Goal: Information Seeking & Learning: Learn about a topic

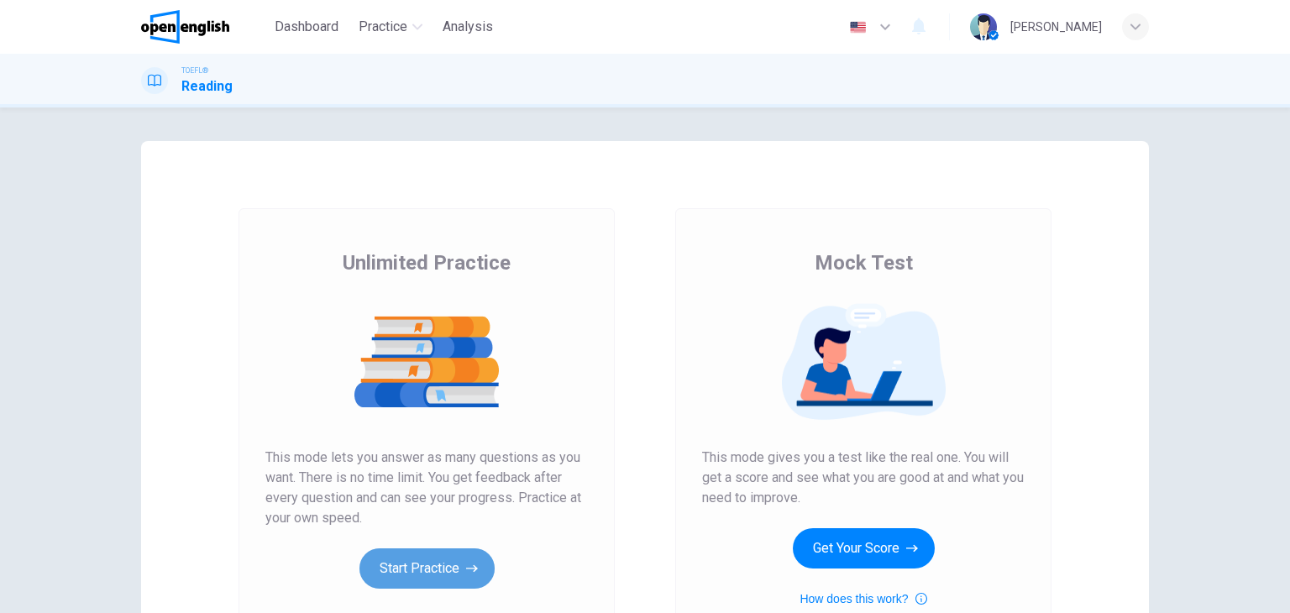
click at [438, 565] on button "Start Practice" at bounding box center [427, 569] width 135 height 40
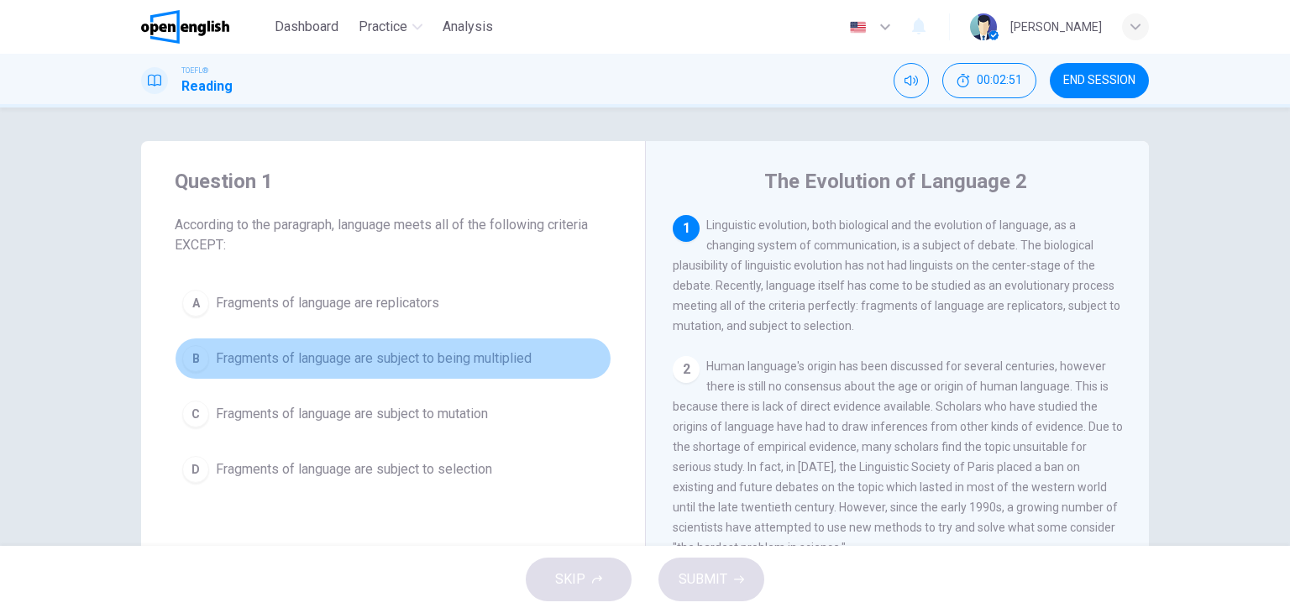
click at [192, 357] on div "B" at bounding box center [195, 358] width 27 height 27
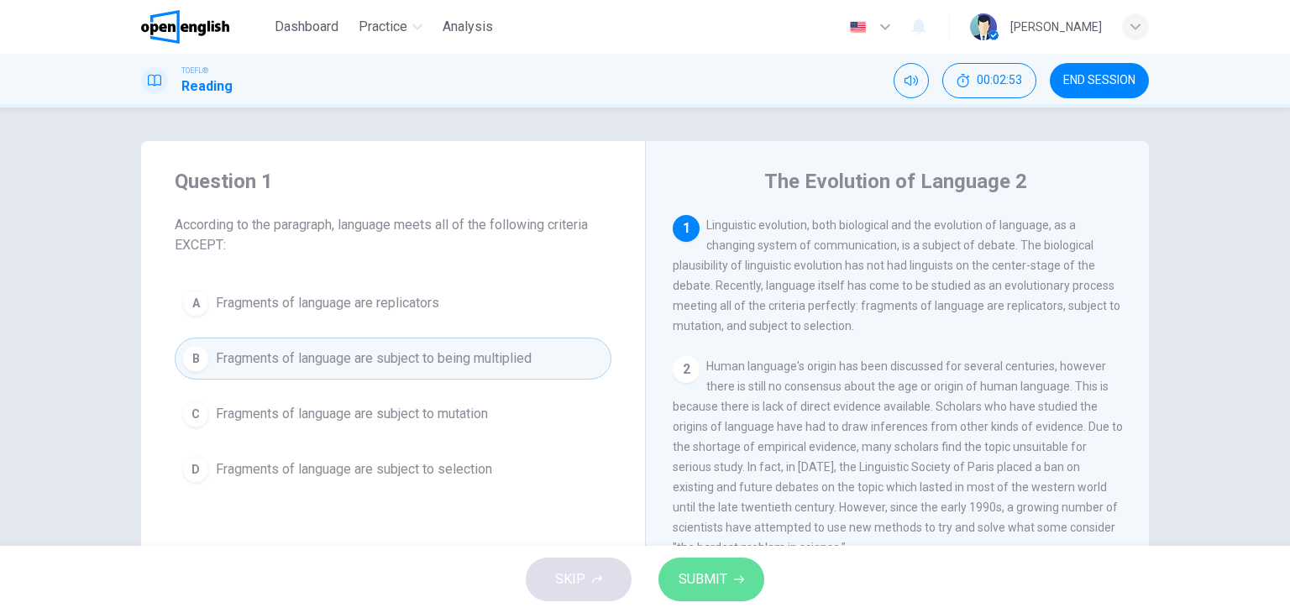
click at [718, 584] on span "SUBMIT" at bounding box center [703, 580] width 49 height 24
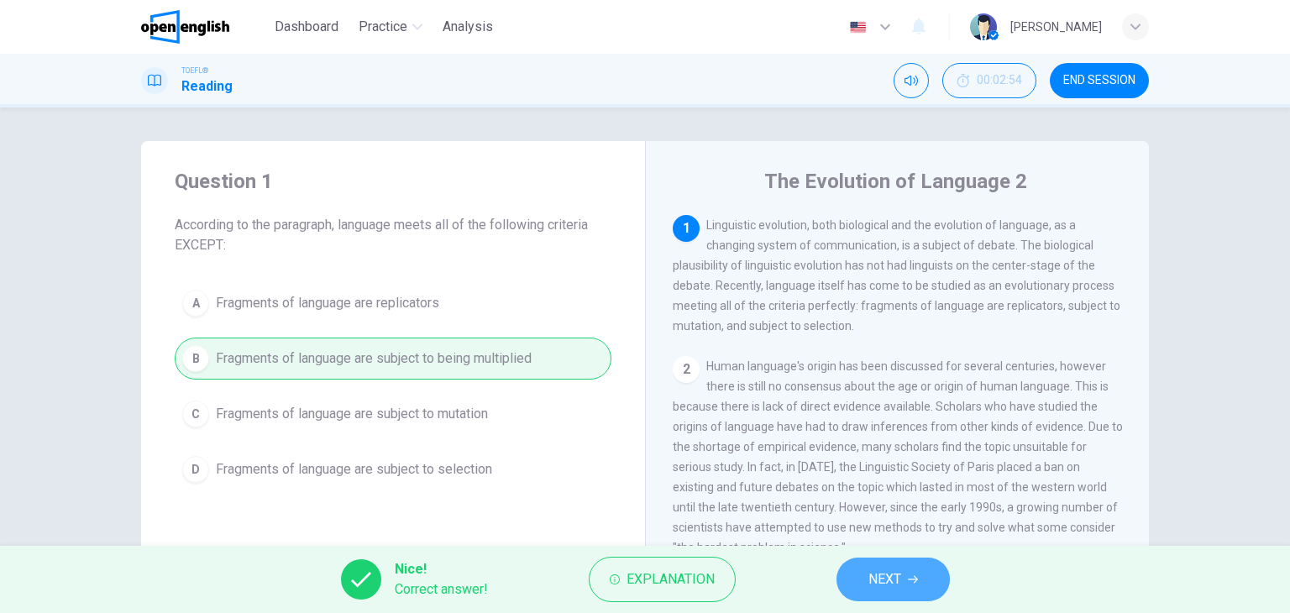
click at [906, 580] on button "NEXT" at bounding box center [893, 580] width 113 height 44
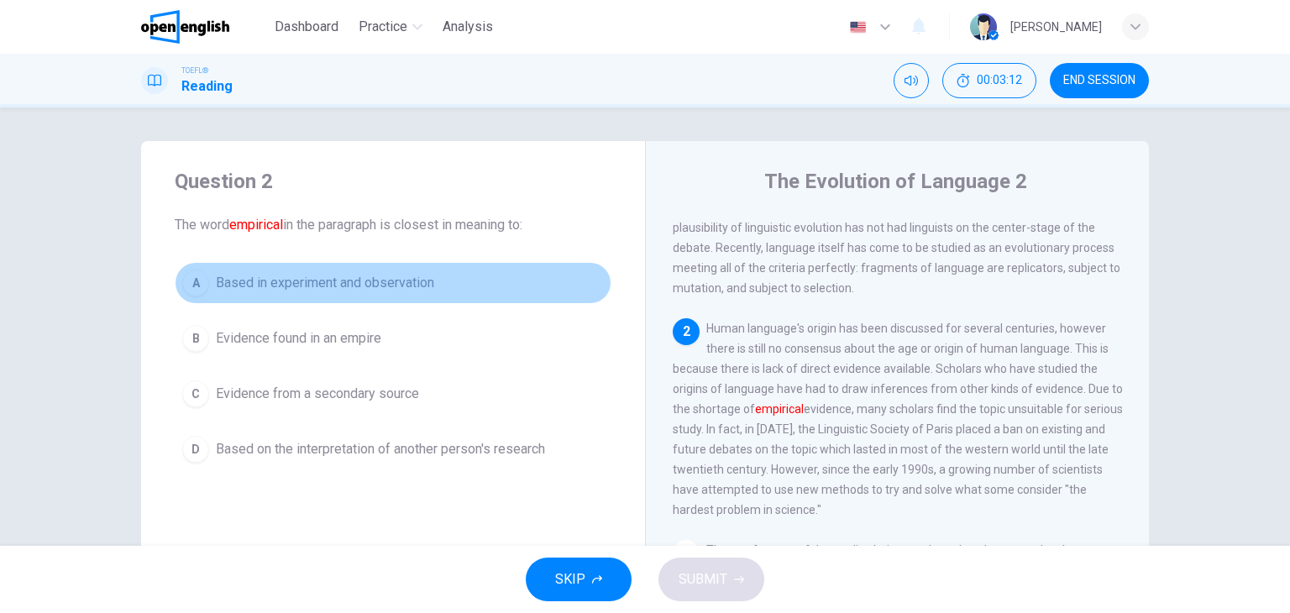
click at [270, 297] on button "A Based in experiment and observation" at bounding box center [393, 283] width 437 height 42
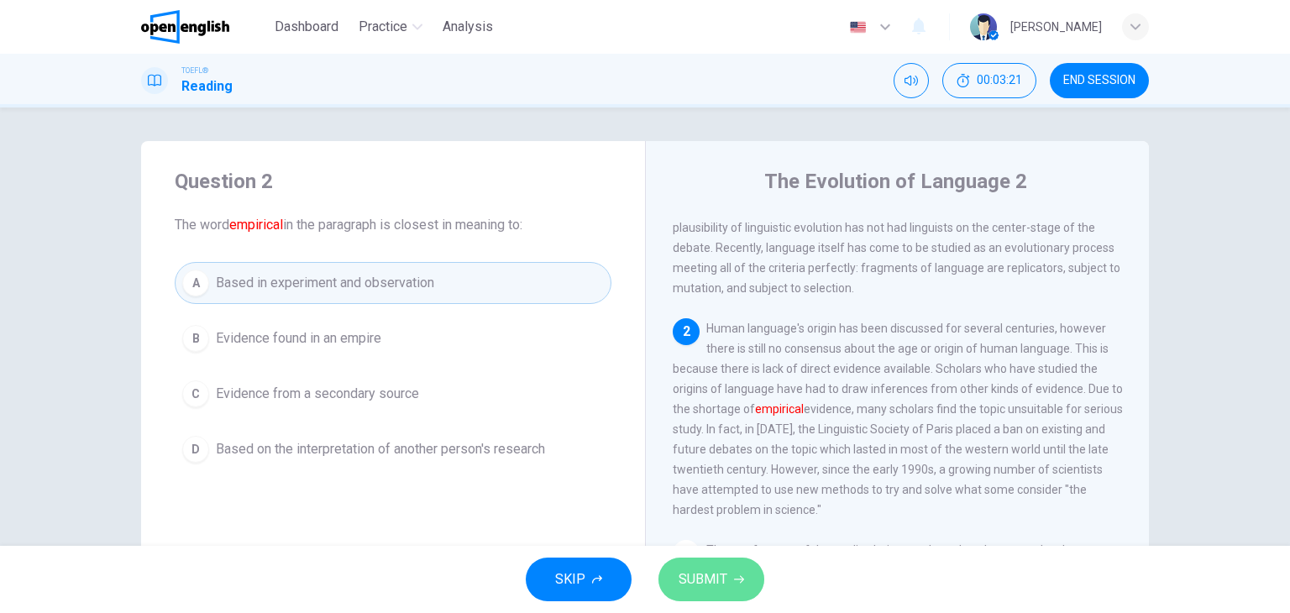
click at [702, 591] on button "SUBMIT" at bounding box center [712, 580] width 106 height 44
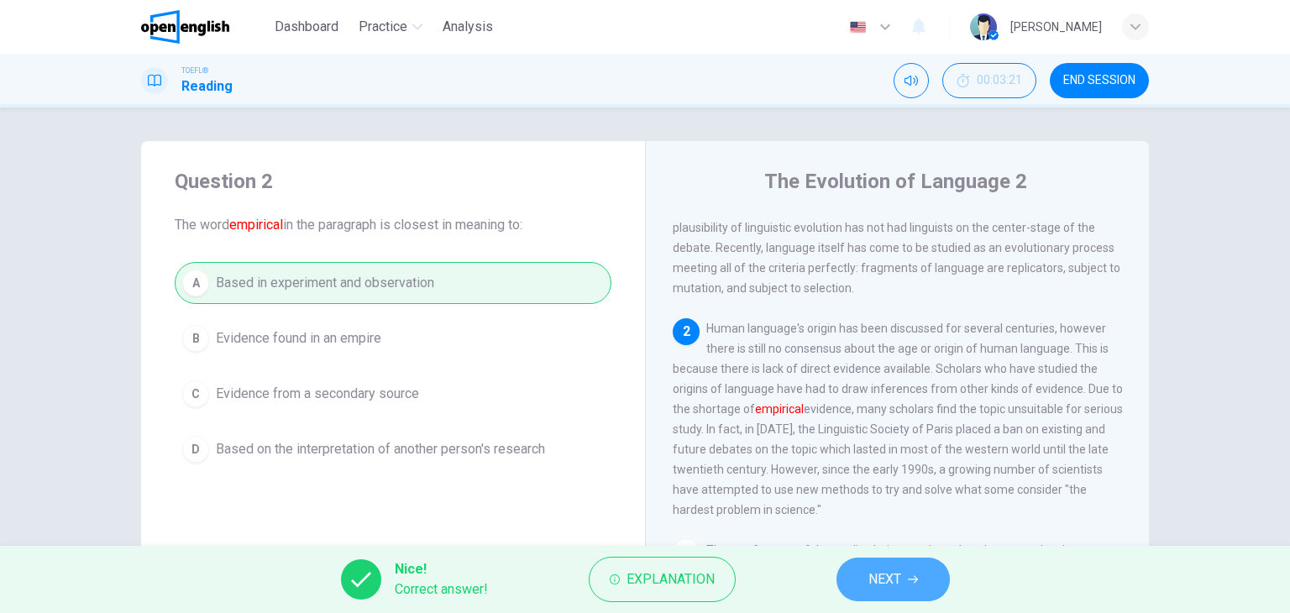
click at [883, 578] on span "NEXT" at bounding box center [885, 580] width 33 height 24
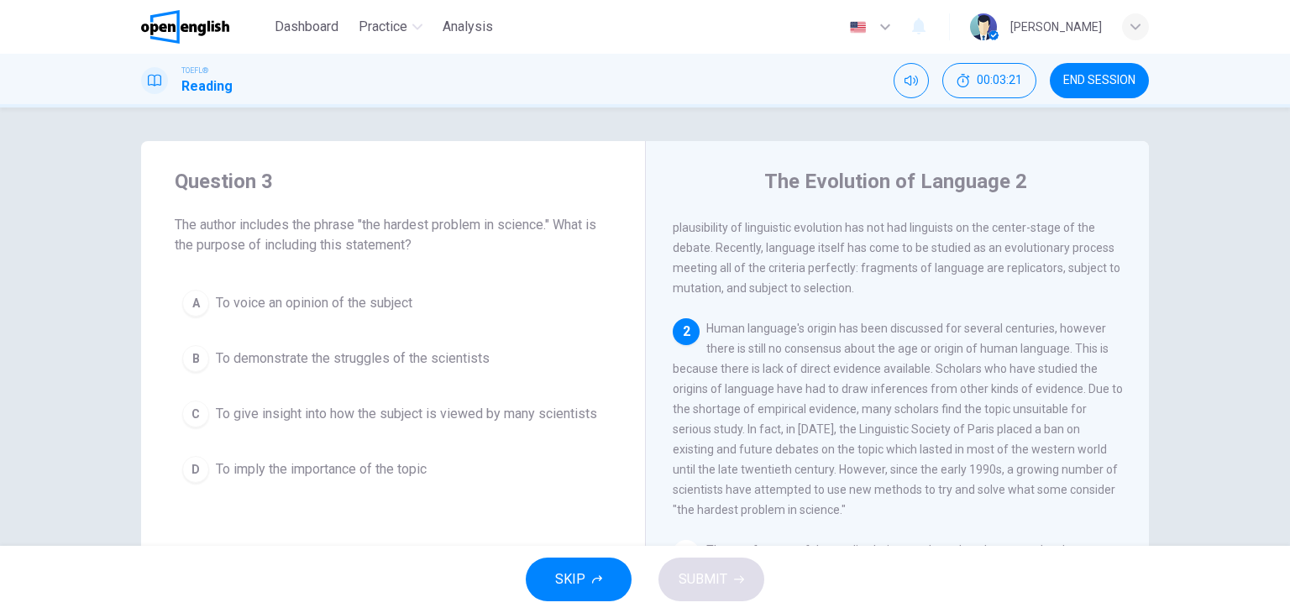
scroll to position [144, 0]
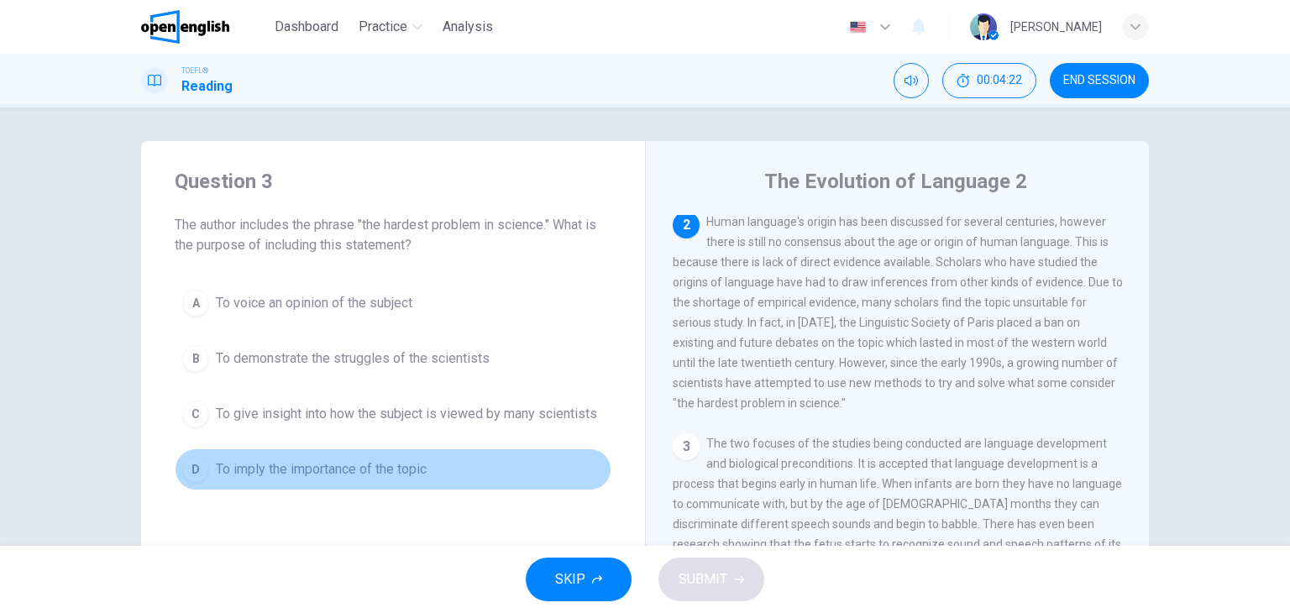
click at [192, 469] on div "D" at bounding box center [195, 469] width 27 height 27
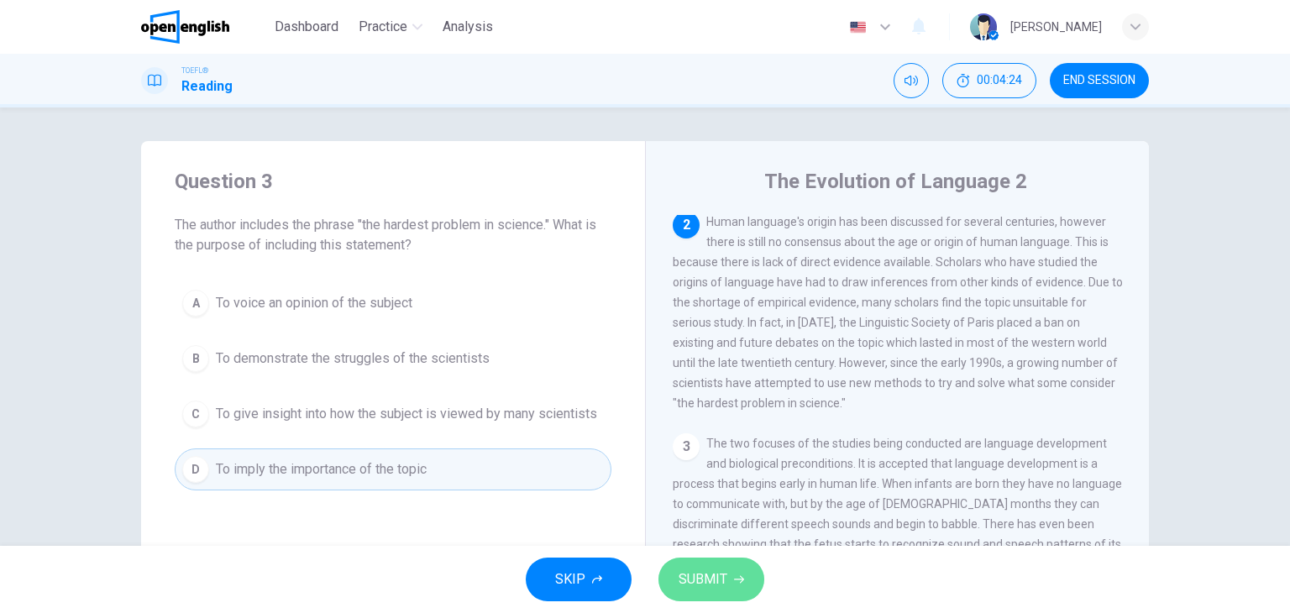
click at [712, 583] on span "SUBMIT" at bounding box center [703, 580] width 49 height 24
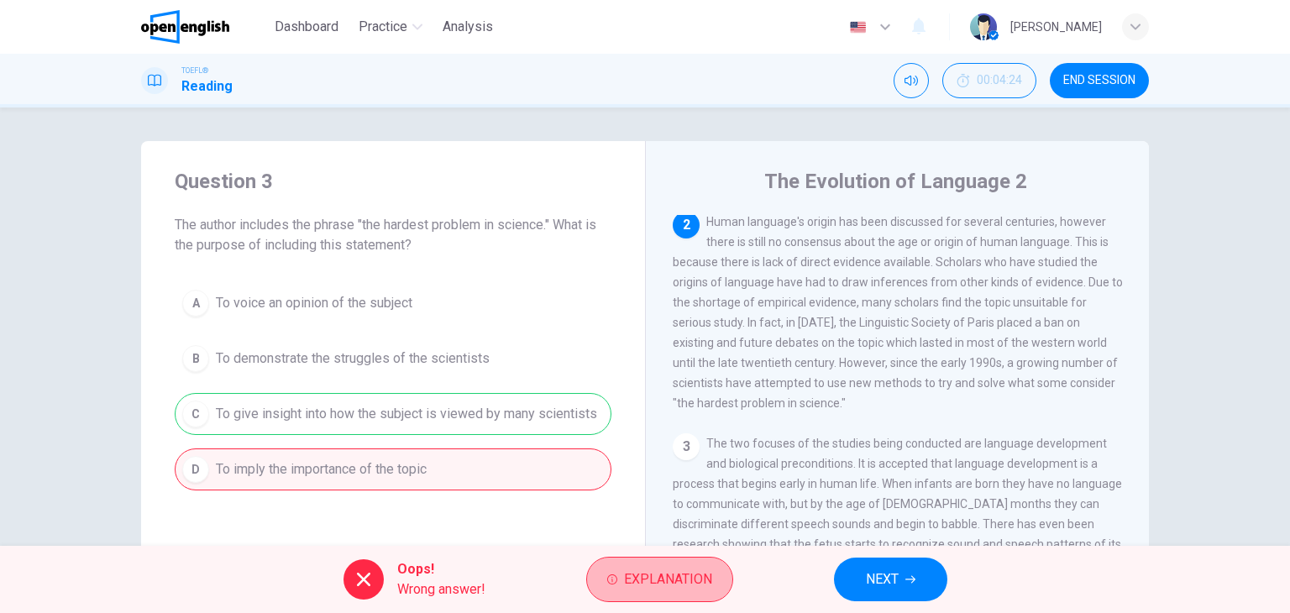
click at [712, 583] on button "Explanation" at bounding box center [659, 579] width 147 height 45
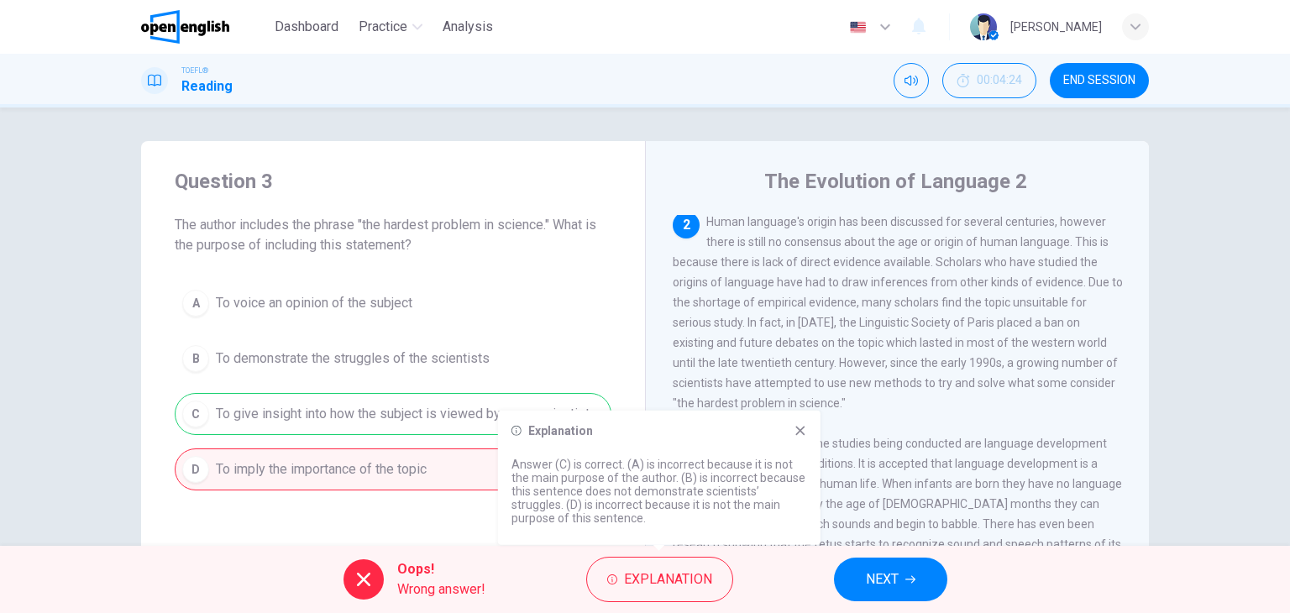
click at [803, 428] on icon at bounding box center [800, 430] width 13 height 13
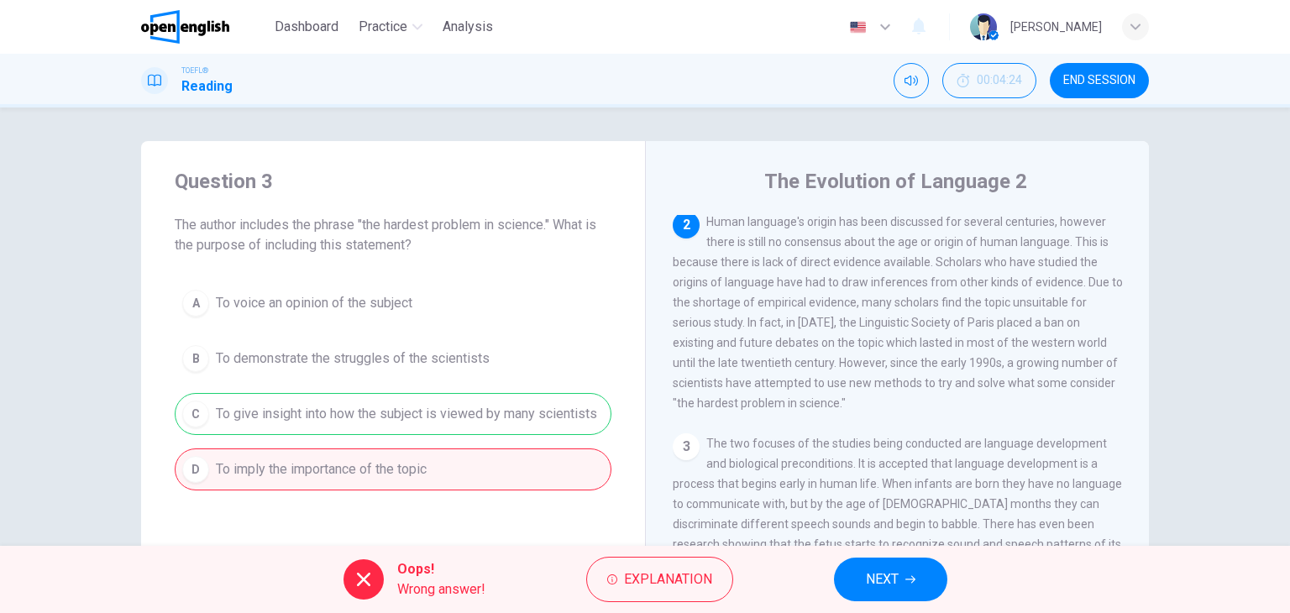
click at [916, 554] on div "Oops! Wrong answer! Explanation NEXT" at bounding box center [645, 579] width 1290 height 67
click at [905, 574] on button "NEXT" at bounding box center [890, 580] width 113 height 44
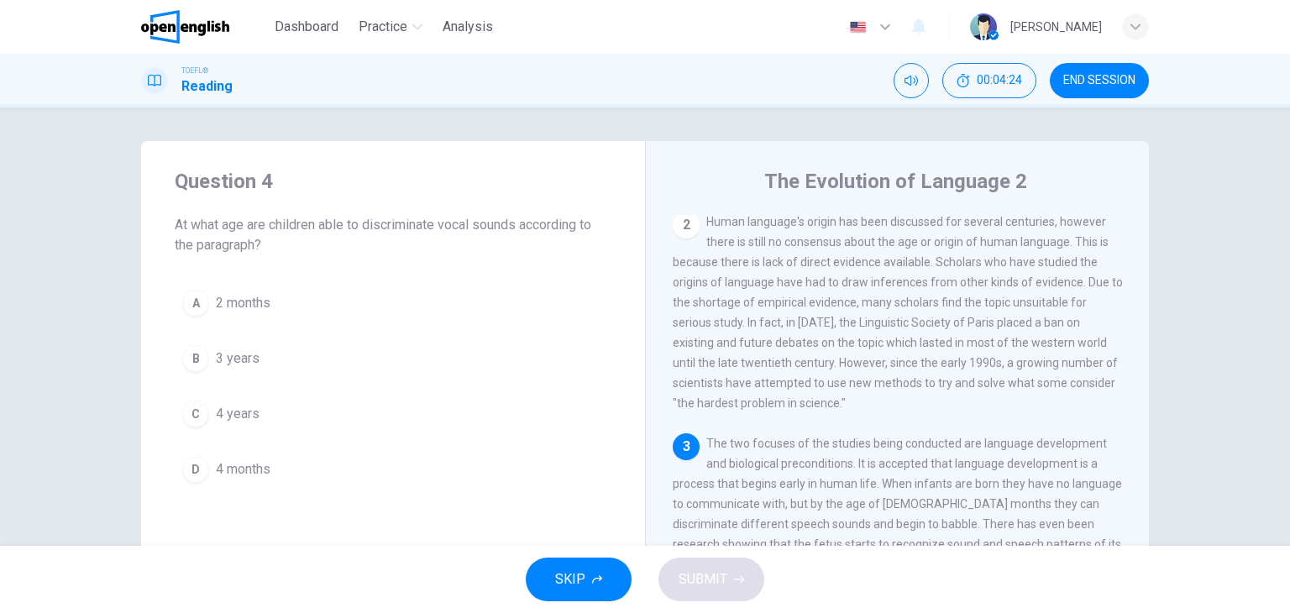
scroll to position [204, 0]
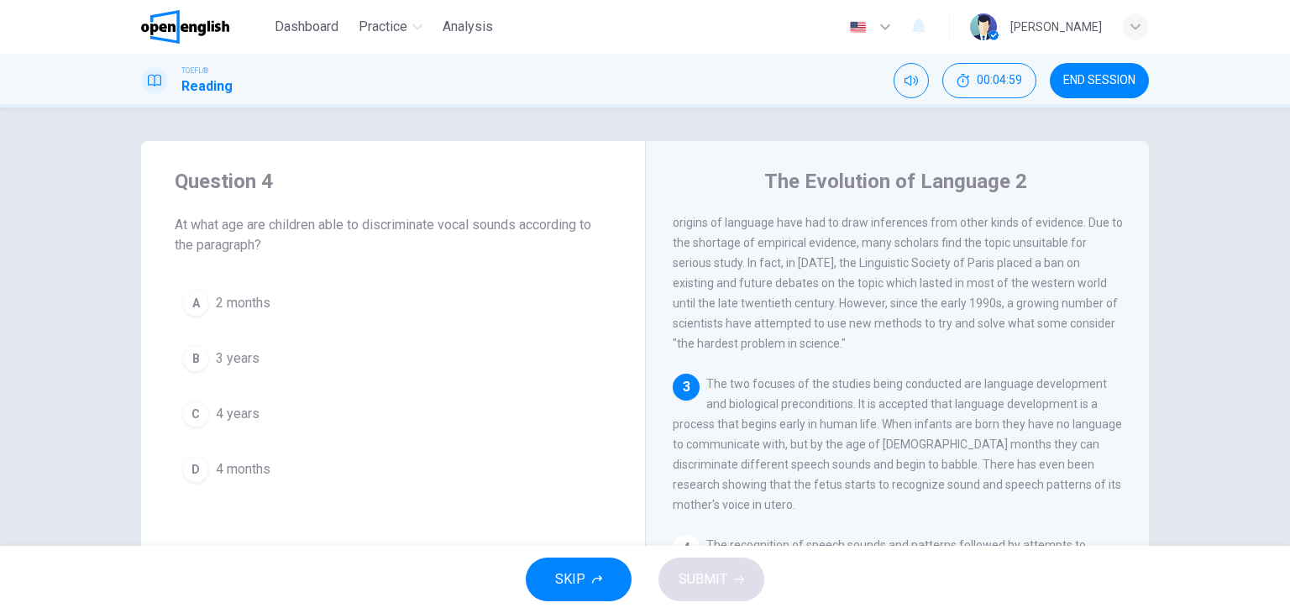
click at [1051, 458] on span "The two focuses of the studies being conducted are language development and bio…" at bounding box center [897, 444] width 449 height 134
drag, startPoint x: 1090, startPoint y: 458, endPoint x: 1042, endPoint y: 454, distance: 48.8
click at [1042, 454] on div "3 The two focuses of the studies being conducted are language development and b…" at bounding box center [898, 444] width 450 height 141
drag, startPoint x: 1027, startPoint y: 454, endPoint x: 1084, endPoint y: 451, distance: 56.3
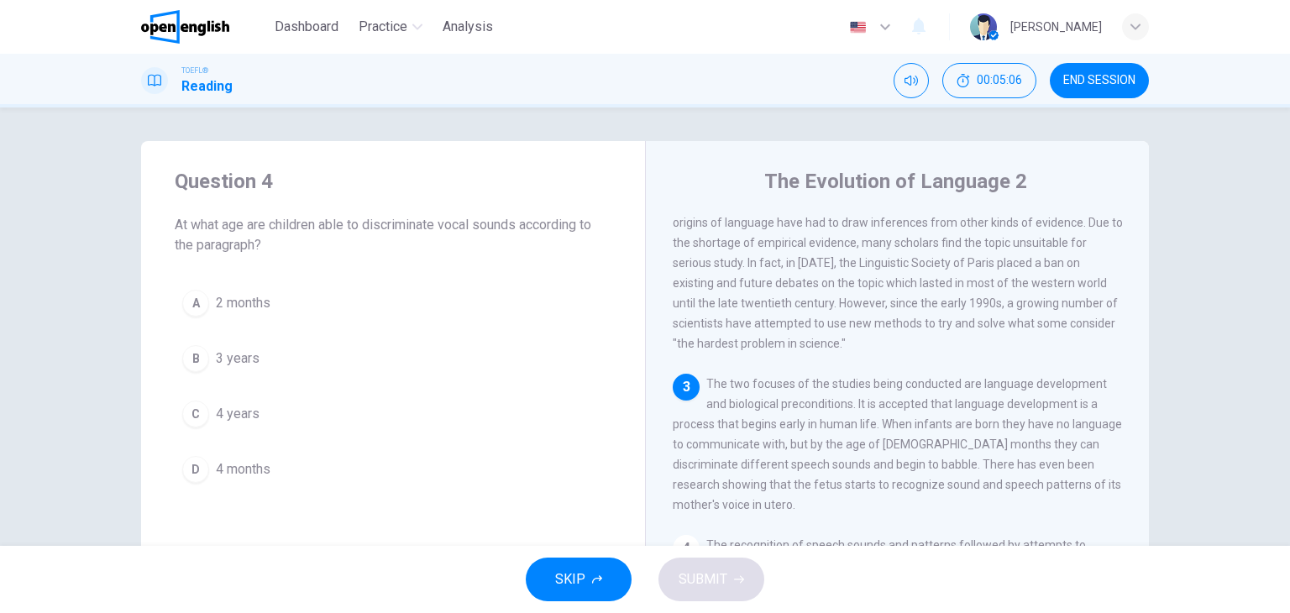
click at [1084, 451] on span "The two focuses of the studies being conducted are language development and bio…" at bounding box center [897, 444] width 449 height 134
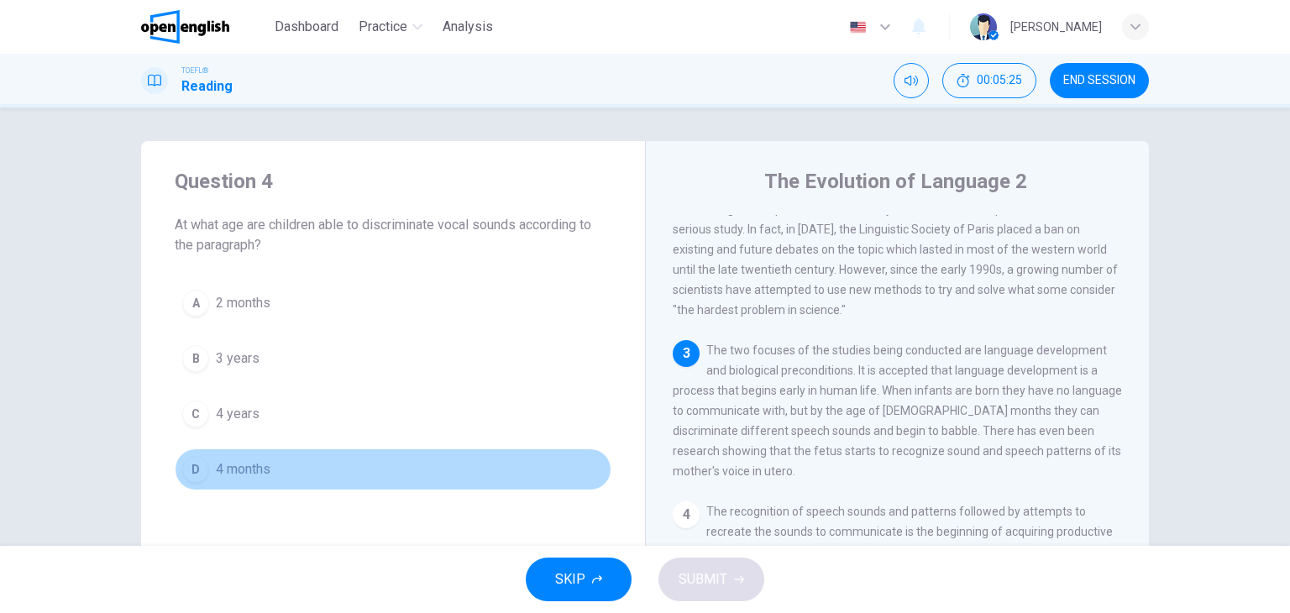
click at [195, 475] on div "D" at bounding box center [195, 469] width 27 height 27
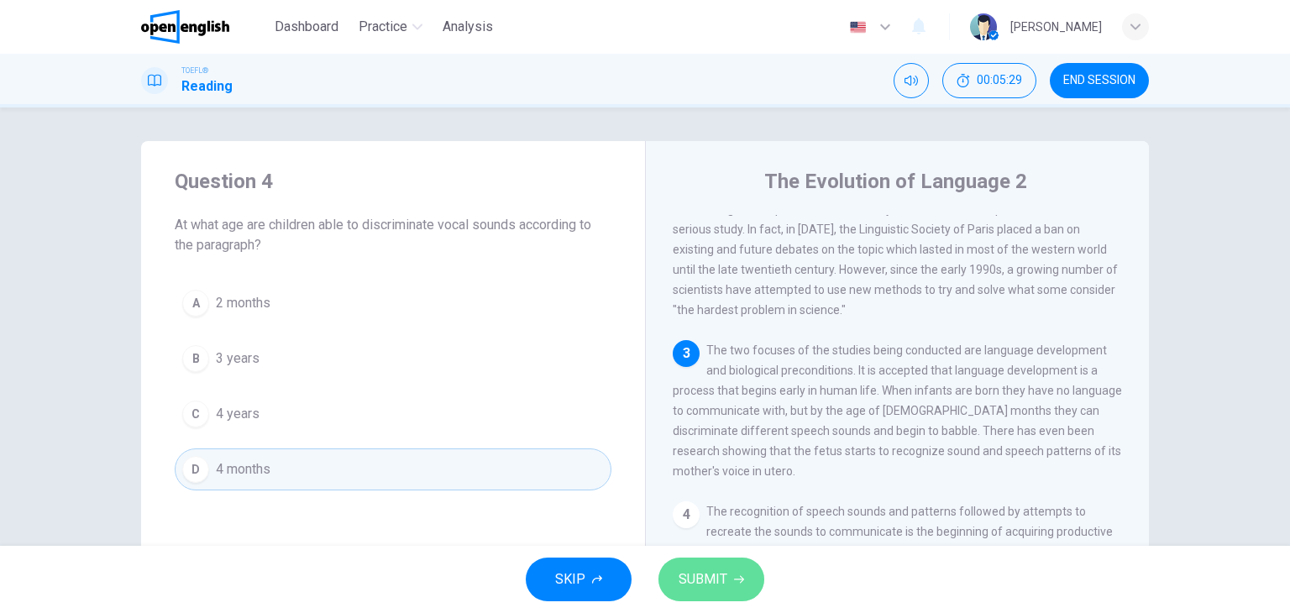
click at [738, 577] on icon "button" at bounding box center [739, 580] width 10 height 10
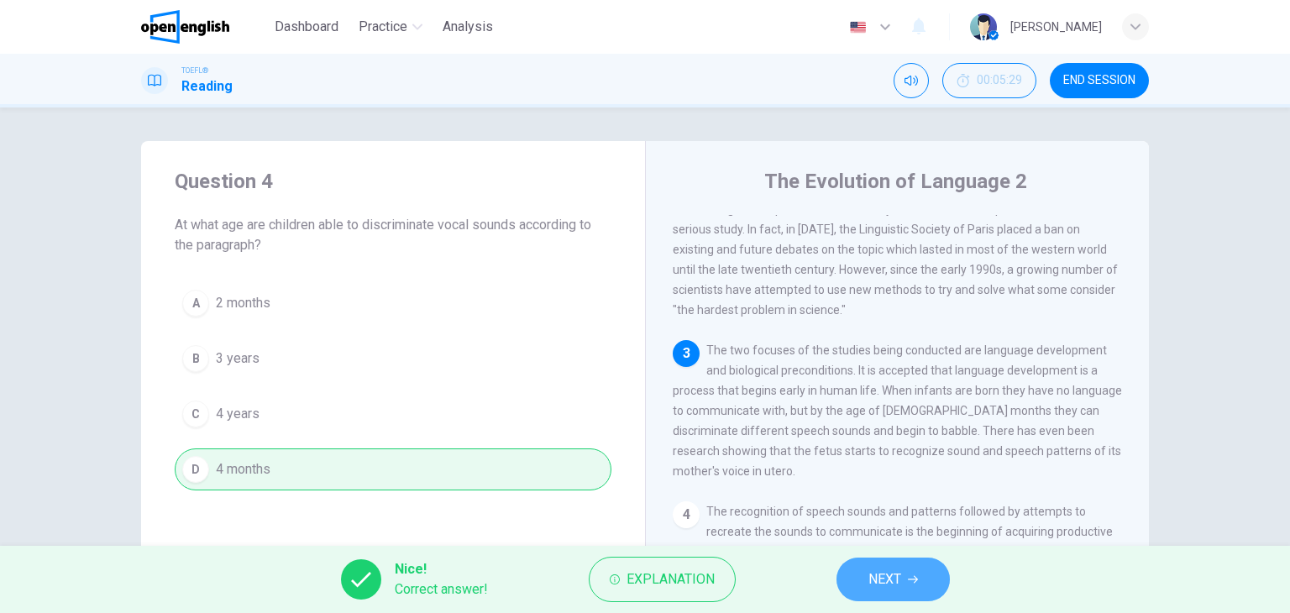
click at [911, 573] on button "NEXT" at bounding box center [893, 580] width 113 height 44
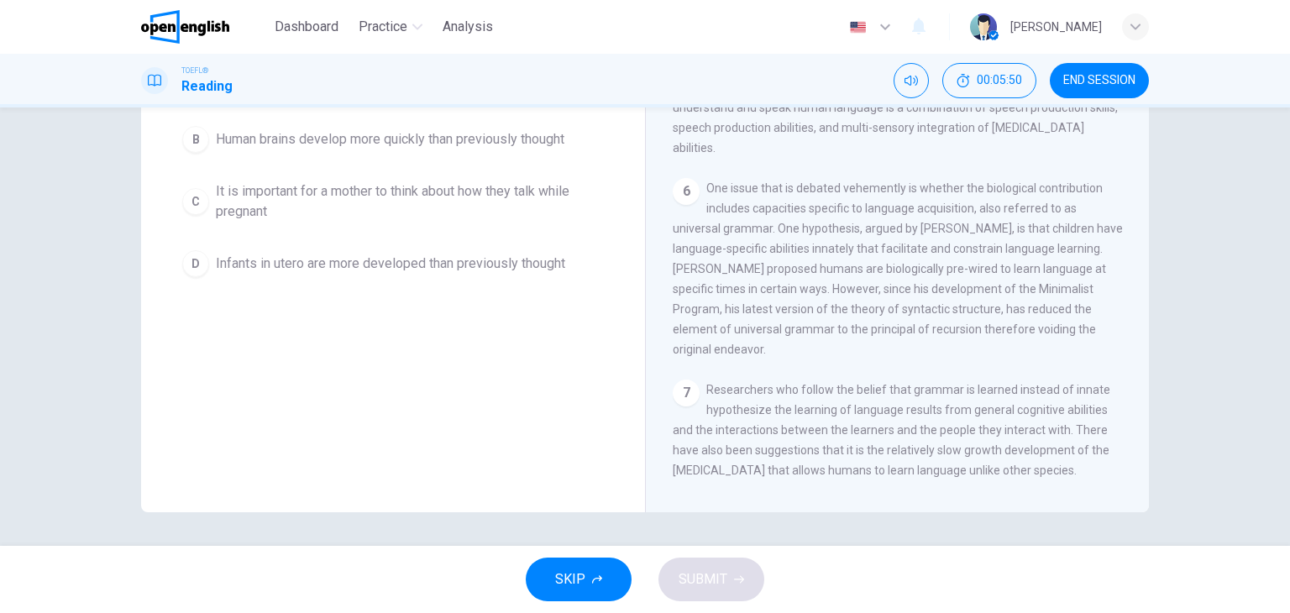
scroll to position [741, 0]
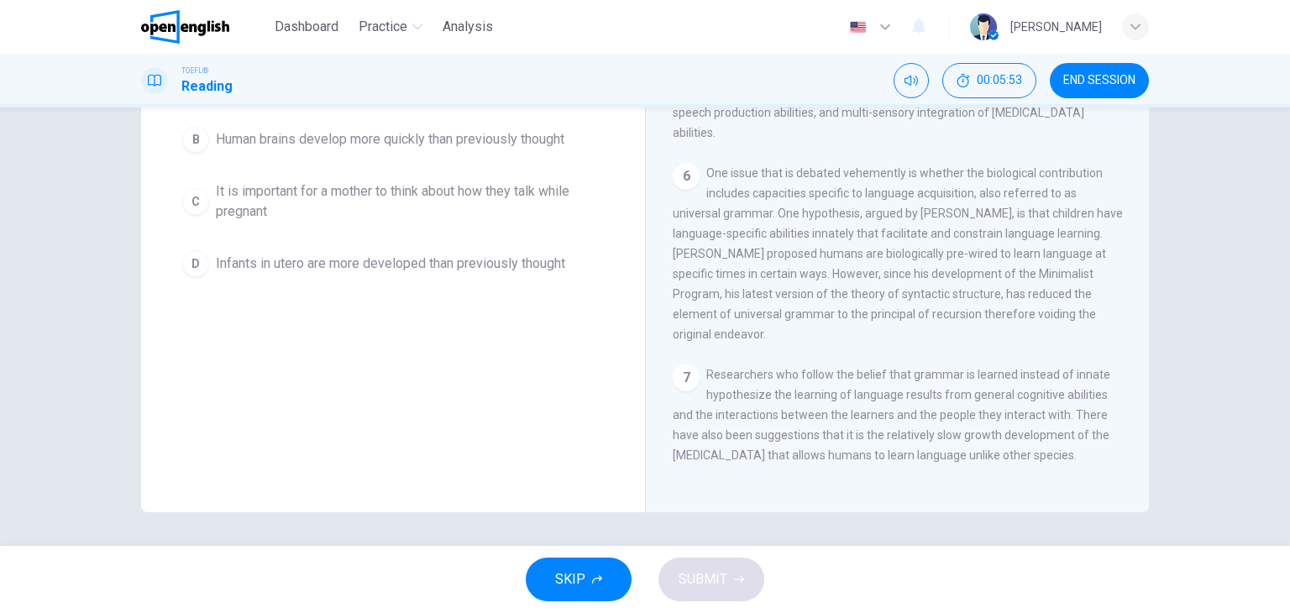
click at [1129, 265] on div "1 Linguistic evolution, both biological and the evolution of language, as a cha…" at bounding box center [909, 244] width 472 height 483
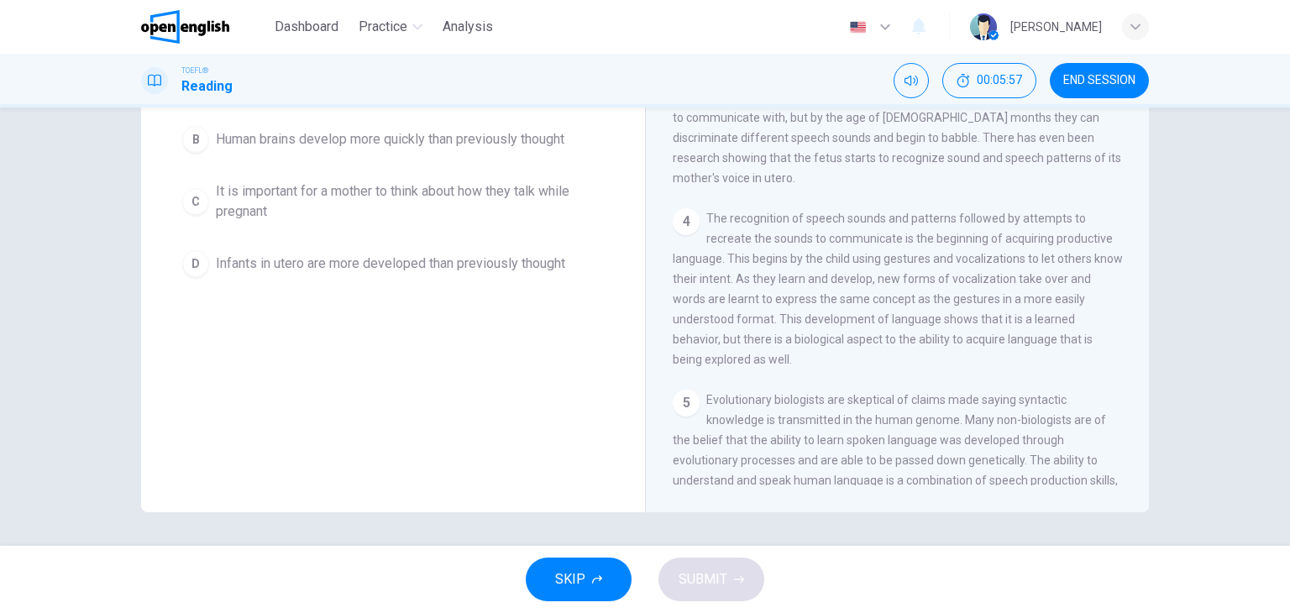
scroll to position [0, 0]
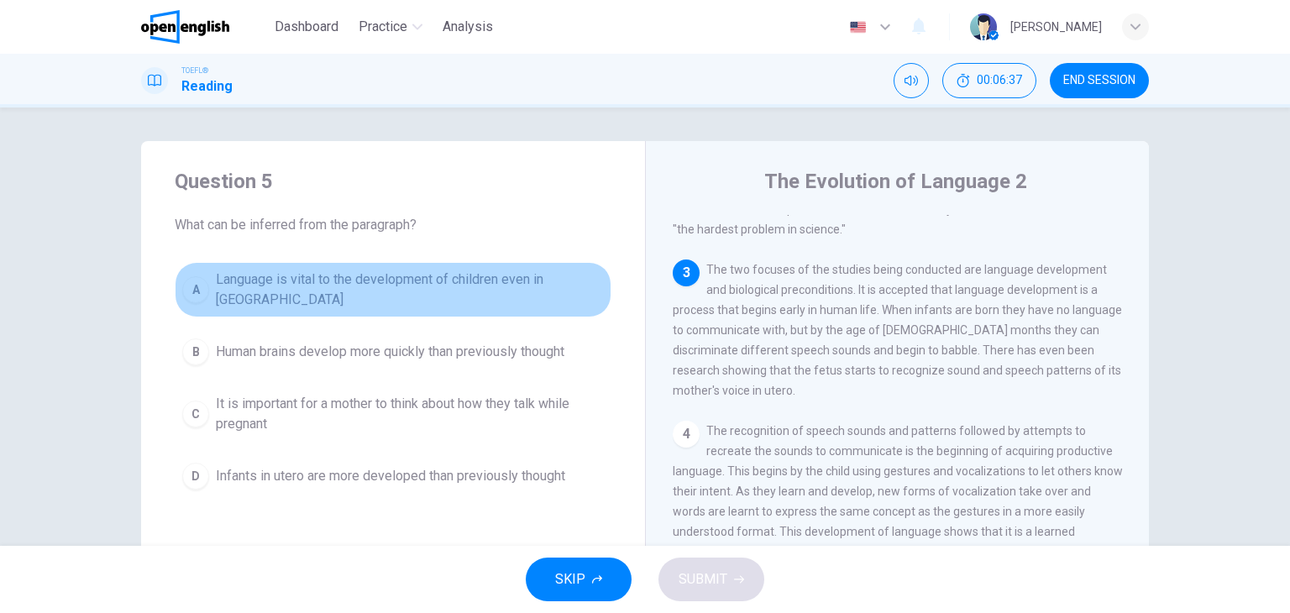
click at [464, 285] on span "Language is vital to the development of children even in [GEOGRAPHIC_DATA]" at bounding box center [410, 290] width 388 height 40
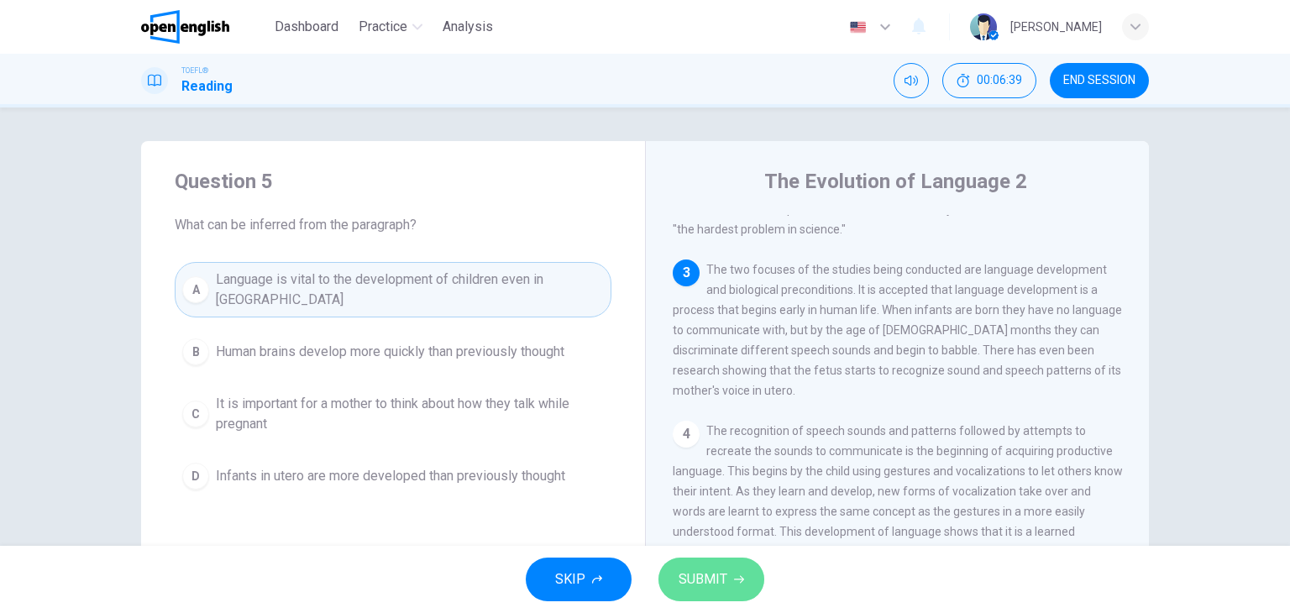
click at [702, 578] on span "SUBMIT" at bounding box center [703, 580] width 49 height 24
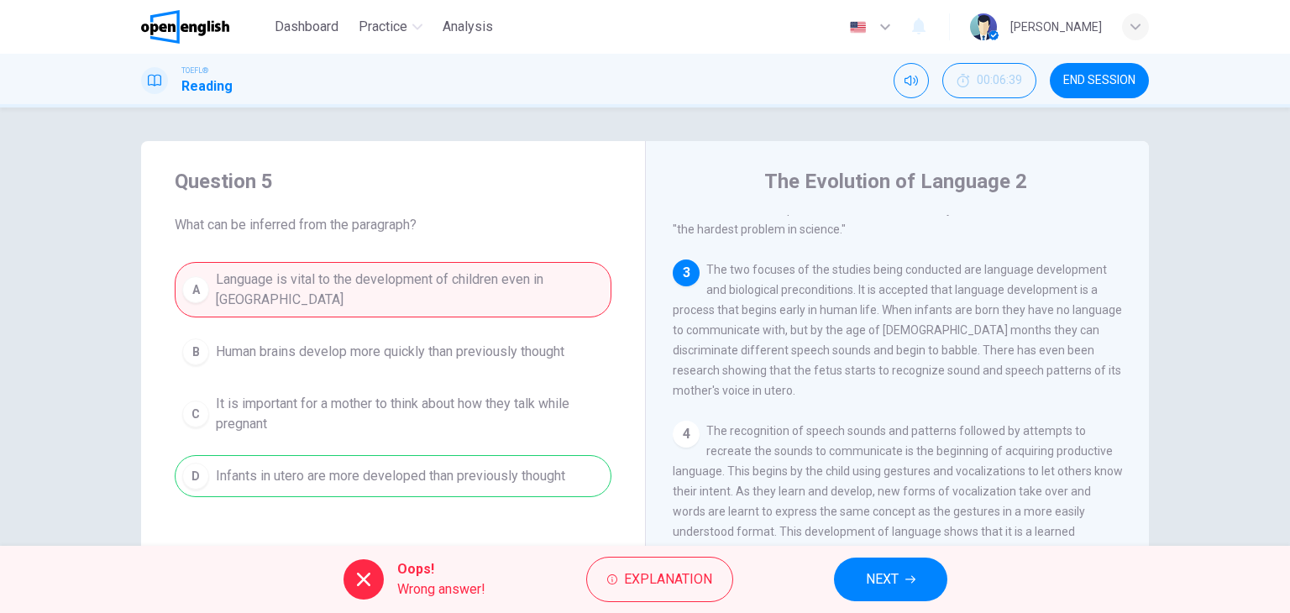
click at [702, 578] on span "Explanation" at bounding box center [668, 580] width 88 height 24
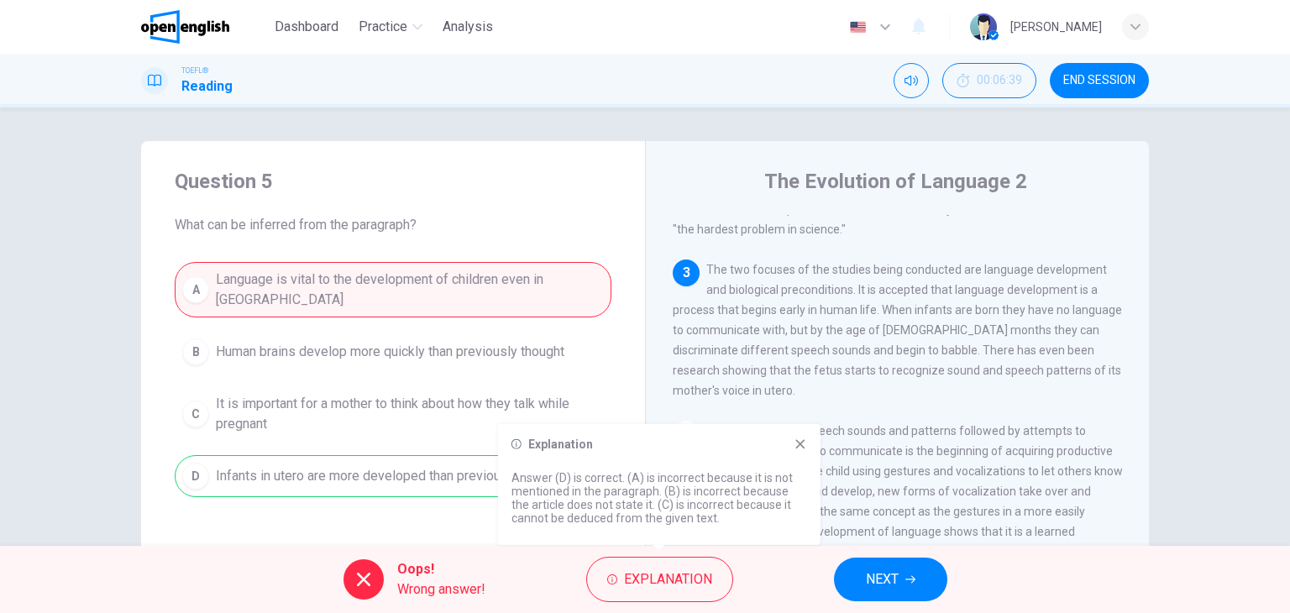
click at [702, 578] on span "Explanation" at bounding box center [668, 580] width 88 height 24
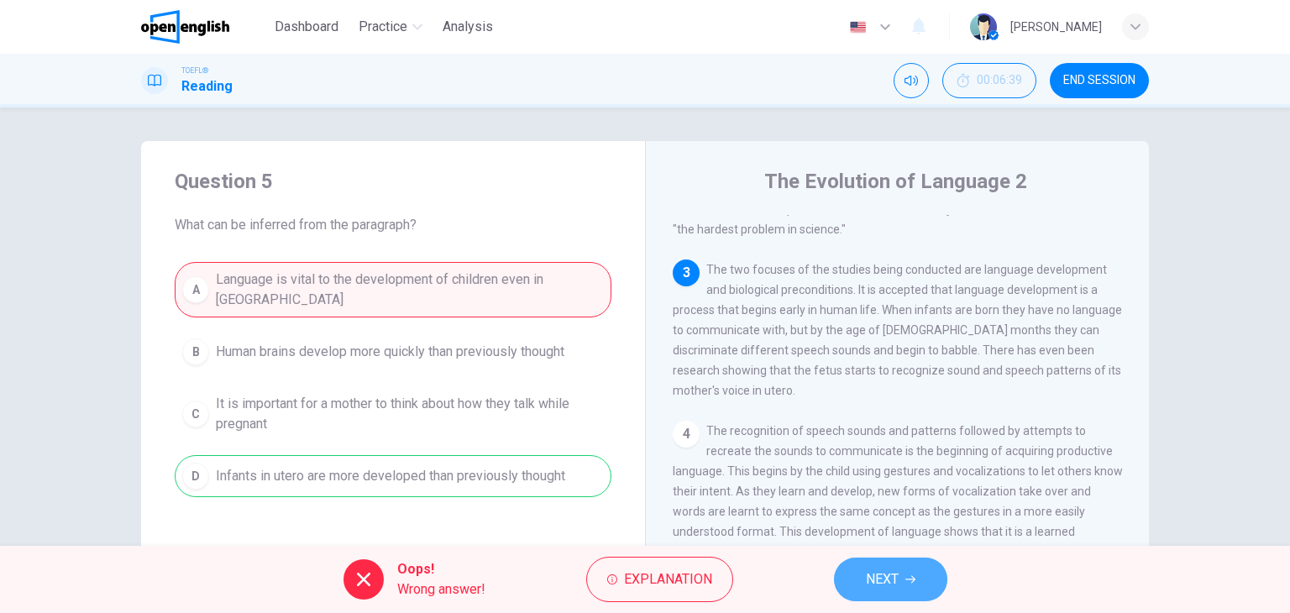
click at [838, 580] on button "NEXT" at bounding box center [890, 580] width 113 height 44
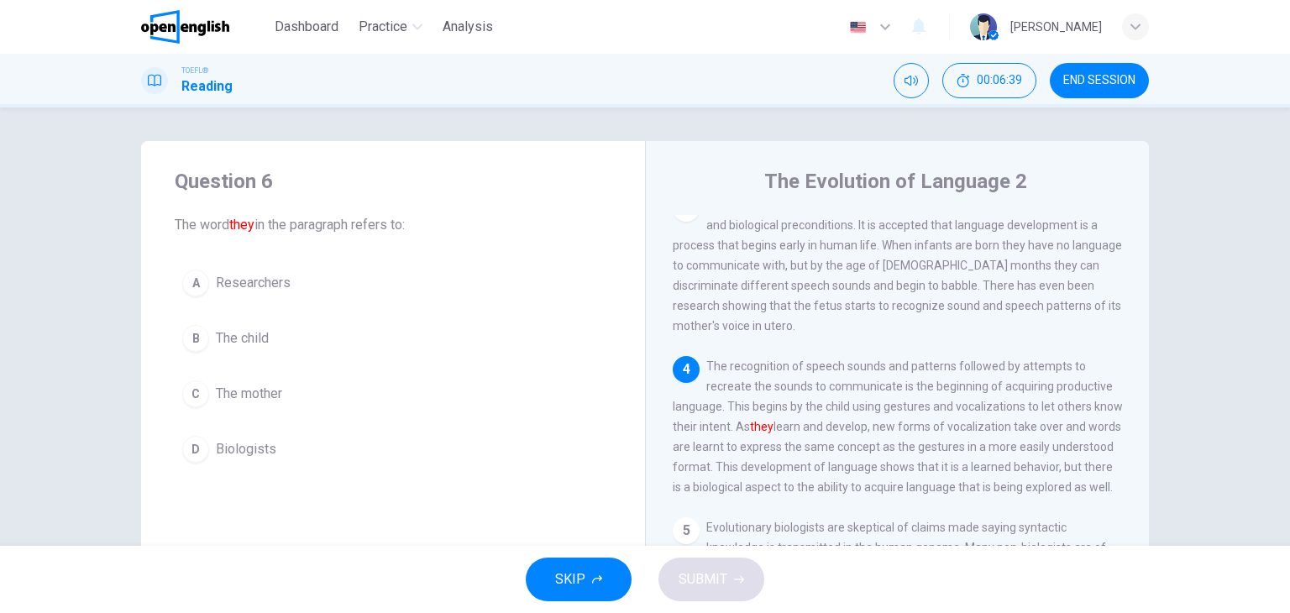
scroll to position [391, 0]
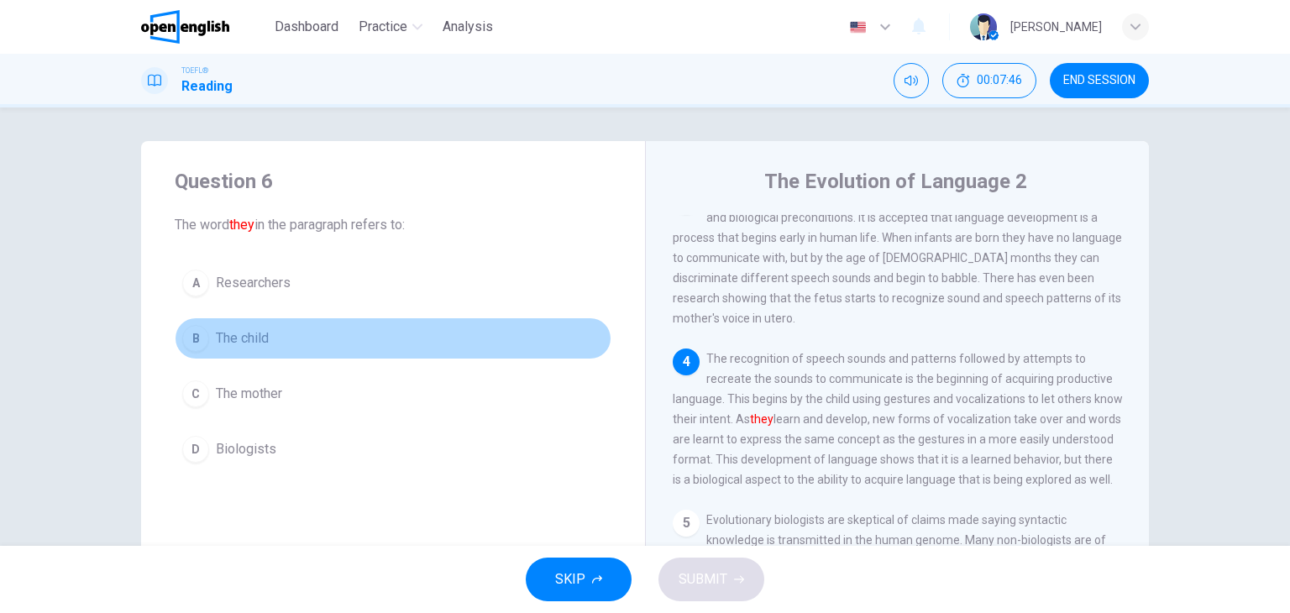
click at [245, 336] on span "The child" at bounding box center [242, 338] width 53 height 20
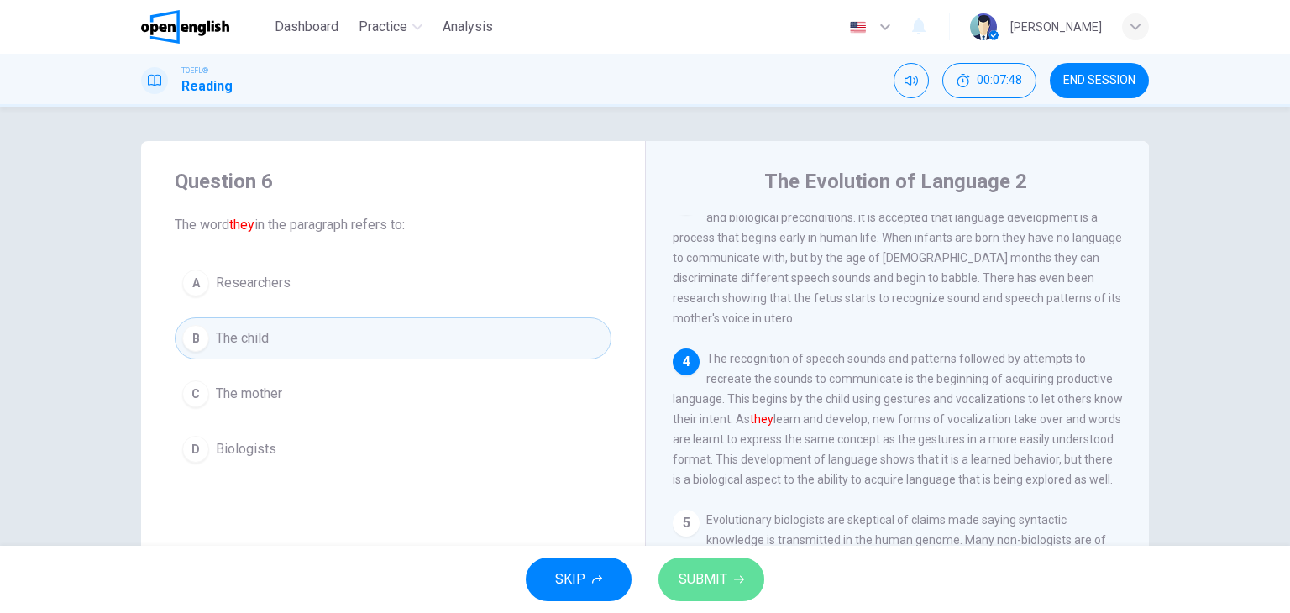
click at [729, 571] on button "SUBMIT" at bounding box center [712, 580] width 106 height 44
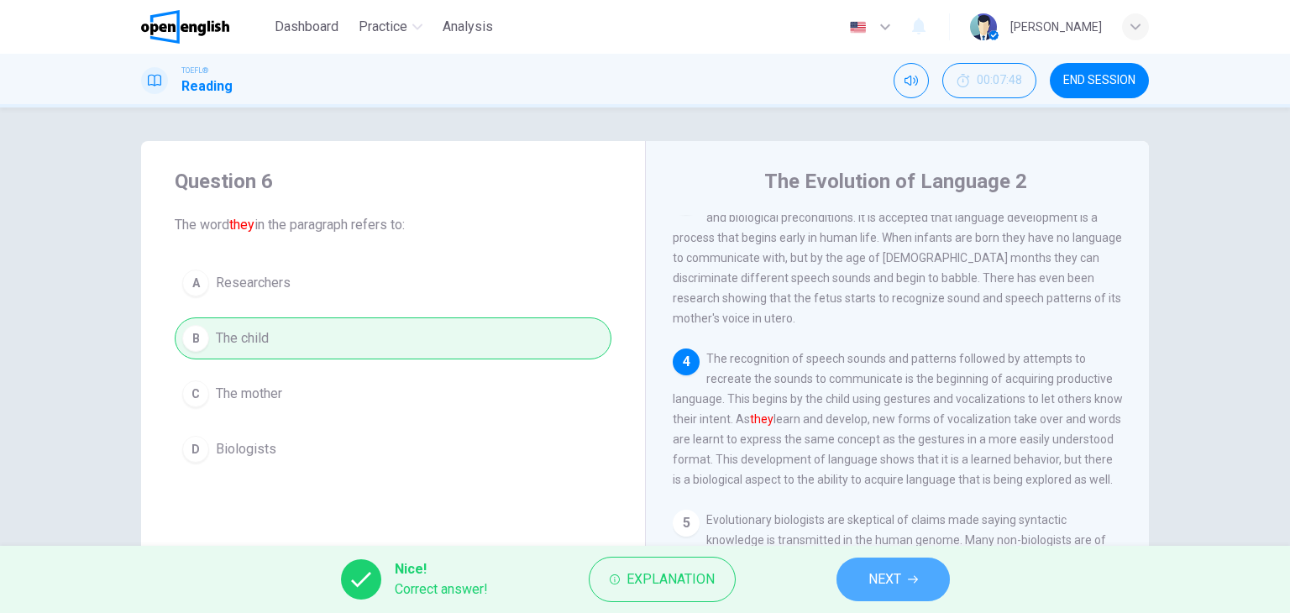
click at [927, 579] on button "NEXT" at bounding box center [893, 580] width 113 height 44
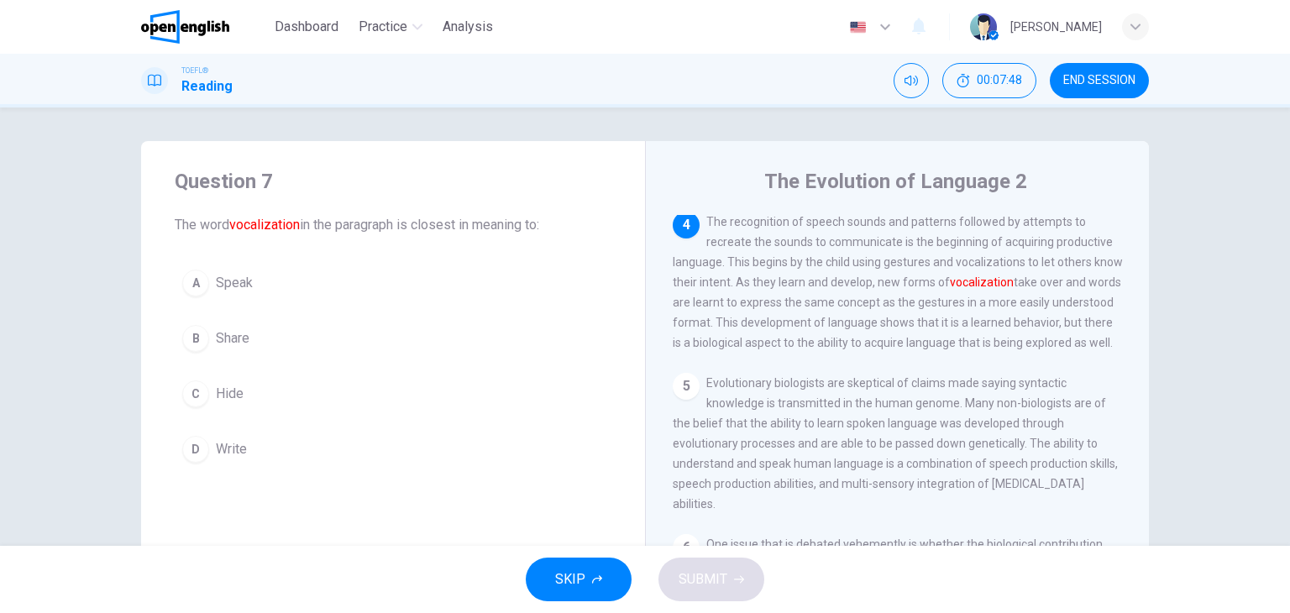
scroll to position [539, 0]
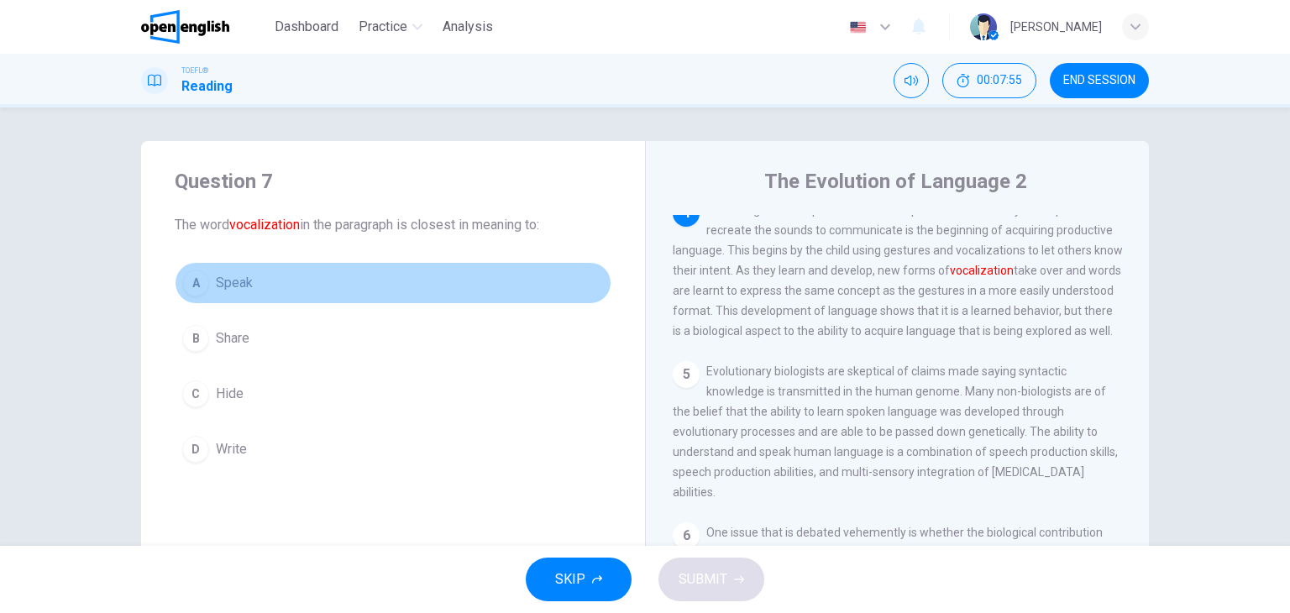
click at [239, 289] on span "Speak" at bounding box center [234, 283] width 37 height 20
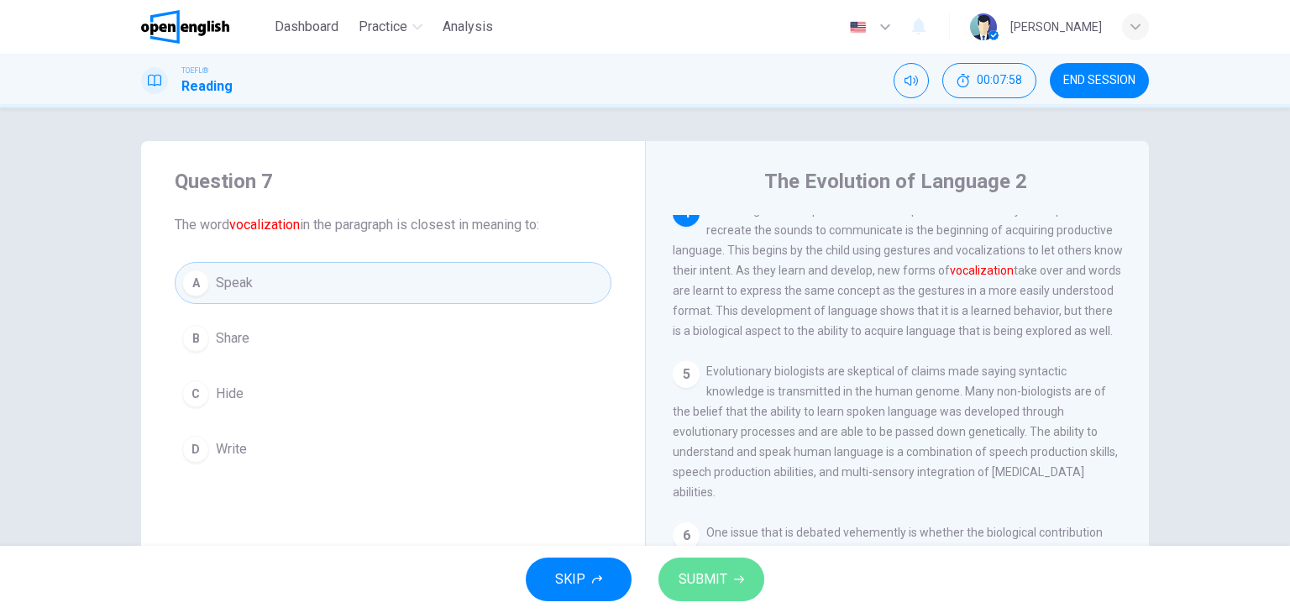
click at [743, 570] on button "SUBMIT" at bounding box center [712, 580] width 106 height 44
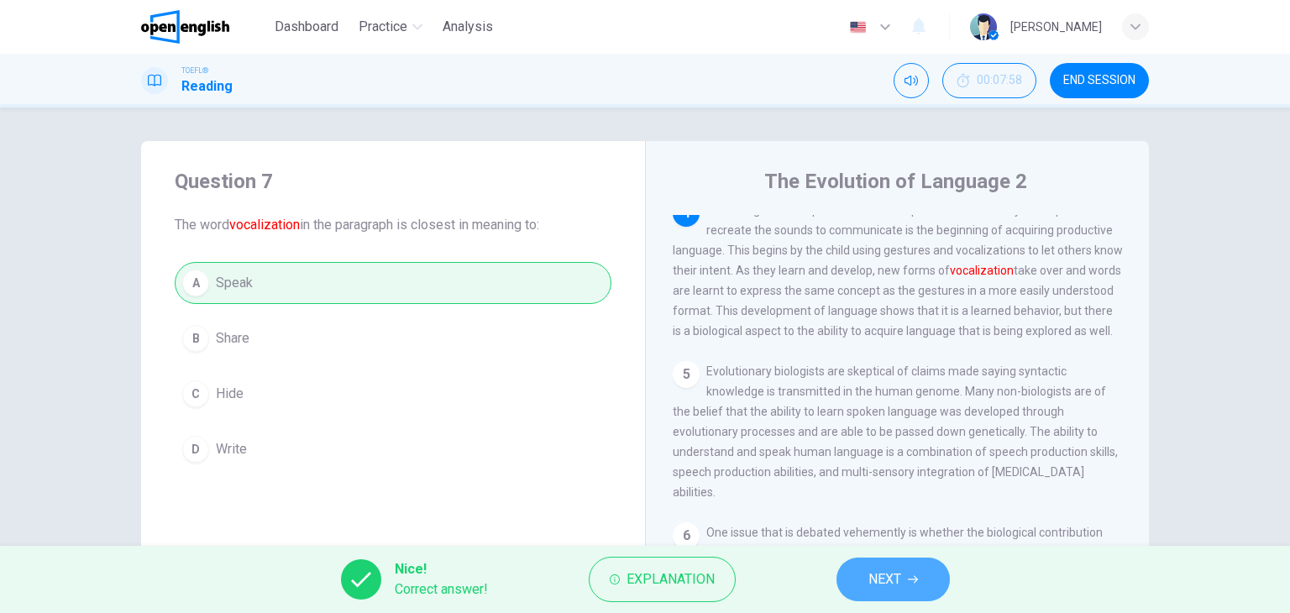
click at [872, 576] on span "NEXT" at bounding box center [885, 580] width 33 height 24
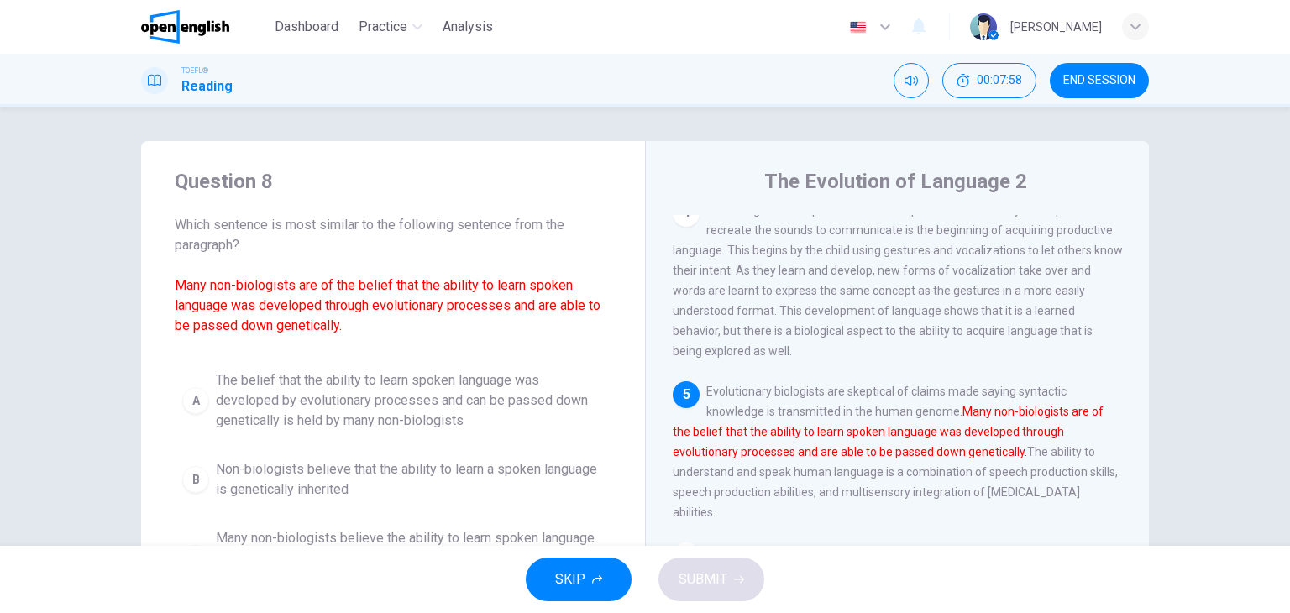
scroll to position [557, 0]
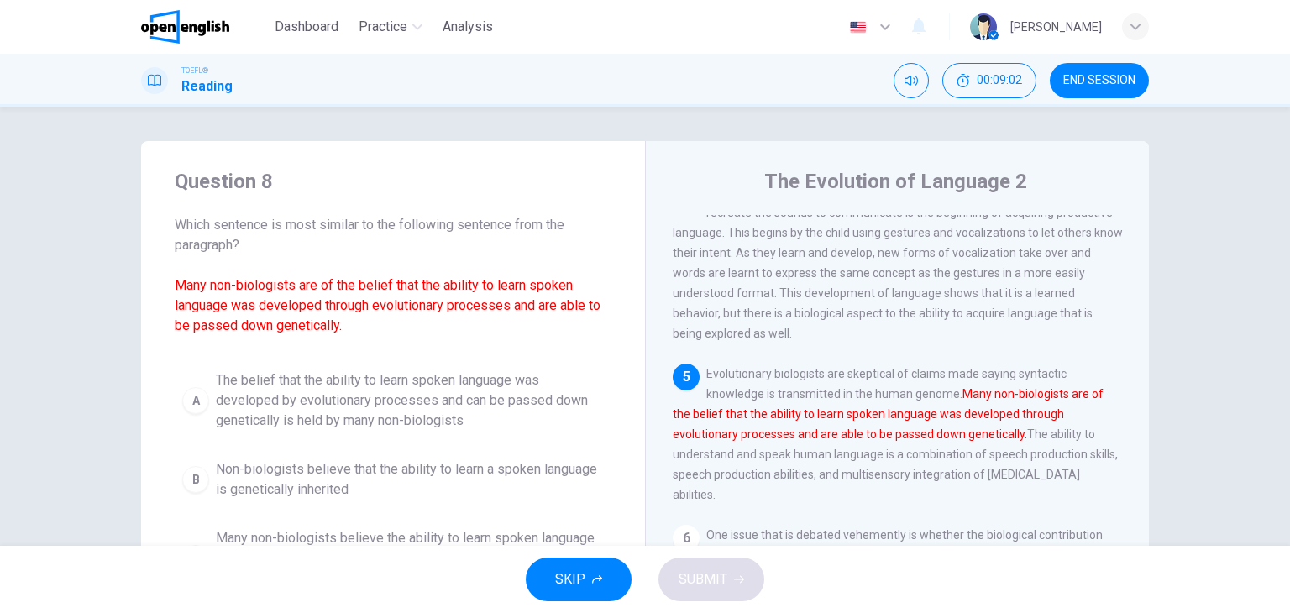
click at [625, 433] on div "Question 8 Which sentence is most similar to the following sentence from the pa…" at bounding box center [393, 416] width 504 height 551
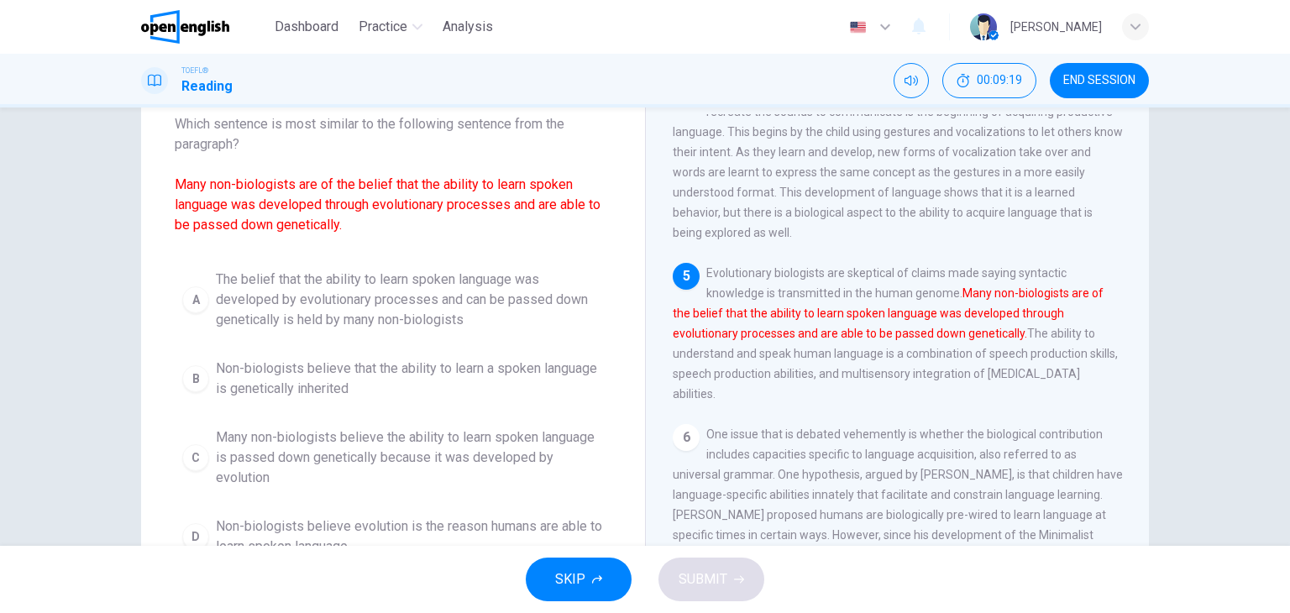
scroll to position [134, 0]
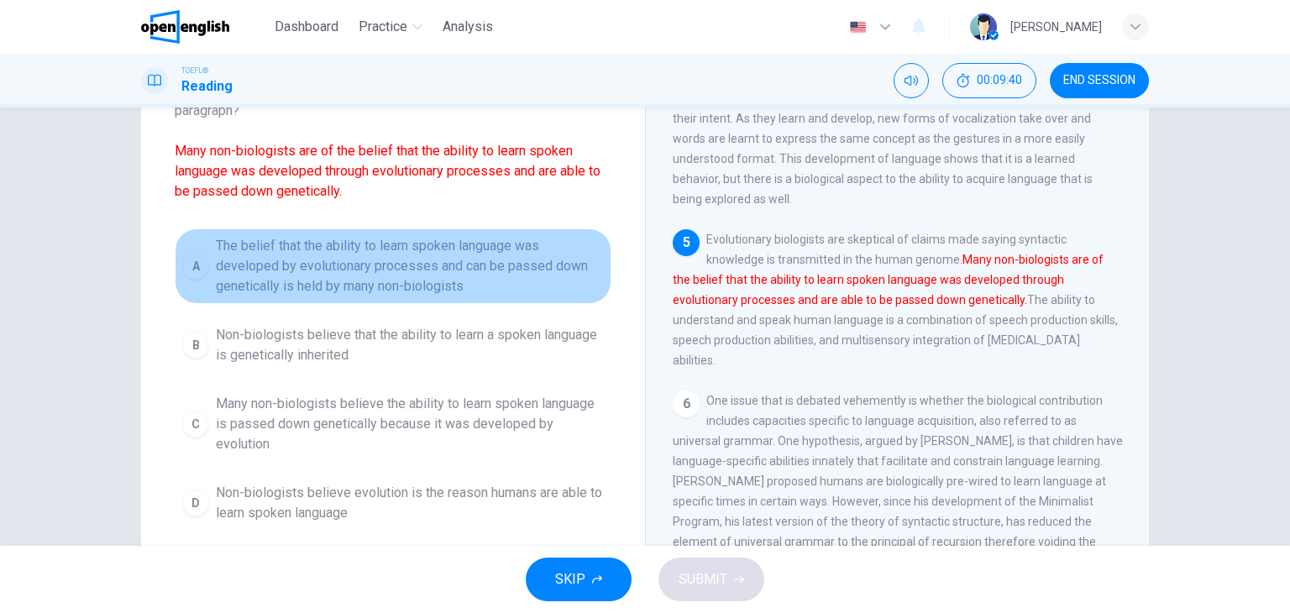
click at [357, 288] on span "The belief that the ability to learn spoken language was developed by evolution…" at bounding box center [410, 266] width 388 height 60
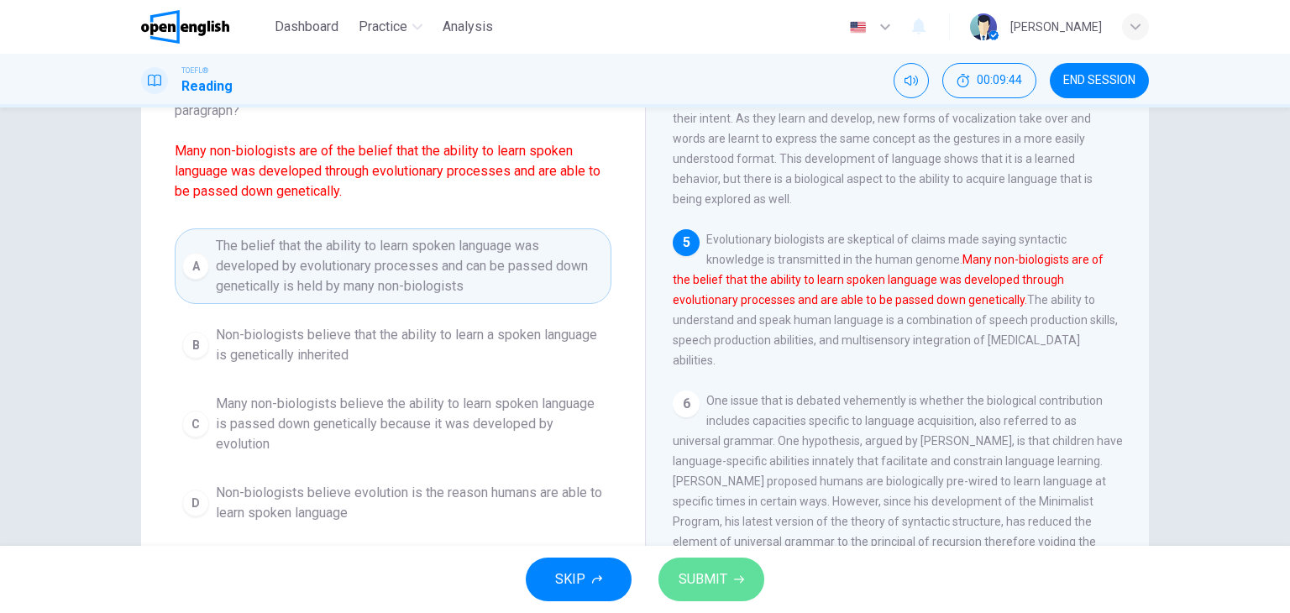
click at [716, 579] on span "SUBMIT" at bounding box center [703, 580] width 49 height 24
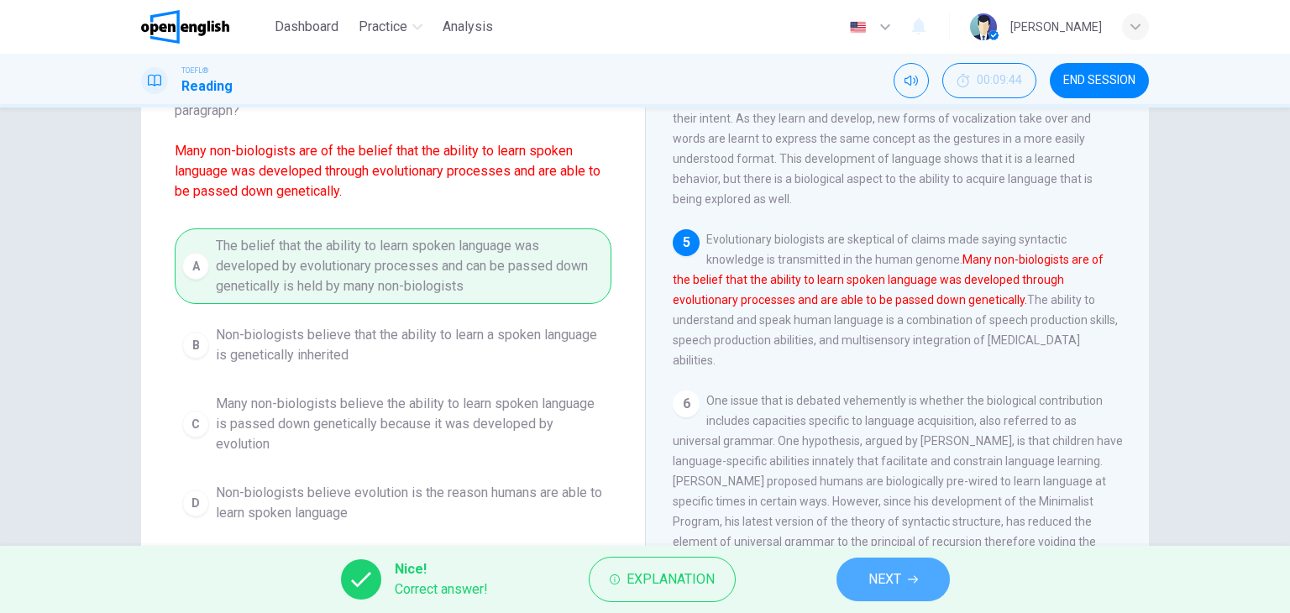
click at [877, 572] on span "NEXT" at bounding box center [885, 580] width 33 height 24
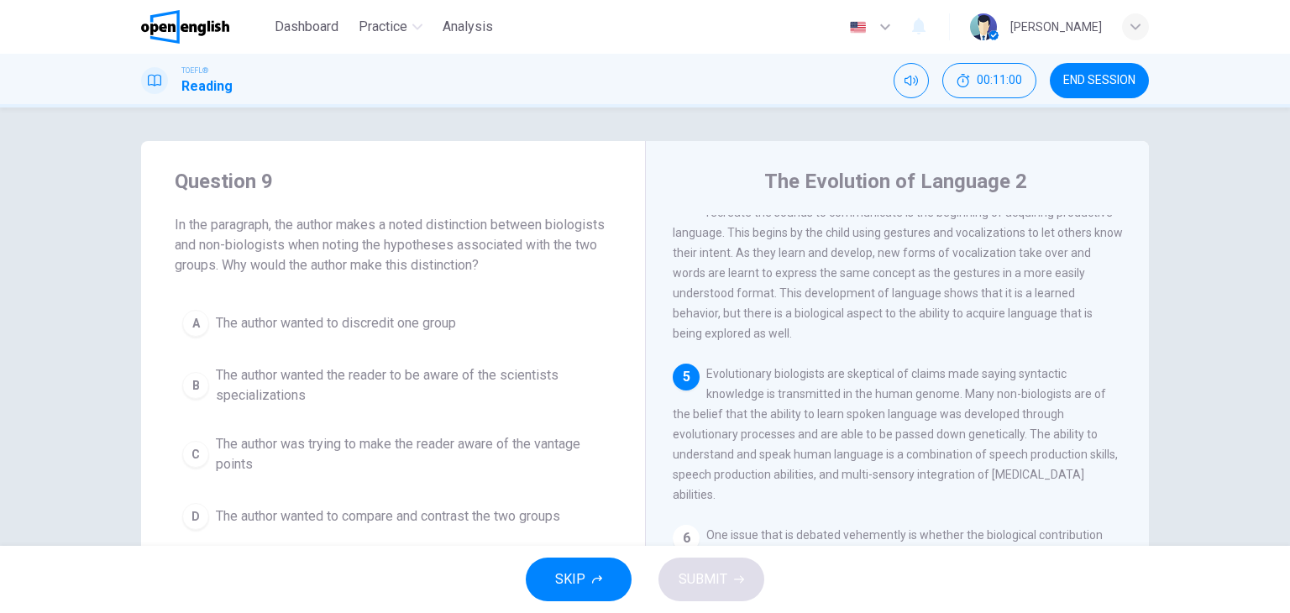
scroll to position [34, 0]
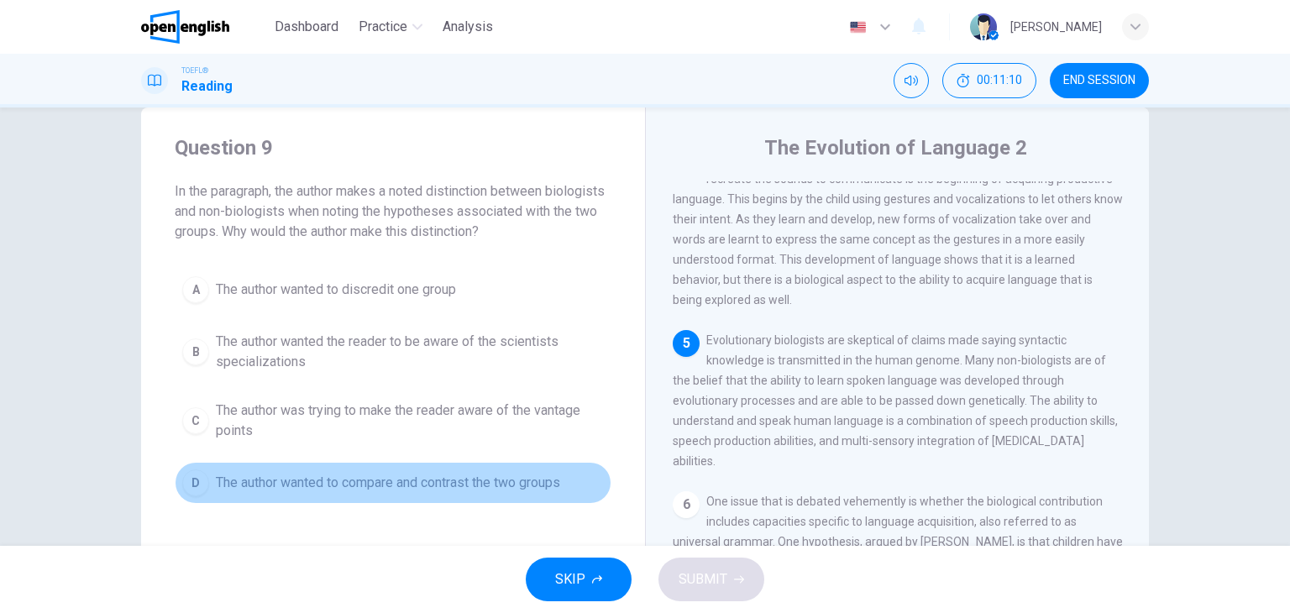
click at [343, 476] on span "The author wanted to compare and contrast the two groups" at bounding box center [388, 483] width 344 height 20
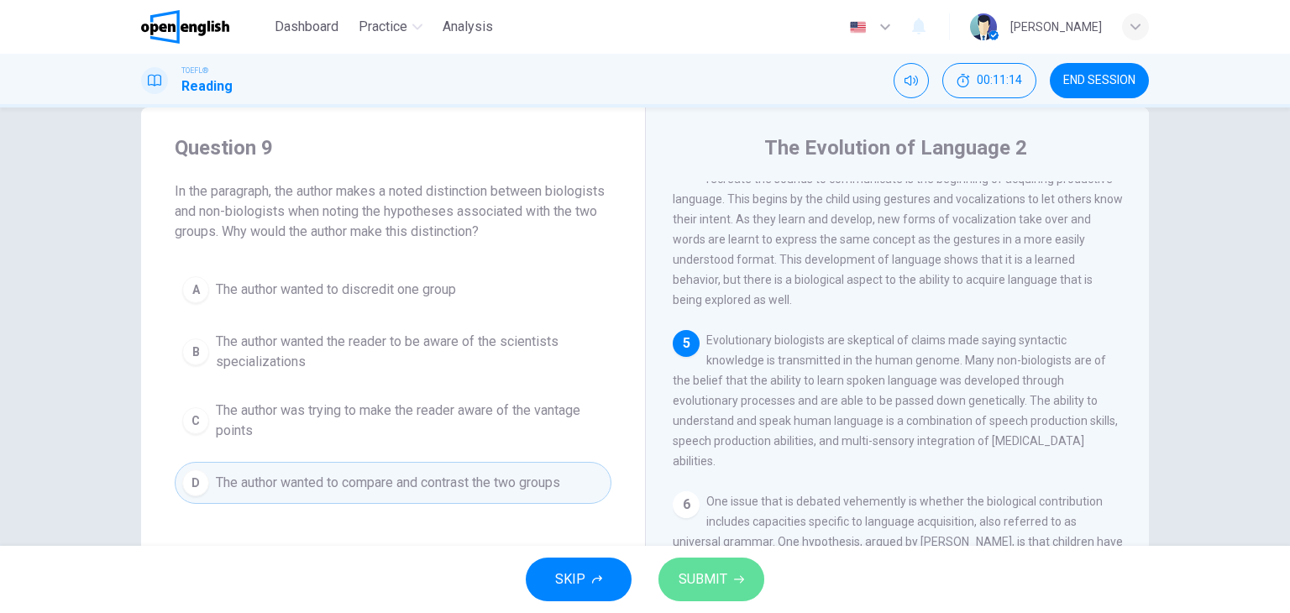
click at [733, 559] on button "SUBMIT" at bounding box center [712, 580] width 106 height 44
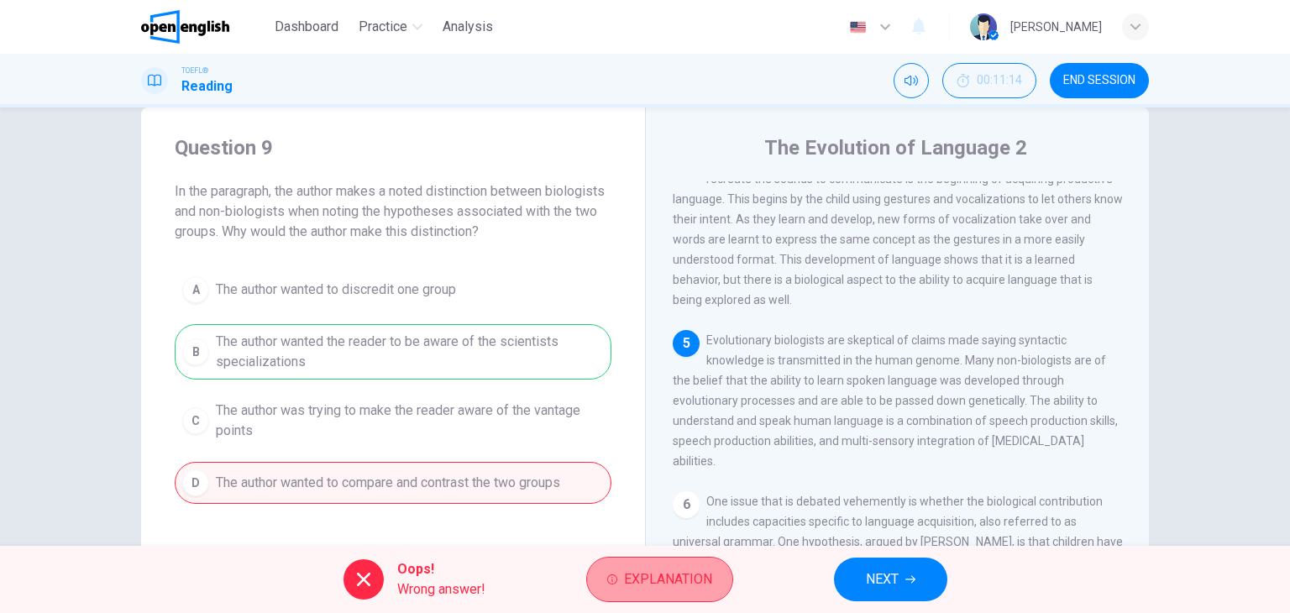
click at [635, 571] on span "Explanation" at bounding box center [668, 580] width 88 height 24
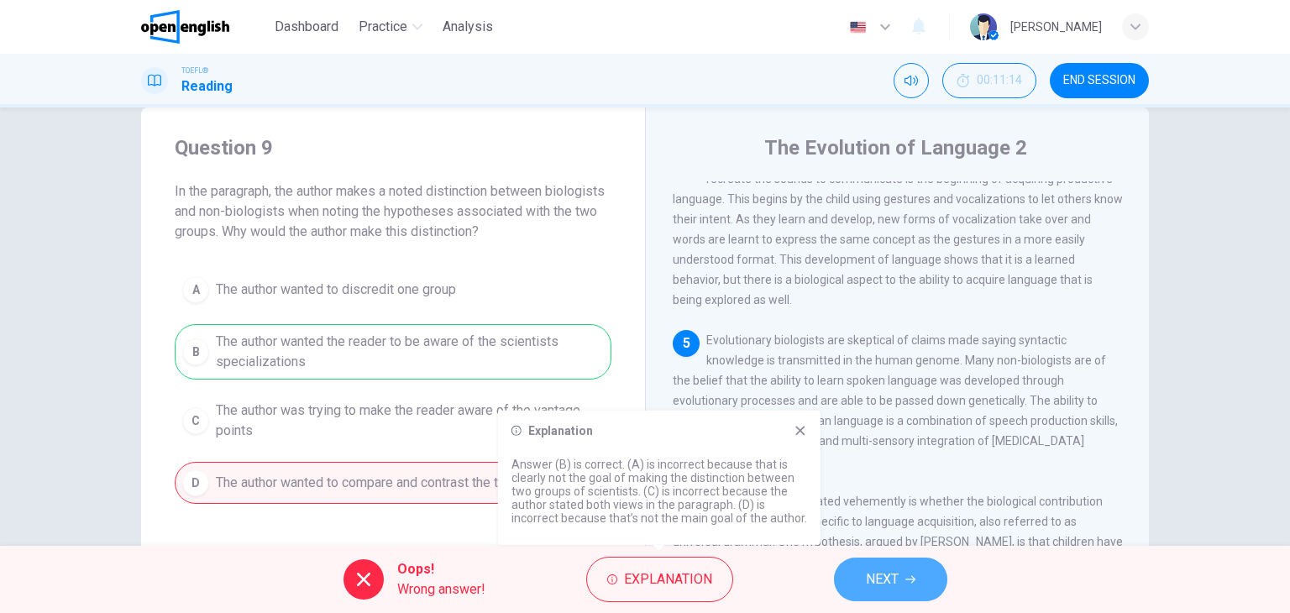
click at [866, 599] on button "NEXT" at bounding box center [890, 580] width 113 height 44
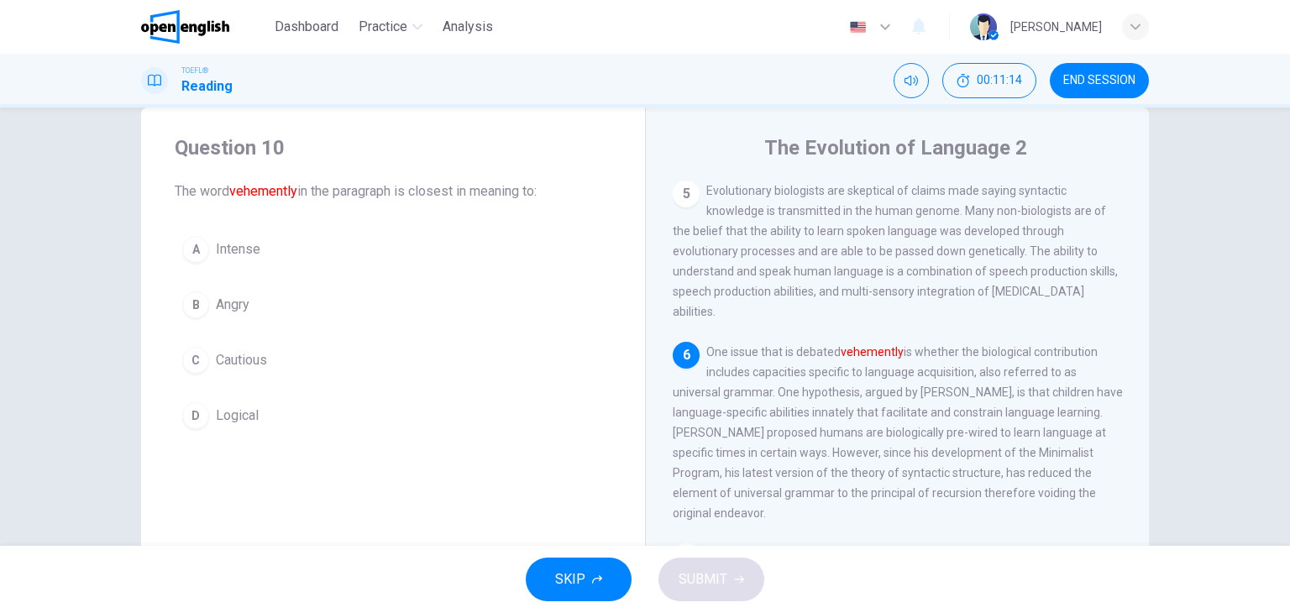
scroll to position [741, 0]
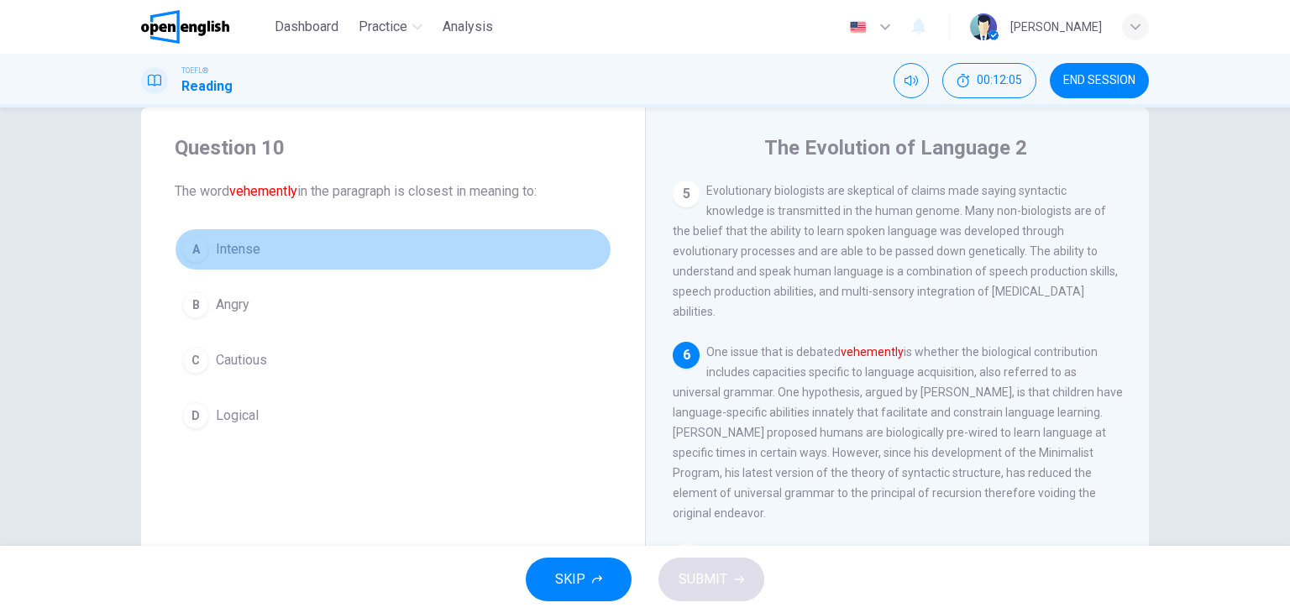
click at [190, 260] on div "A" at bounding box center [195, 249] width 27 height 27
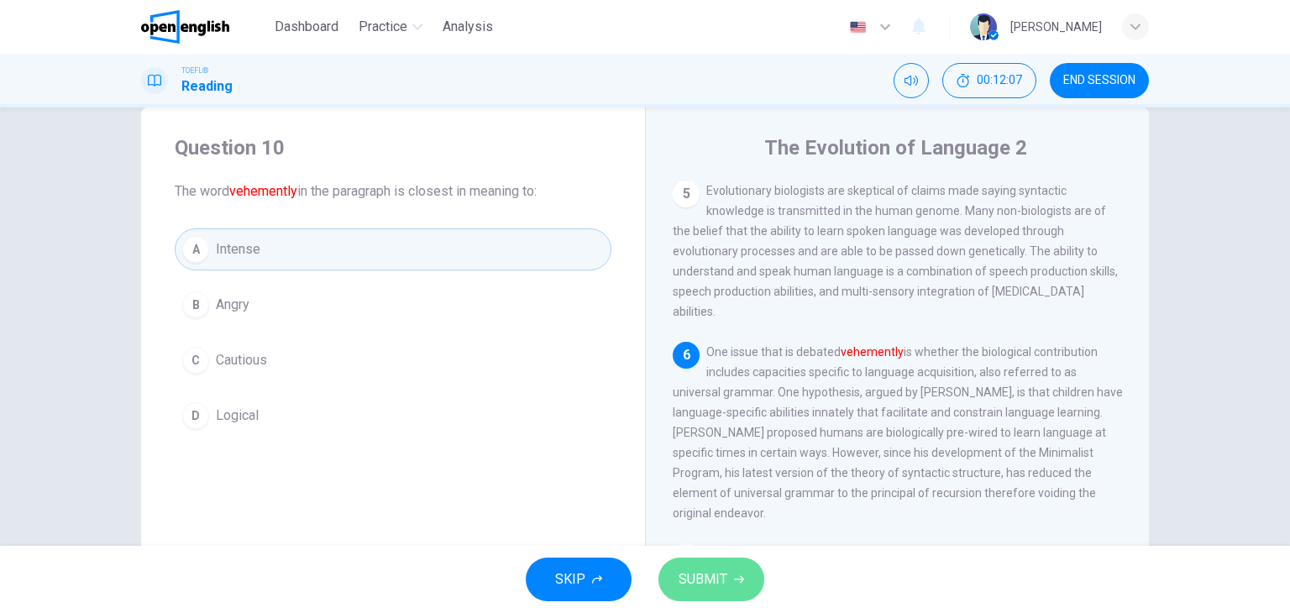
click at [696, 571] on span "SUBMIT" at bounding box center [703, 580] width 49 height 24
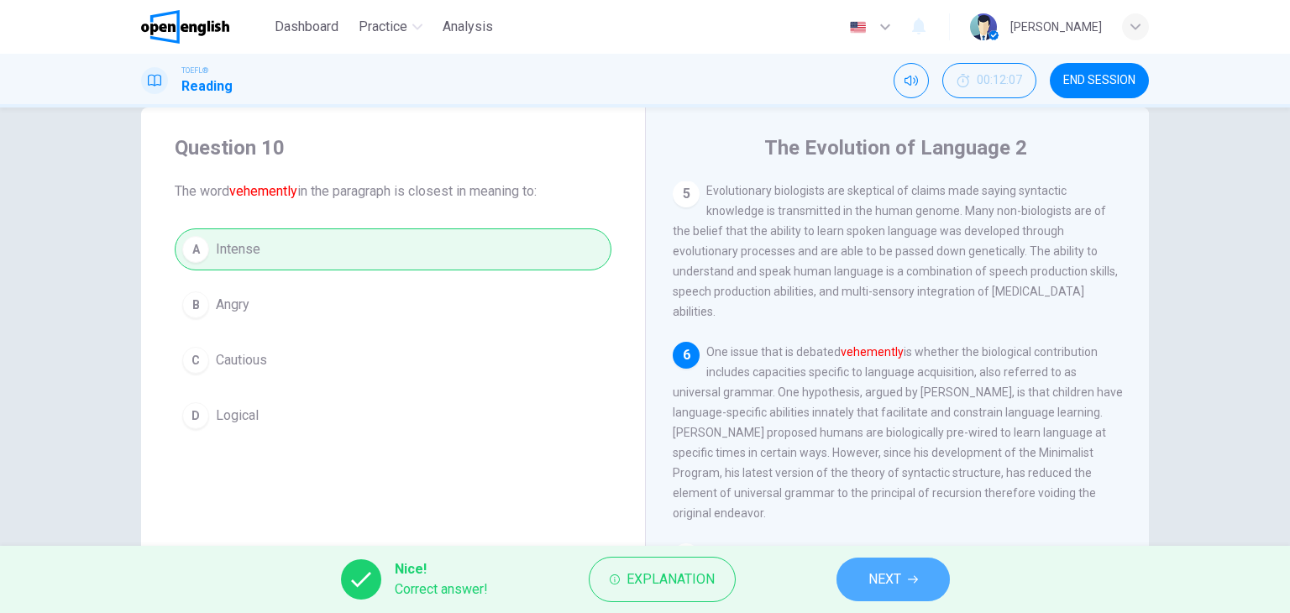
click at [894, 590] on span "NEXT" at bounding box center [885, 580] width 33 height 24
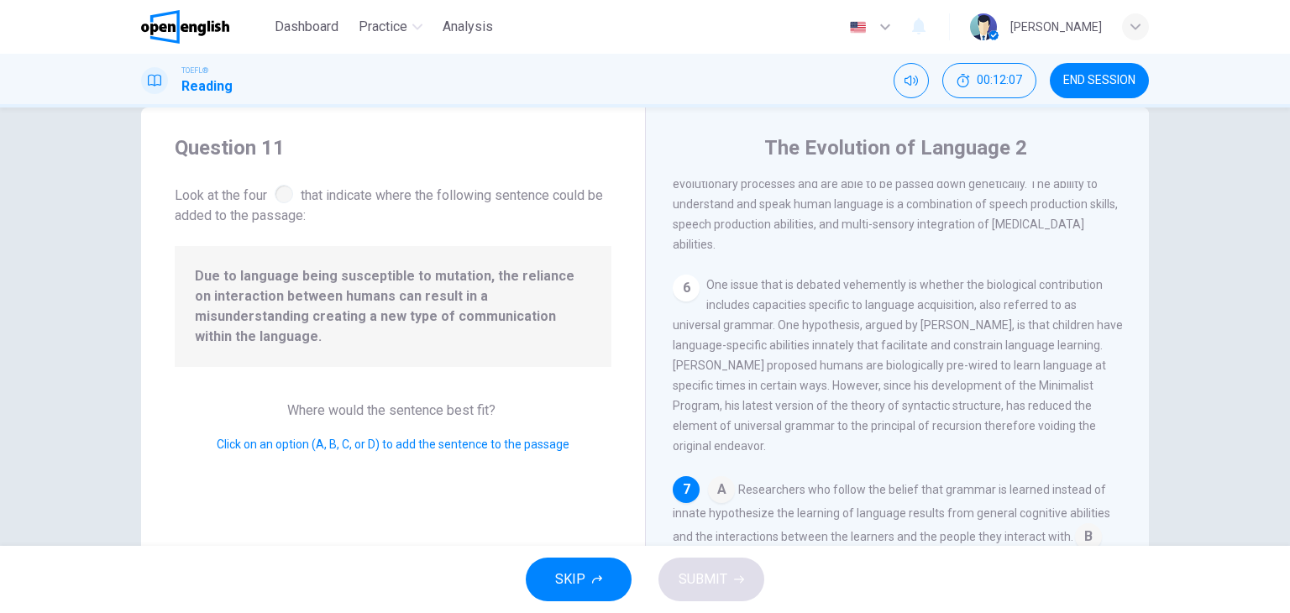
scroll to position [805, 0]
click at [924, 358] on span "One issue that is debated vehemently is whether the biological contribution inc…" at bounding box center [898, 365] width 450 height 175
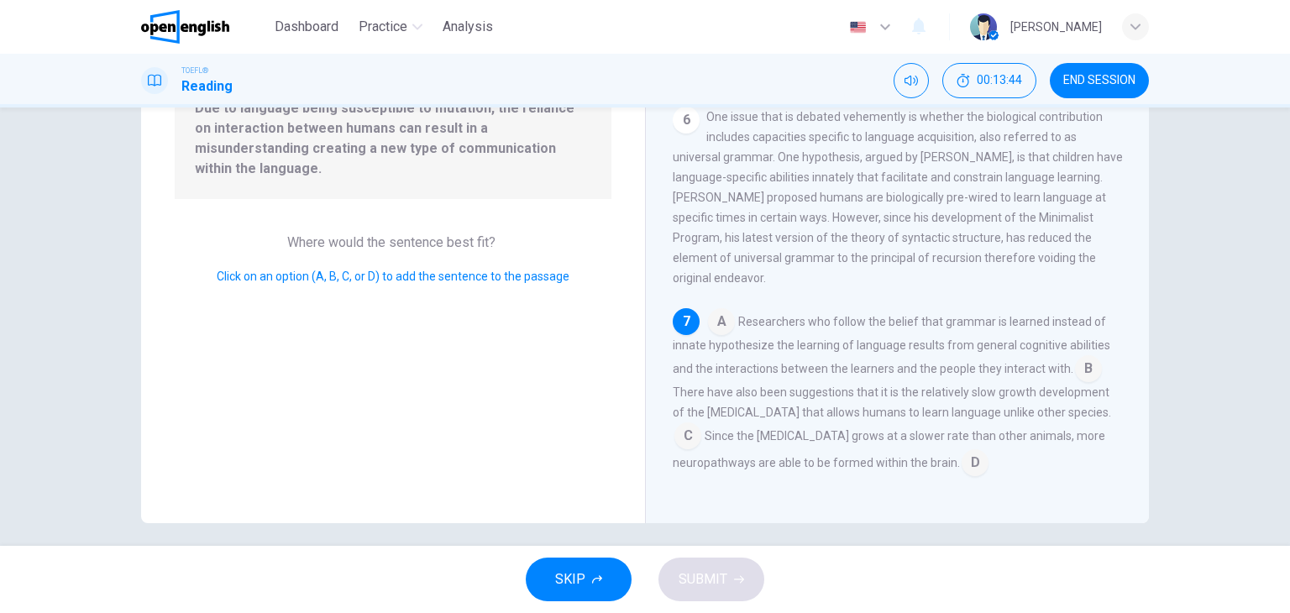
scroll to position [771, 0]
click at [1075, 386] on input at bounding box center [1088, 373] width 27 height 27
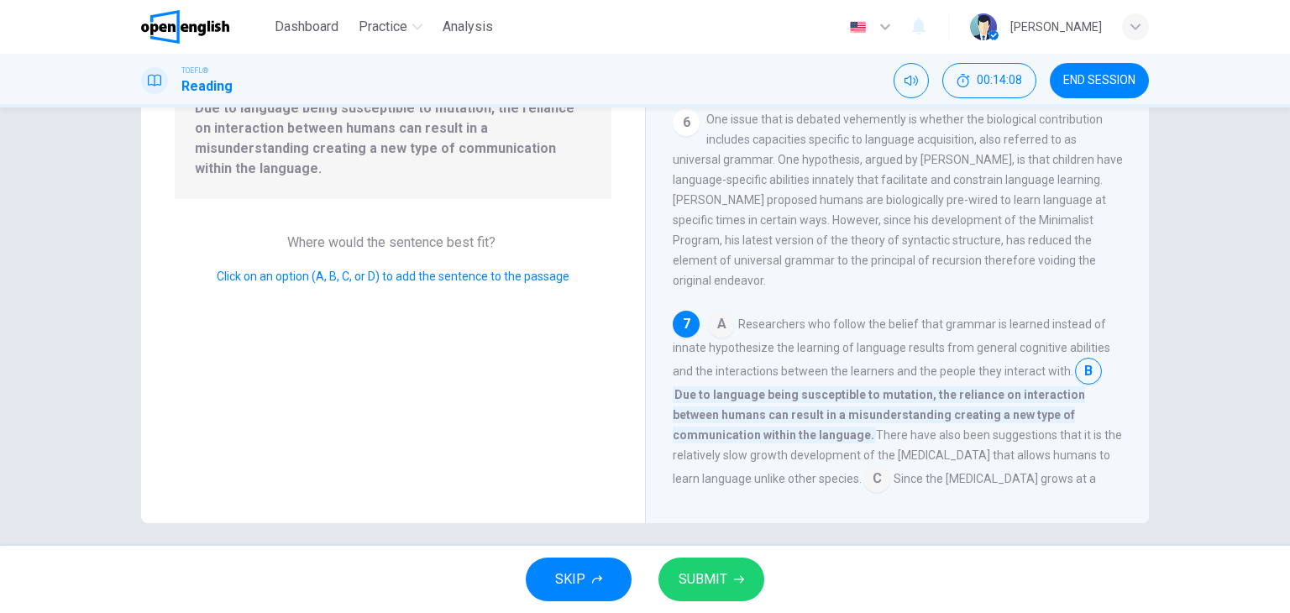
click at [669, 559] on div "SKIP SUBMIT" at bounding box center [645, 579] width 1290 height 67
click at [684, 561] on button "SUBMIT" at bounding box center [712, 580] width 106 height 44
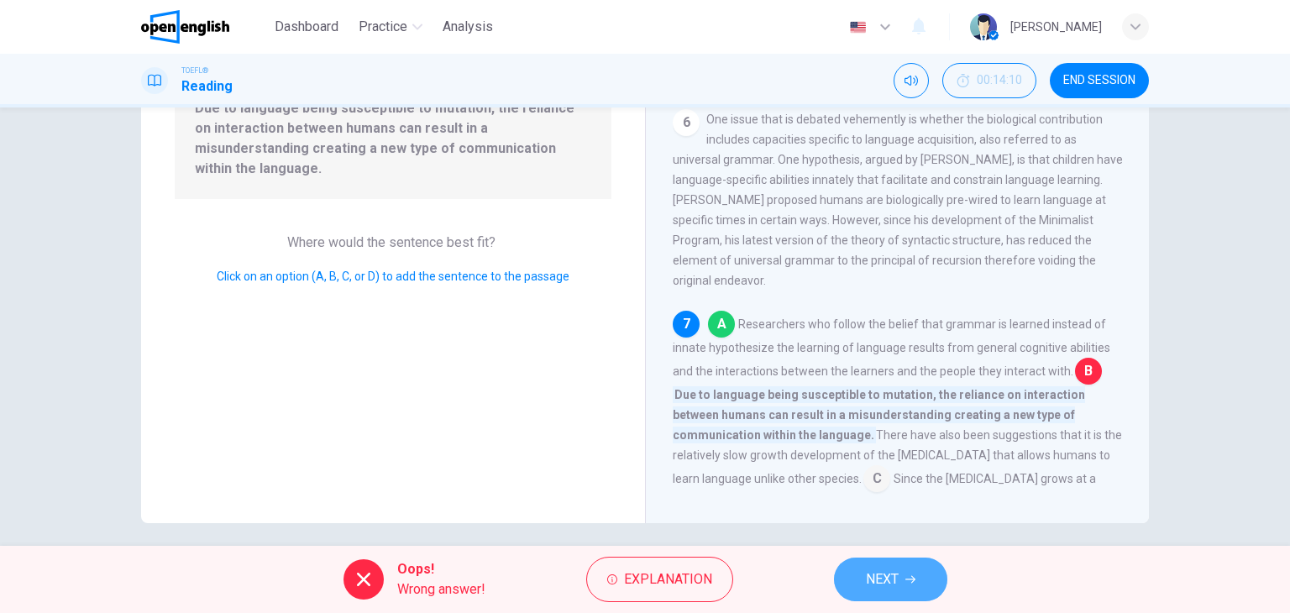
click at [857, 576] on button "NEXT" at bounding box center [890, 580] width 113 height 44
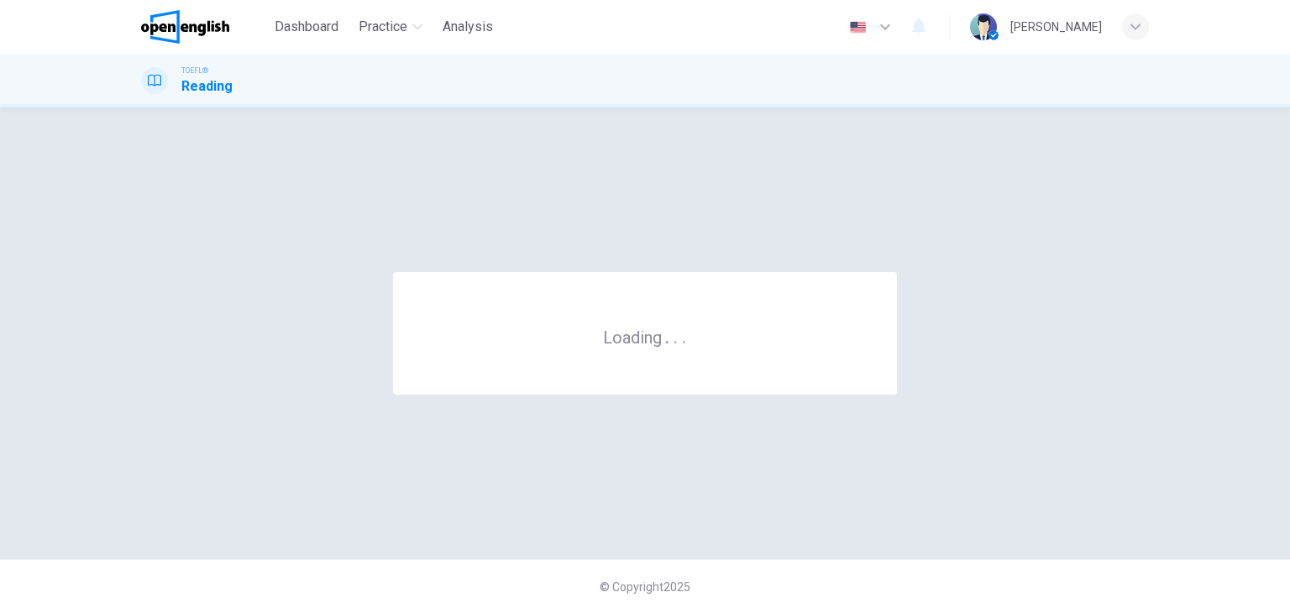
scroll to position [0, 0]
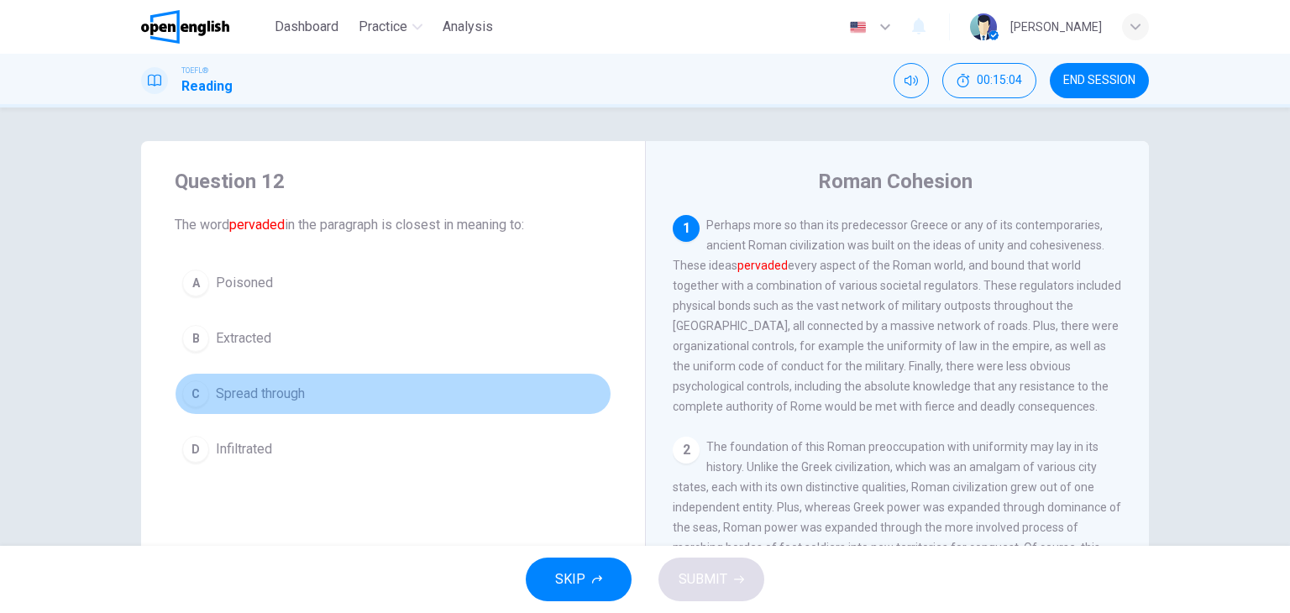
click at [198, 391] on div "C" at bounding box center [195, 394] width 27 height 27
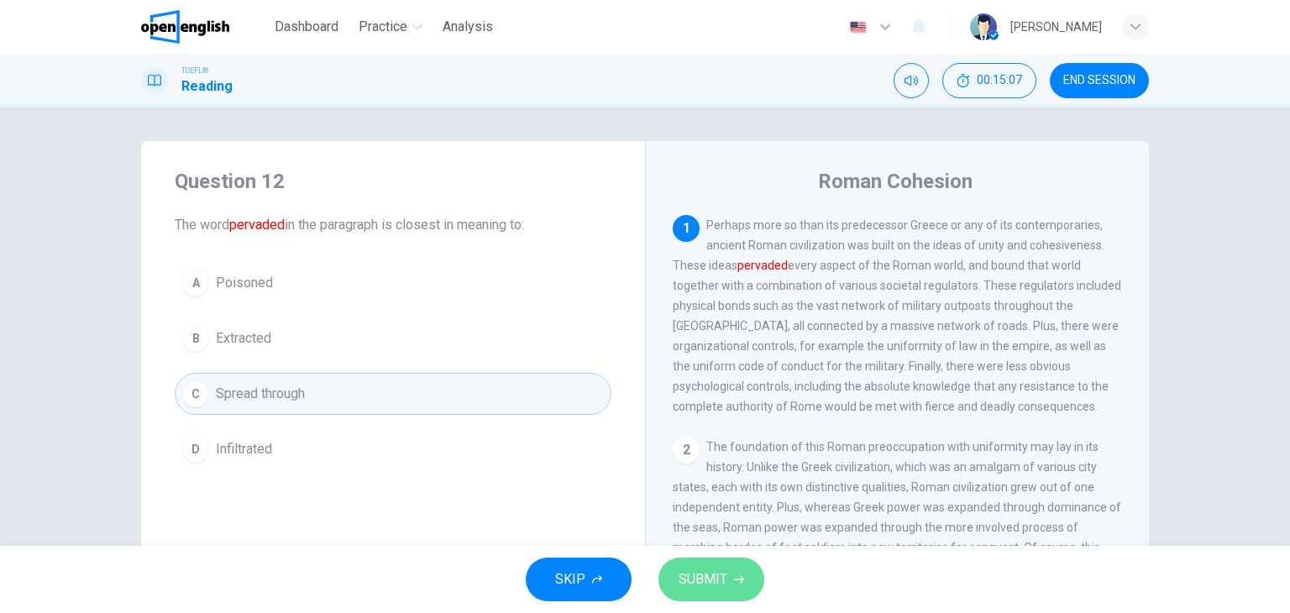
click at [727, 575] on button "SUBMIT" at bounding box center [712, 580] width 106 height 44
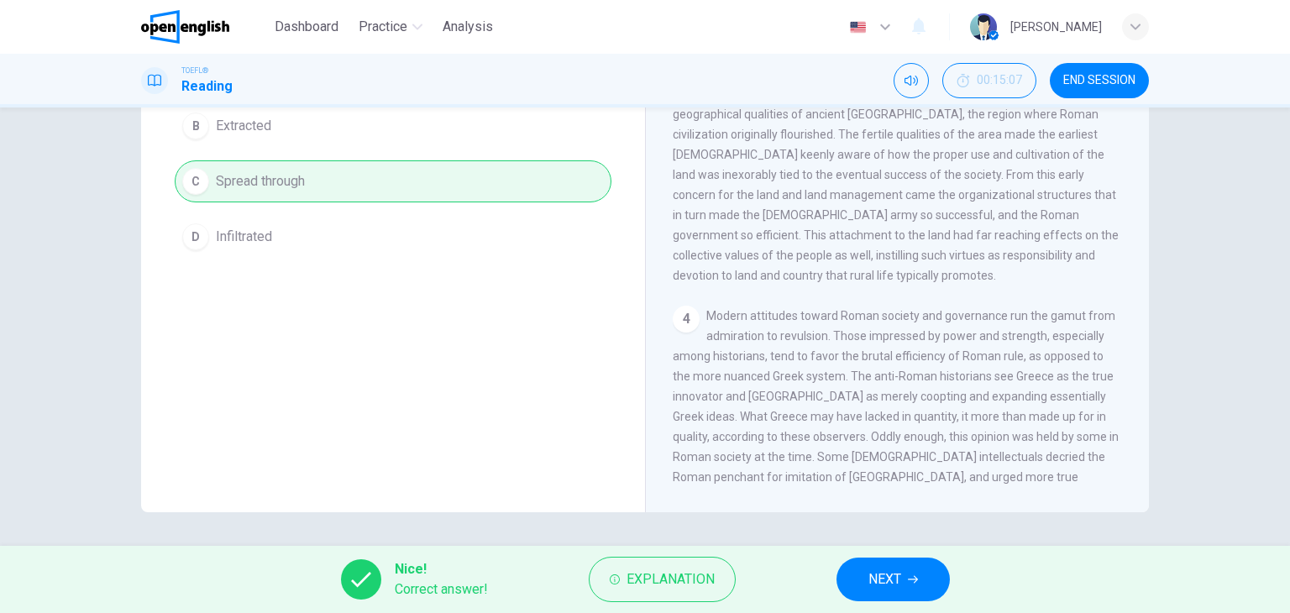
scroll to position [805, 0]
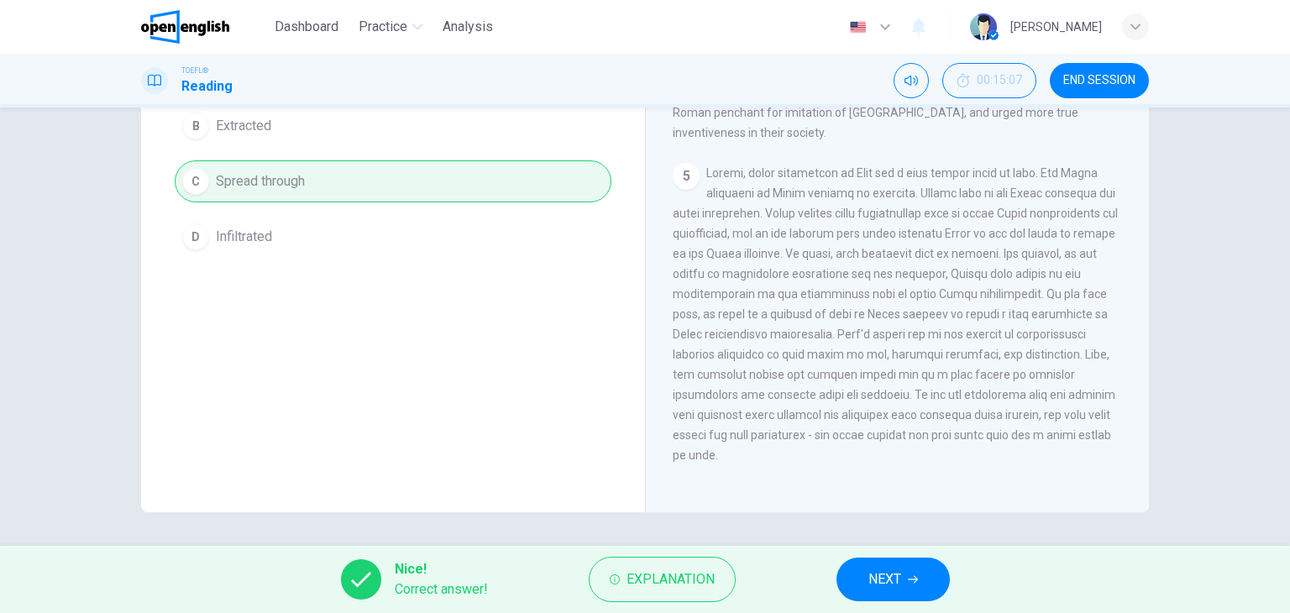
click at [1128, 136] on div "1 Perhaps more so than its predecessor Greece or any of its contemporaries, anc…" at bounding box center [909, 244] width 472 height 483
click at [1144, 136] on div "Roman Cohesion 1 Perhaps more so than its predecessor Greece or any of its cont…" at bounding box center [897, 221] width 504 height 584
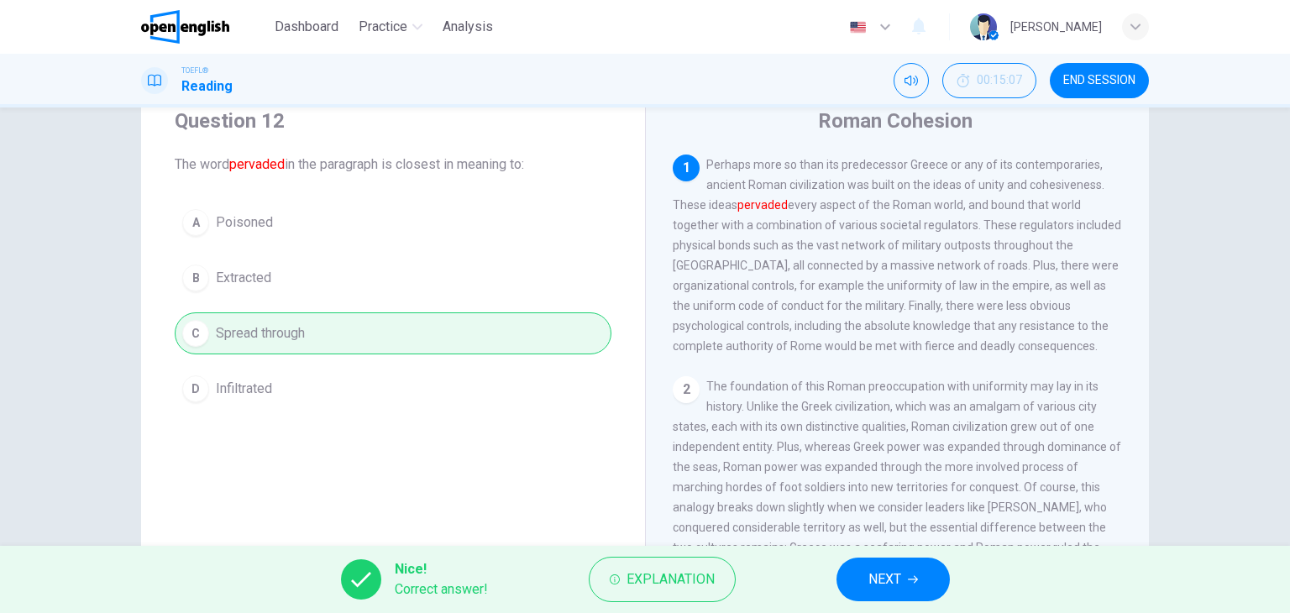
scroll to position [0, 0]
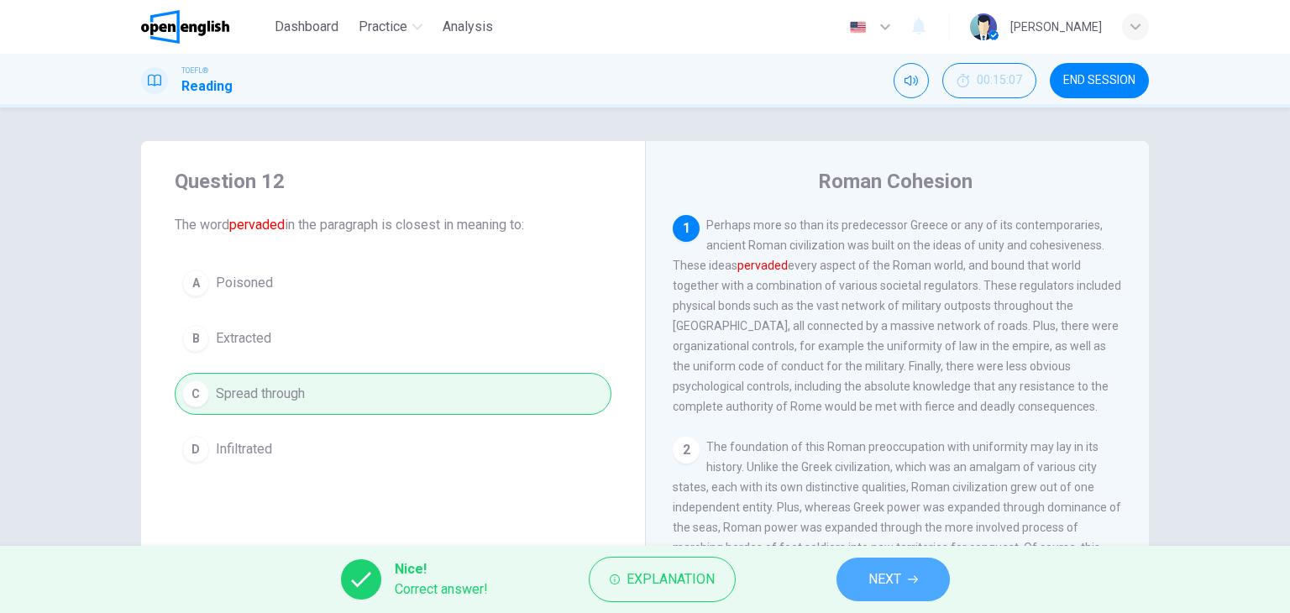
click at [895, 572] on span "NEXT" at bounding box center [885, 580] width 33 height 24
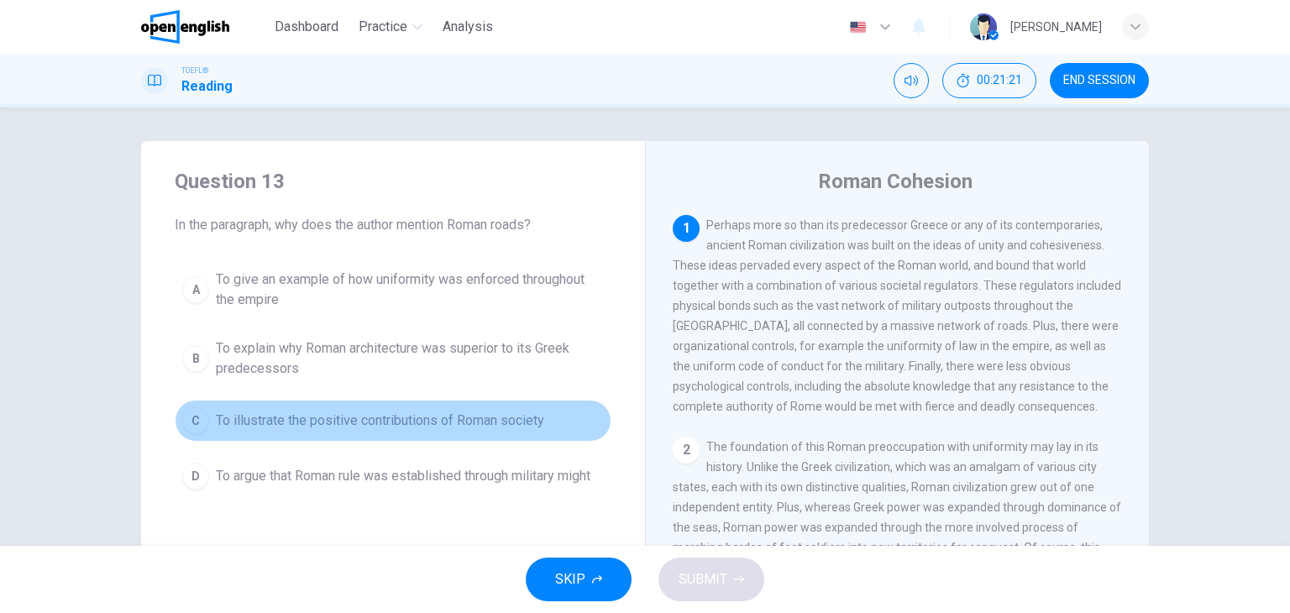
click at [335, 414] on span "To illustrate the positive contributions of Roman society" at bounding box center [380, 421] width 328 height 20
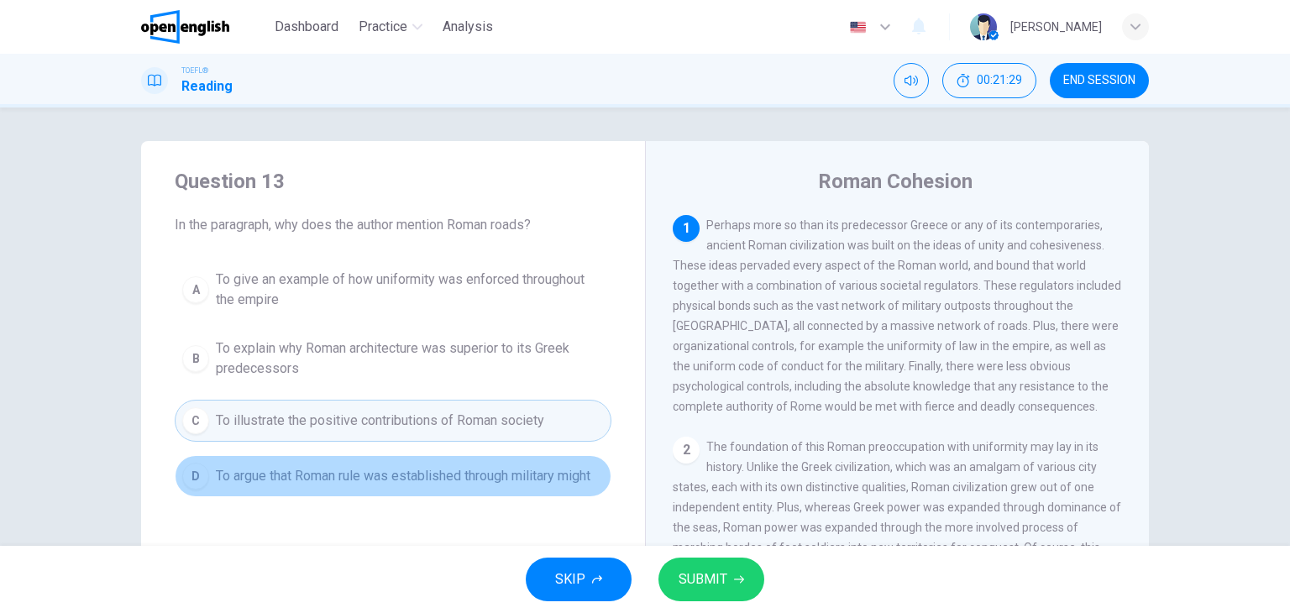
click at [319, 476] on span "To argue that Roman rule was established through military might" at bounding box center [403, 476] width 375 height 20
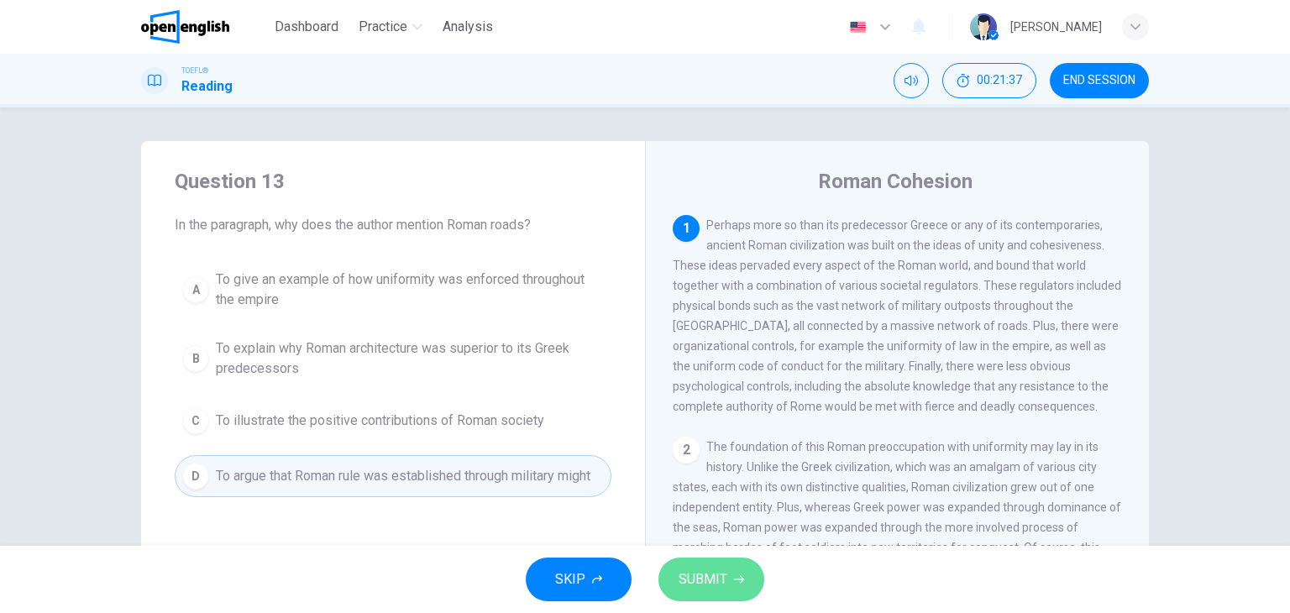
click at [732, 576] on button "SUBMIT" at bounding box center [712, 580] width 106 height 44
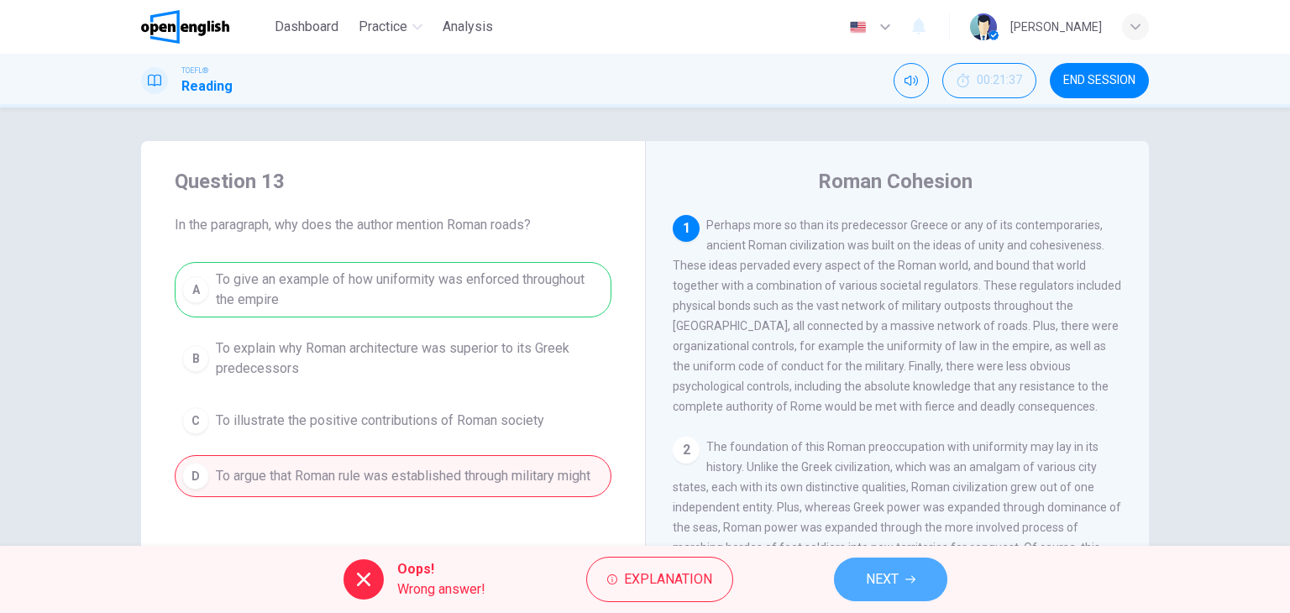
click at [890, 585] on span "NEXT" at bounding box center [882, 580] width 33 height 24
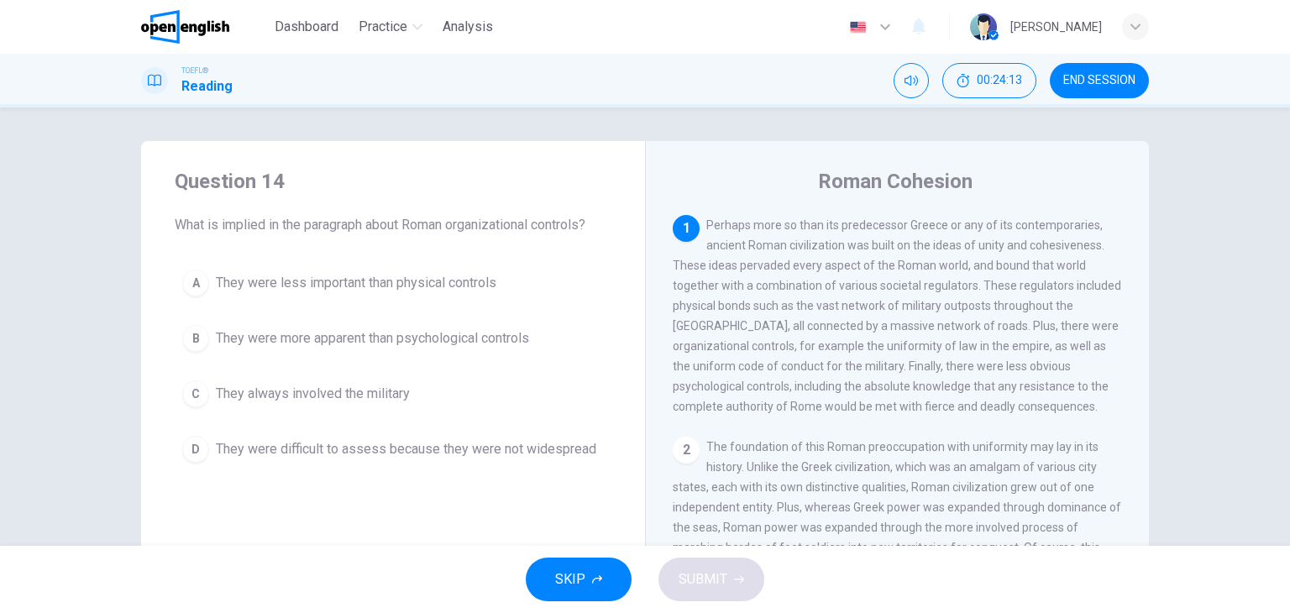
click at [377, 518] on div "Question 14 What is implied in the paragraph about Roman organizational control…" at bounding box center [393, 433] width 504 height 584
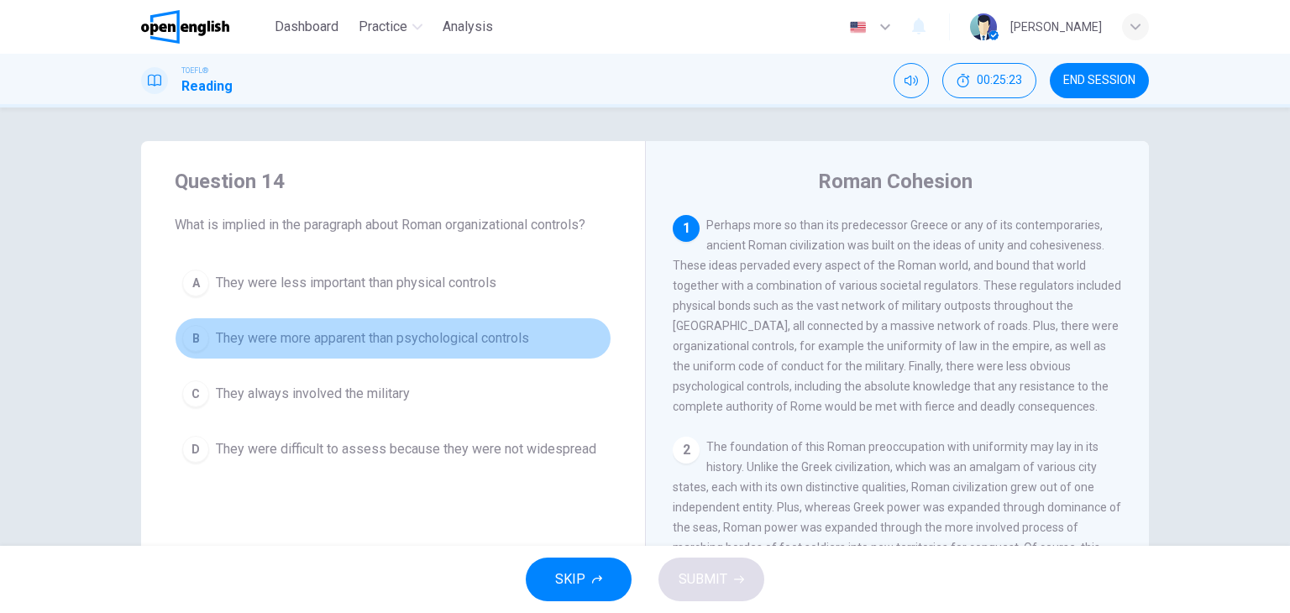
click at [227, 342] on span "They were more apparent than psychological controls" at bounding box center [372, 338] width 313 height 20
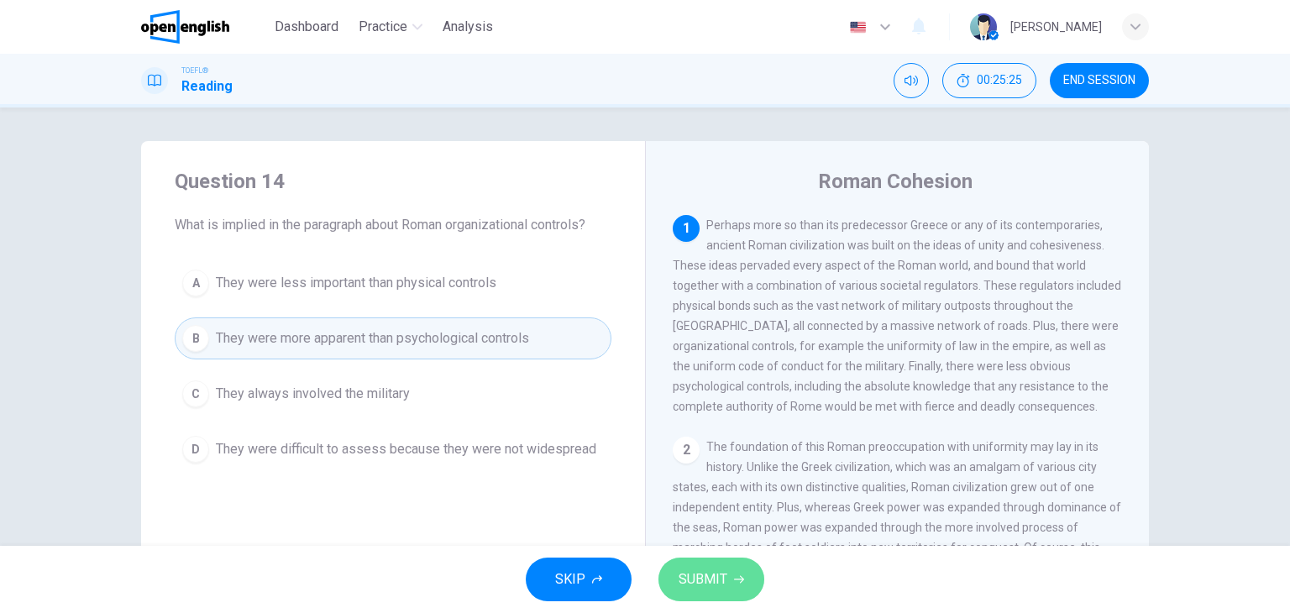
click at [709, 568] on span "SUBMIT" at bounding box center [703, 580] width 49 height 24
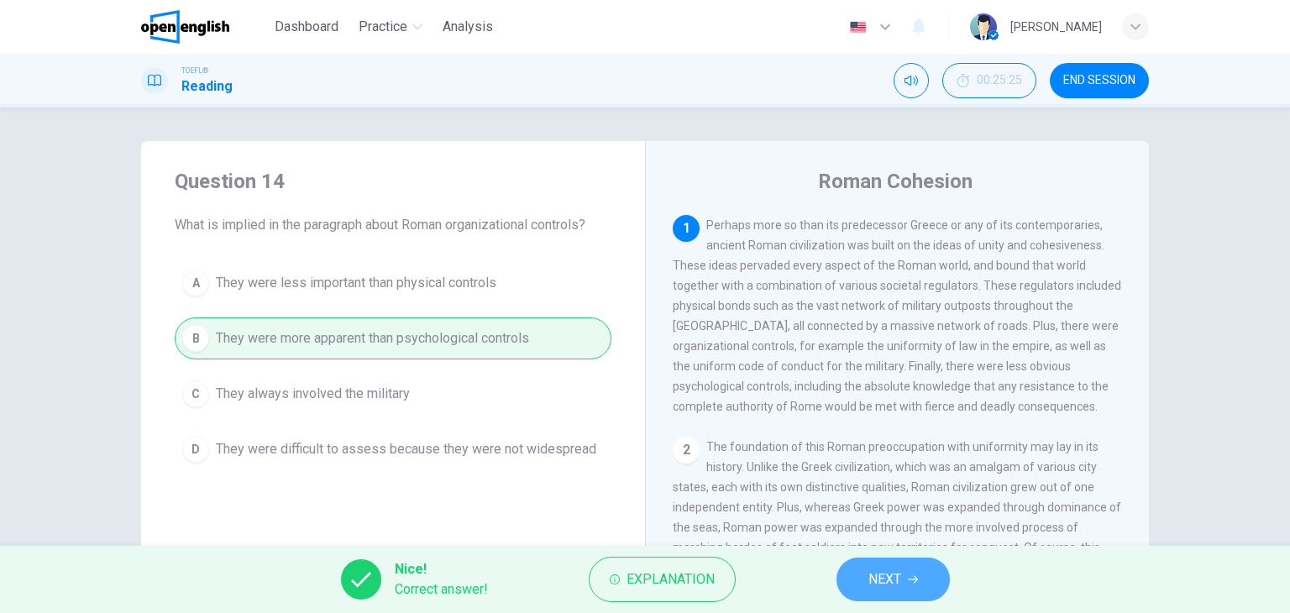
click at [906, 581] on button "NEXT" at bounding box center [893, 580] width 113 height 44
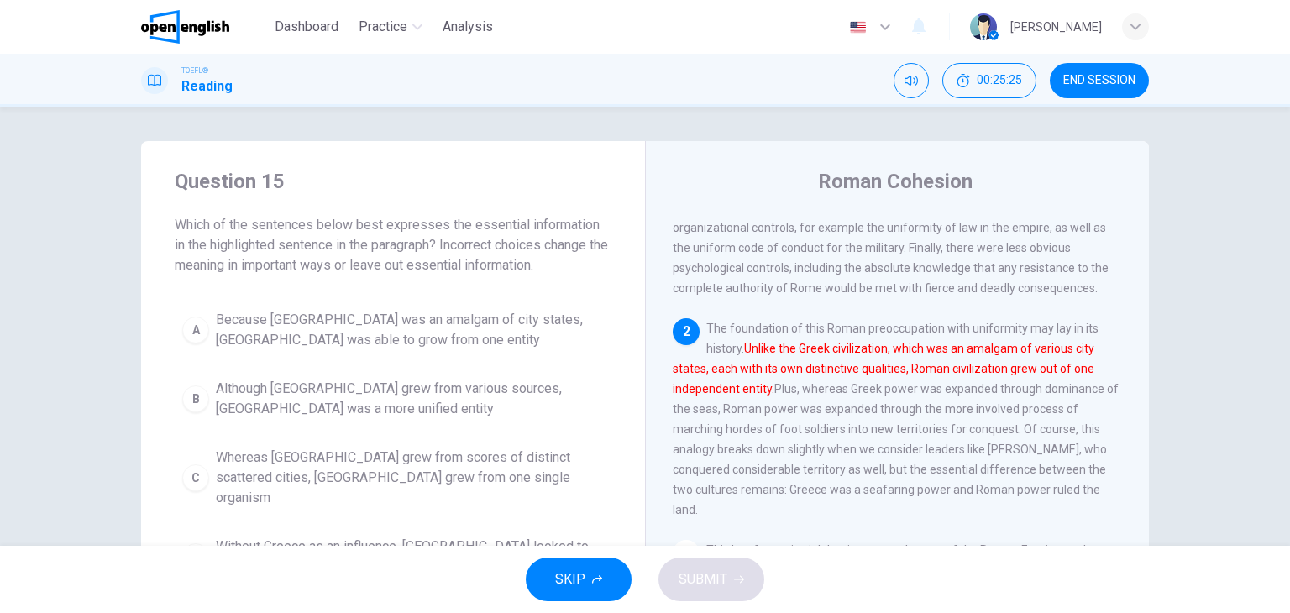
scroll to position [121, 0]
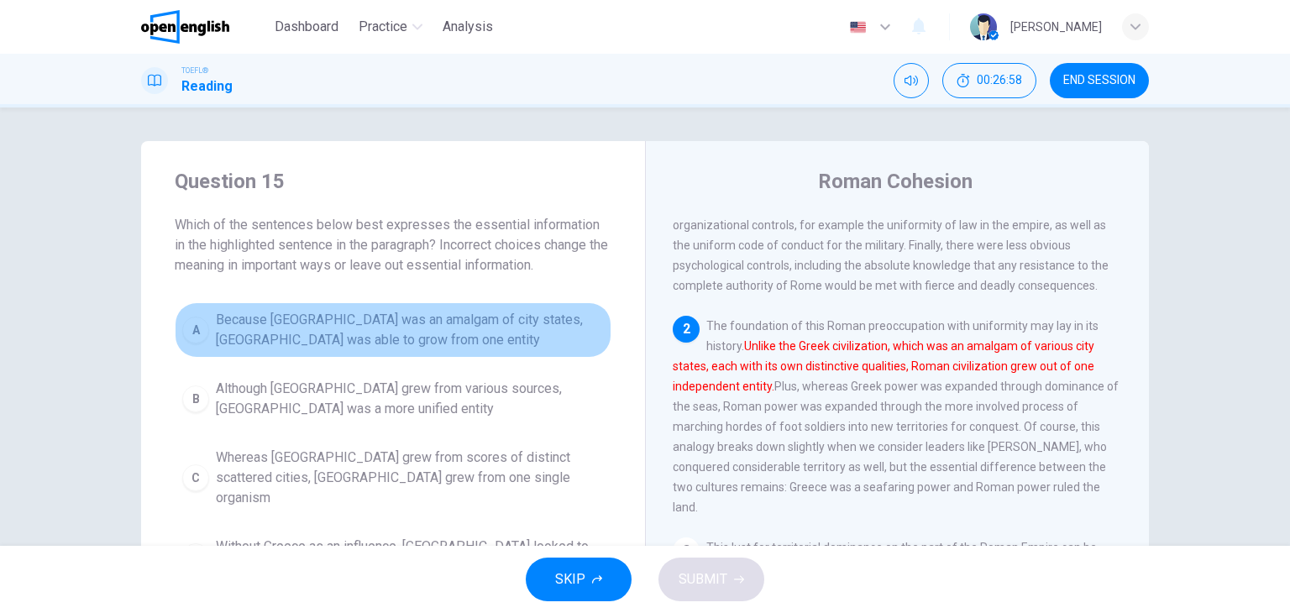
click at [408, 326] on span "Because [GEOGRAPHIC_DATA] was an amalgam of city states, [GEOGRAPHIC_DATA] was …" at bounding box center [410, 330] width 388 height 40
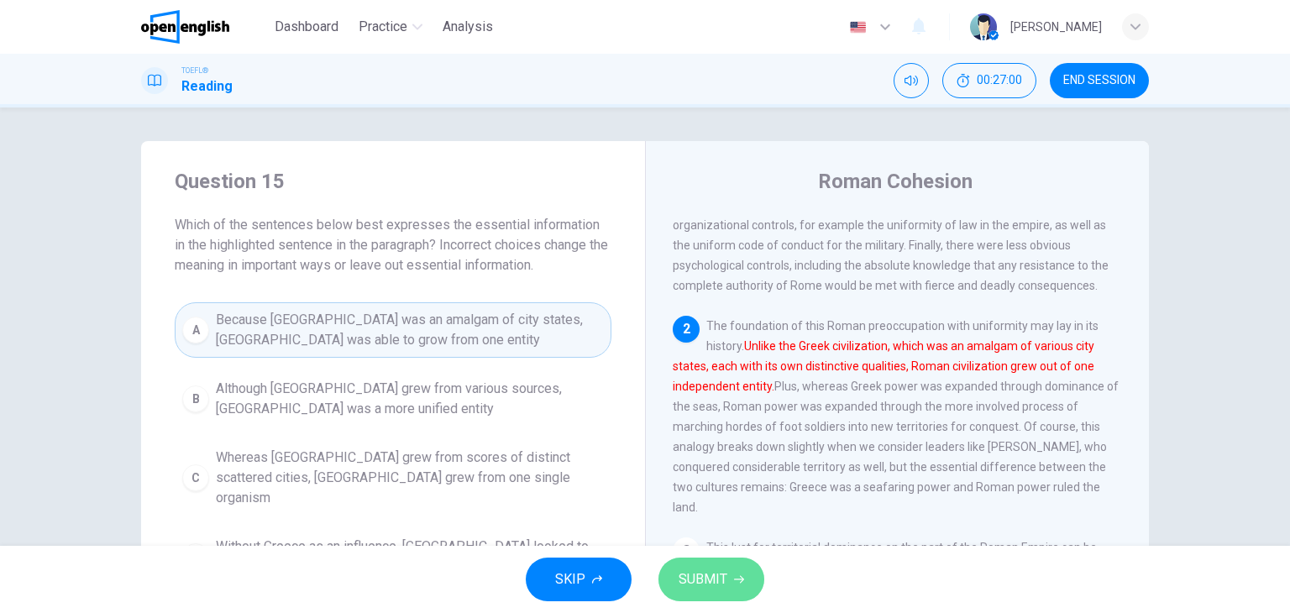
click at [706, 573] on span "SUBMIT" at bounding box center [703, 580] width 49 height 24
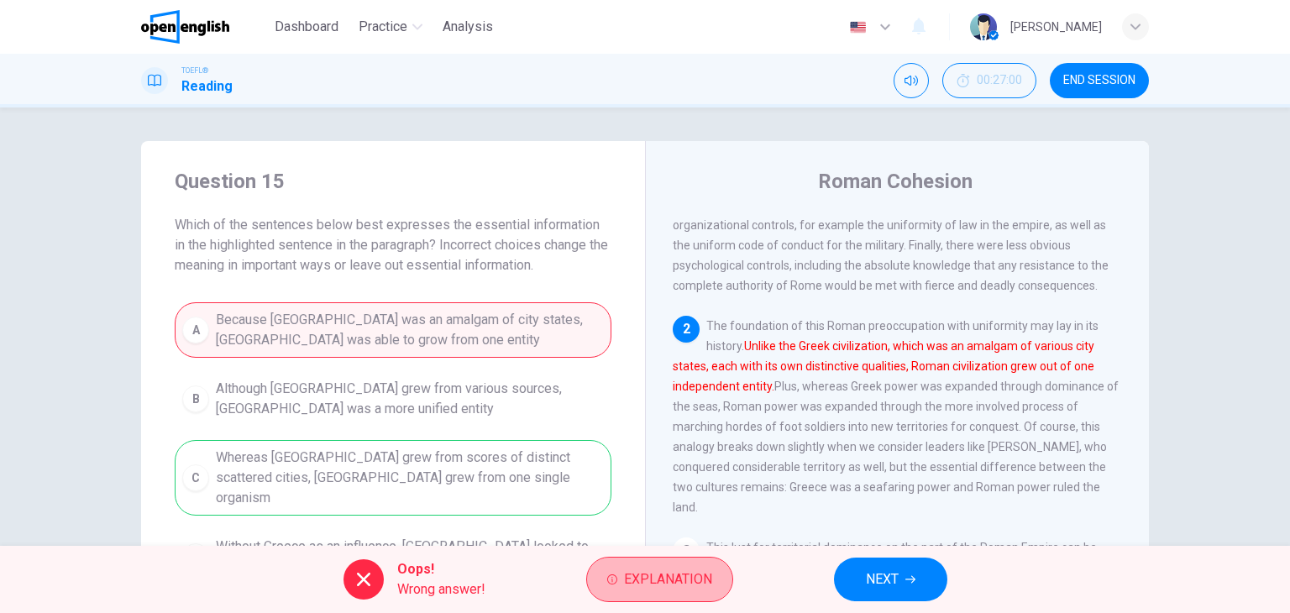
click at [706, 573] on span "Explanation" at bounding box center [668, 580] width 88 height 24
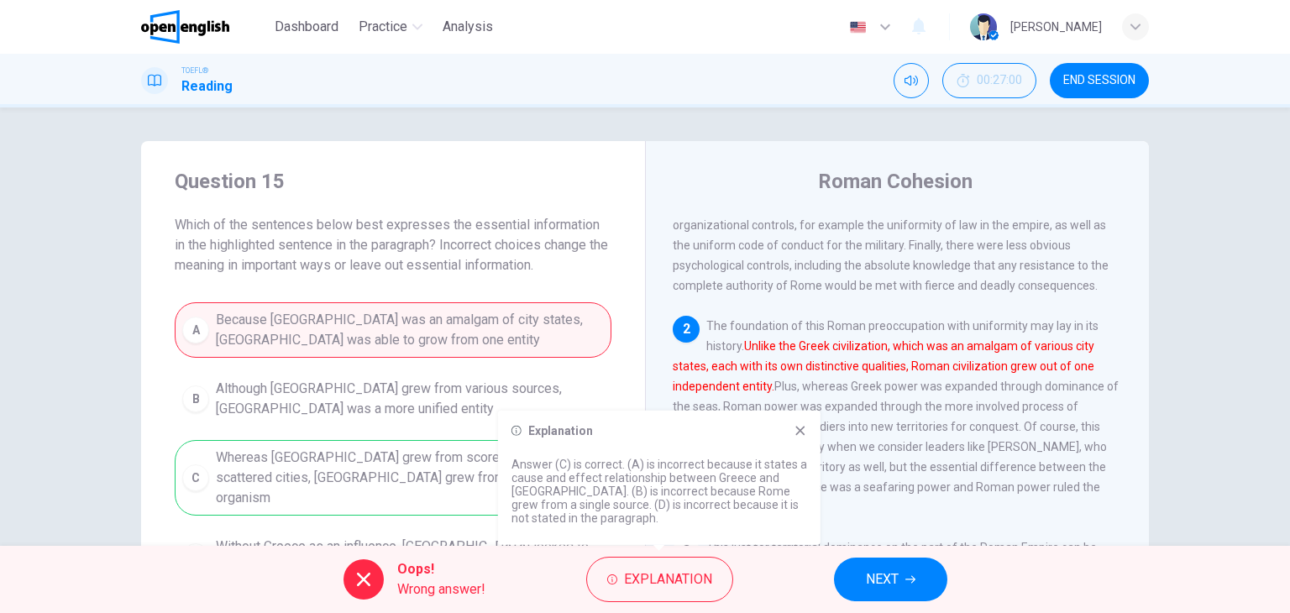
click at [803, 424] on icon at bounding box center [800, 430] width 13 height 13
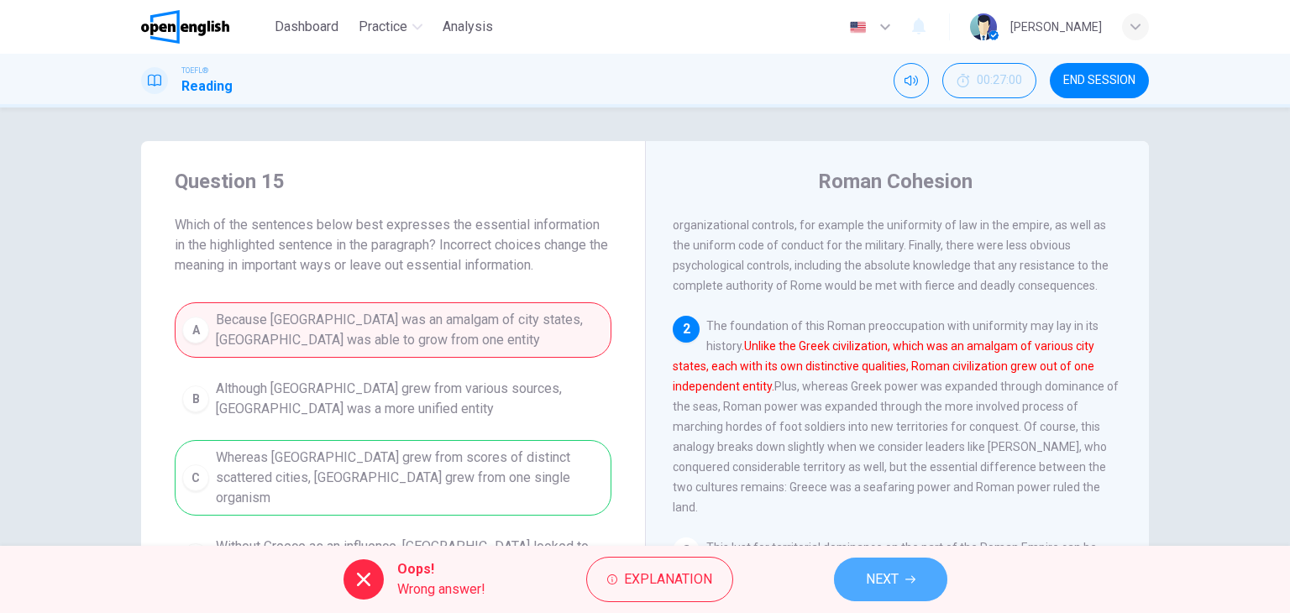
click at [901, 574] on button "NEXT" at bounding box center [890, 580] width 113 height 44
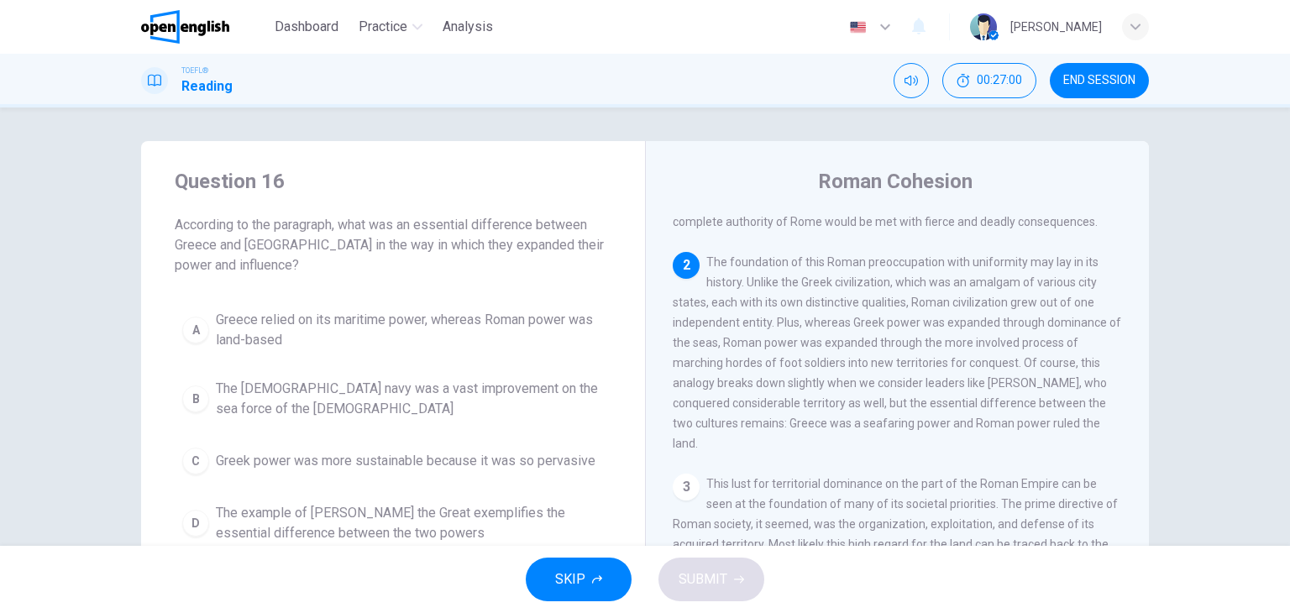
scroll to position [228, 0]
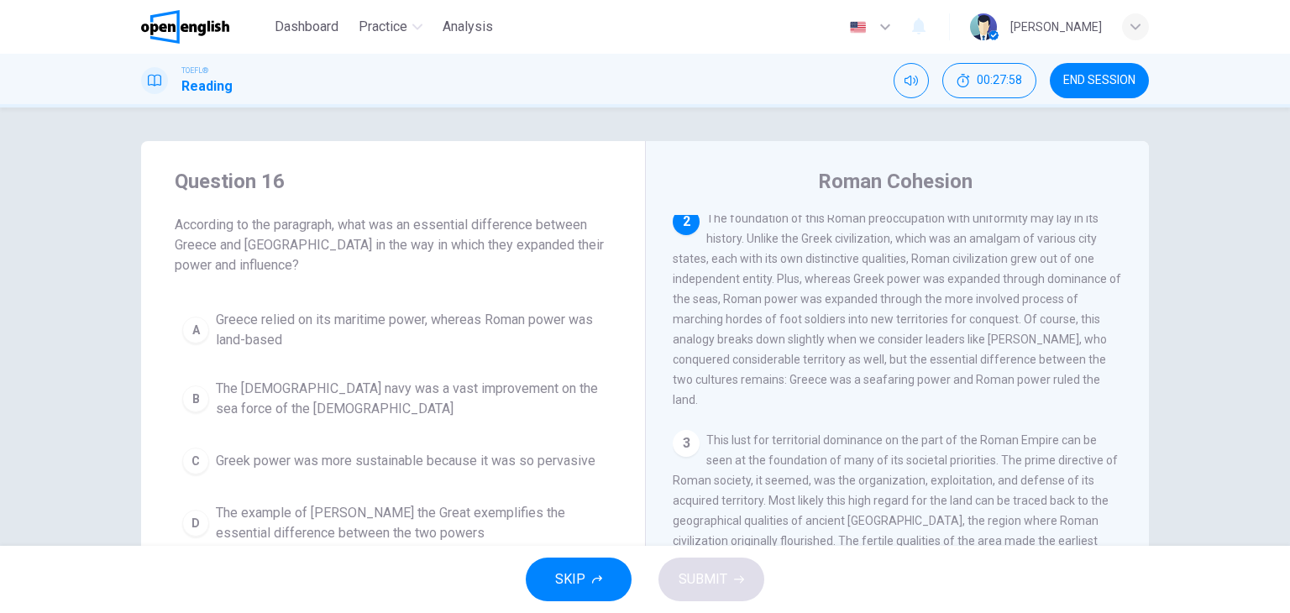
click at [349, 320] on span "Greece relied on its maritime power, whereas Roman power was land-based" at bounding box center [410, 330] width 388 height 40
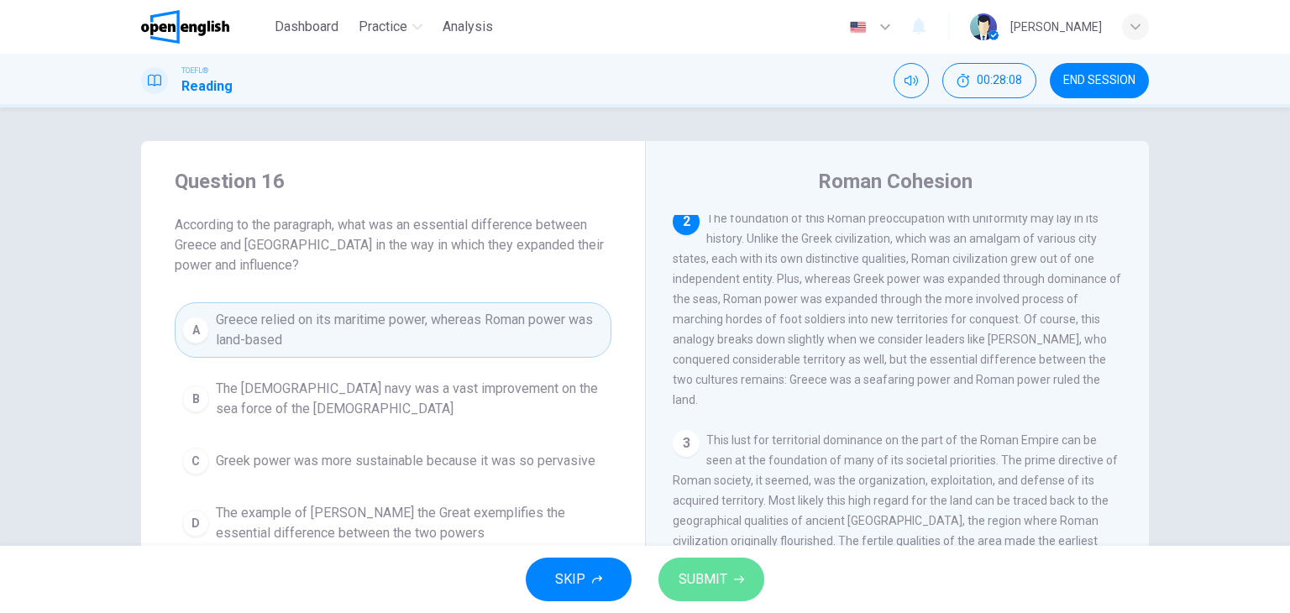
click at [719, 580] on span "SUBMIT" at bounding box center [703, 580] width 49 height 24
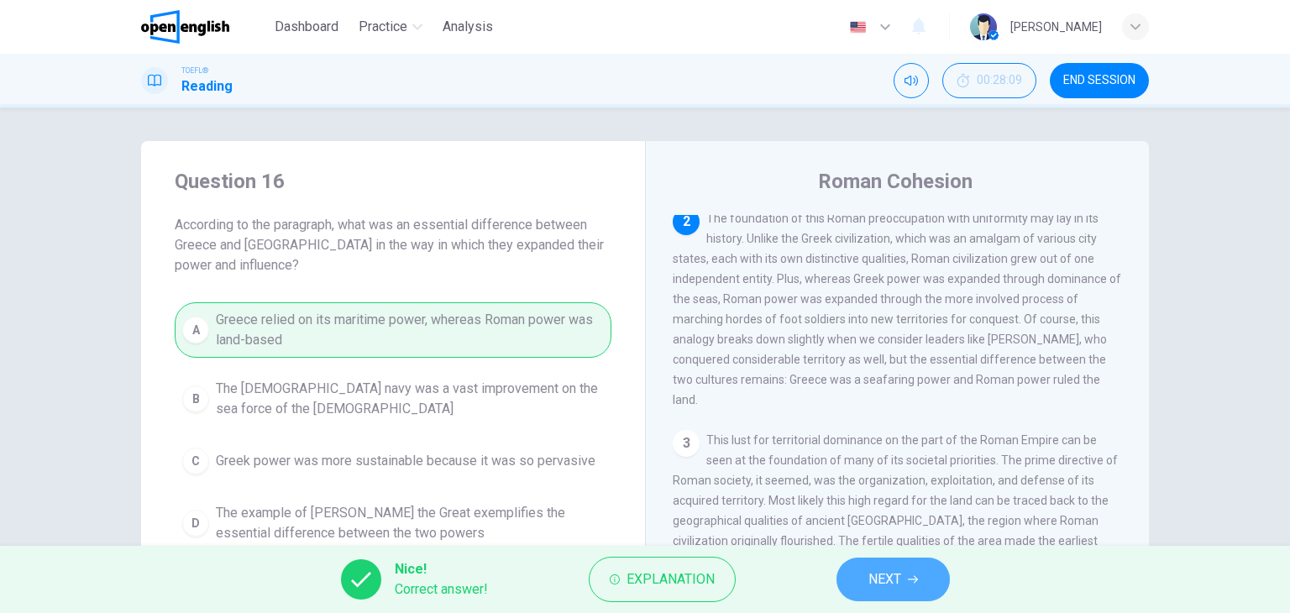
click at [904, 590] on button "NEXT" at bounding box center [893, 580] width 113 height 44
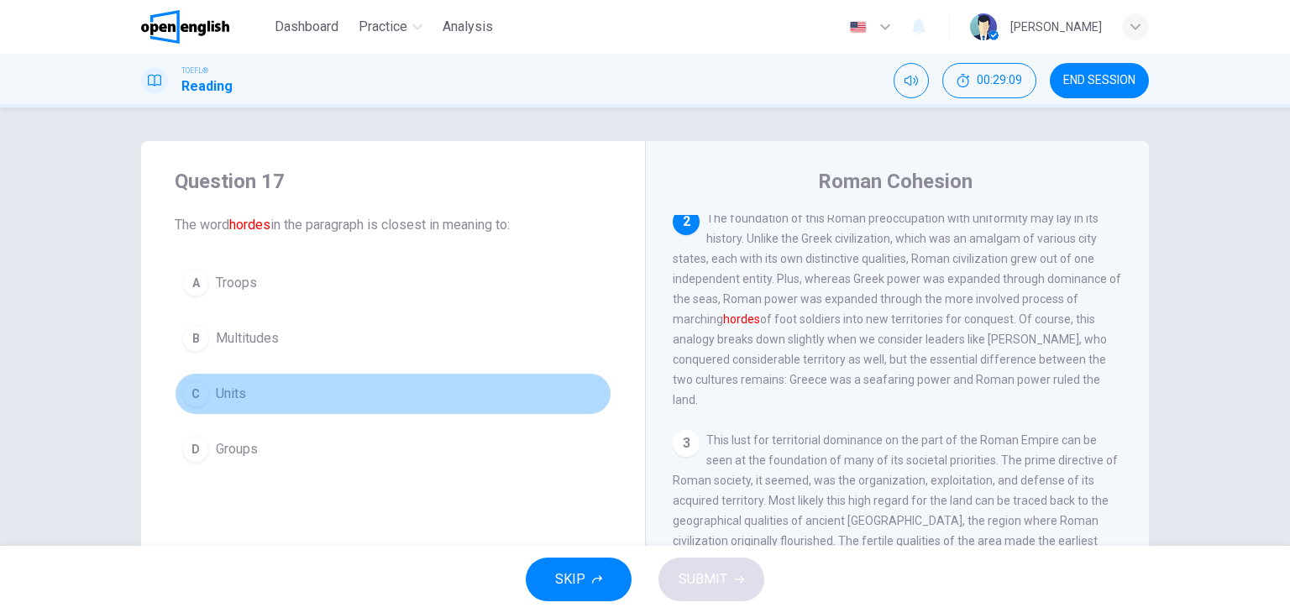
click at [197, 391] on div "C" at bounding box center [195, 394] width 27 height 27
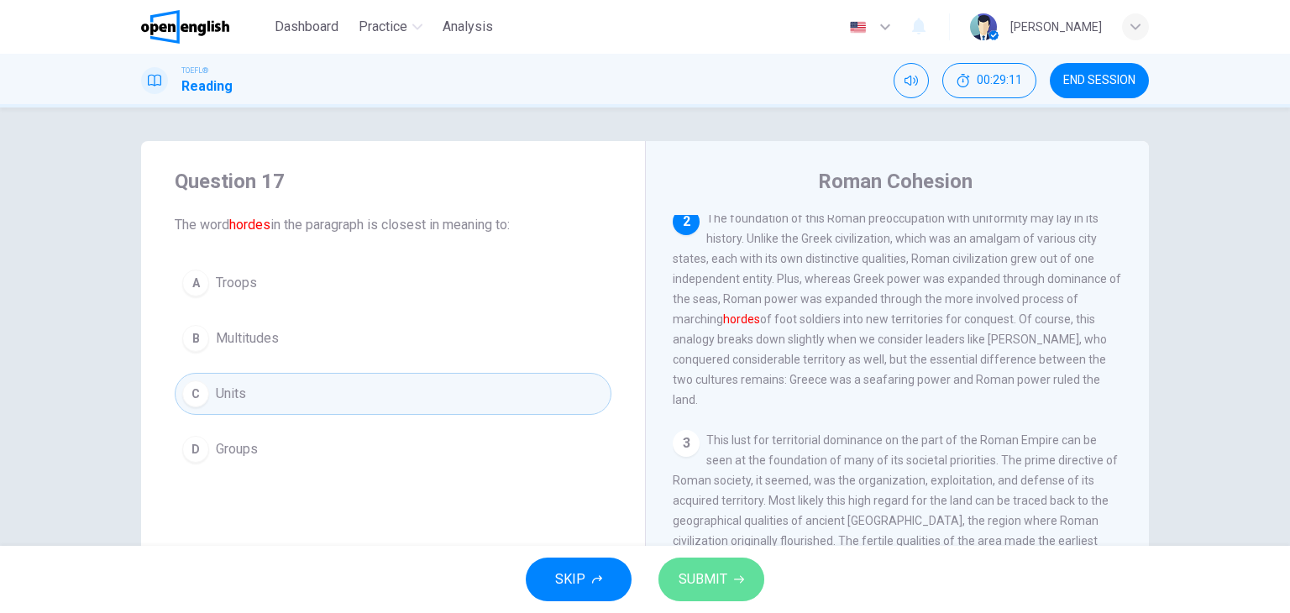
click at [702, 585] on span "SUBMIT" at bounding box center [703, 580] width 49 height 24
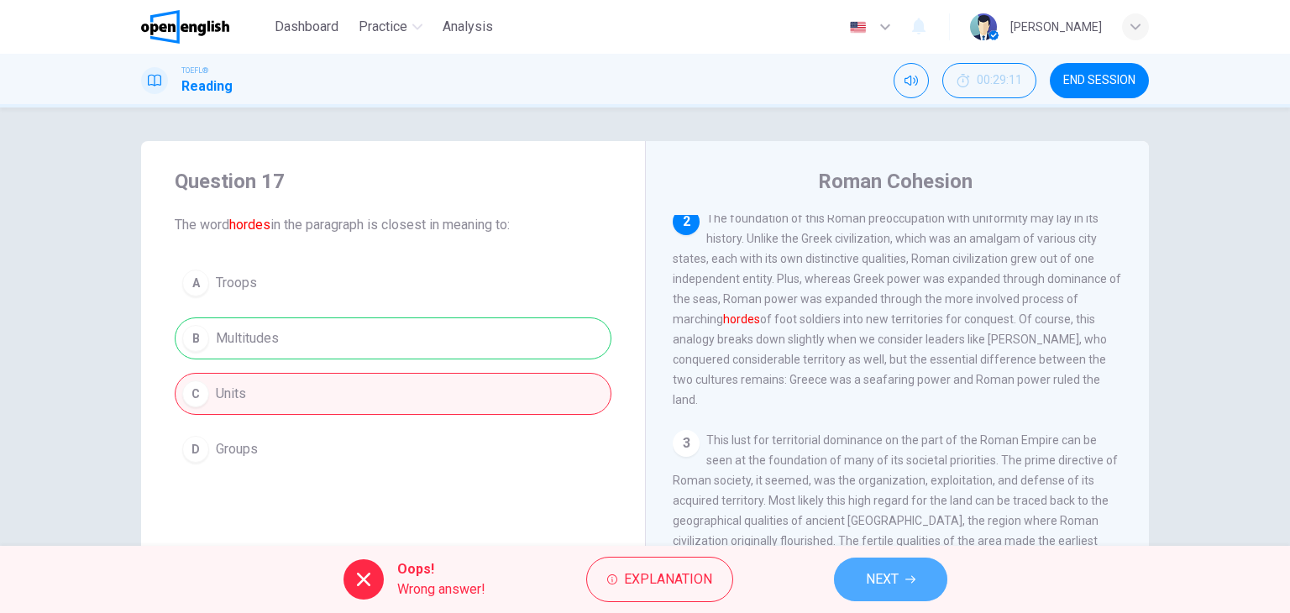
click at [911, 591] on button "NEXT" at bounding box center [890, 580] width 113 height 44
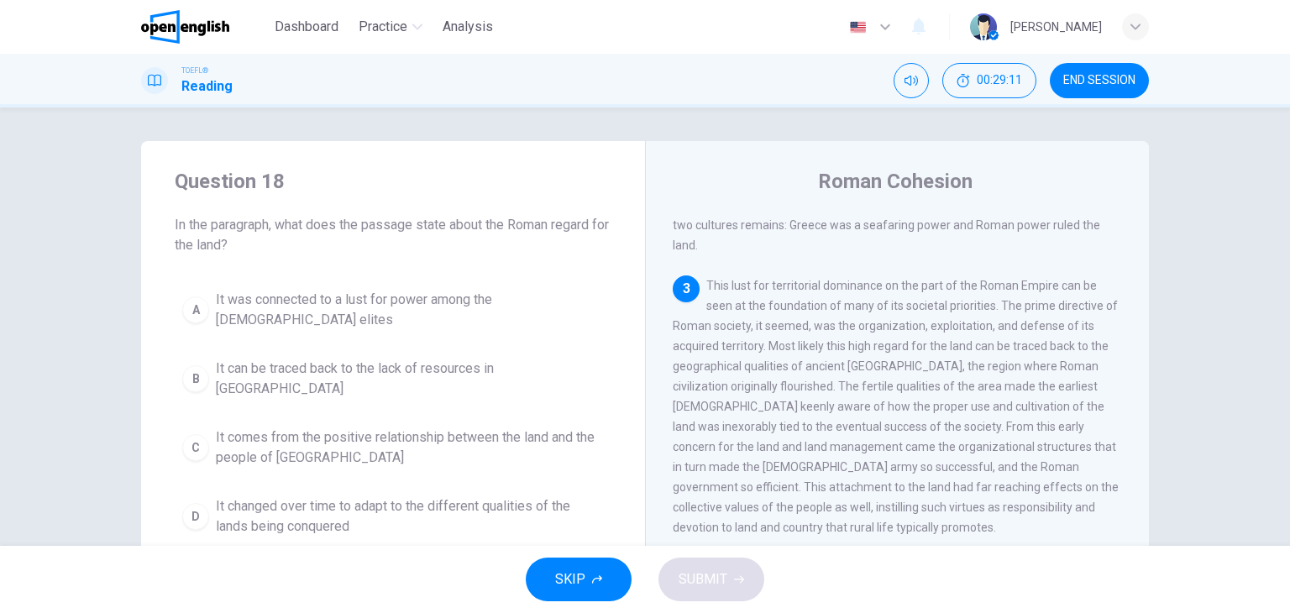
scroll to position [412, 0]
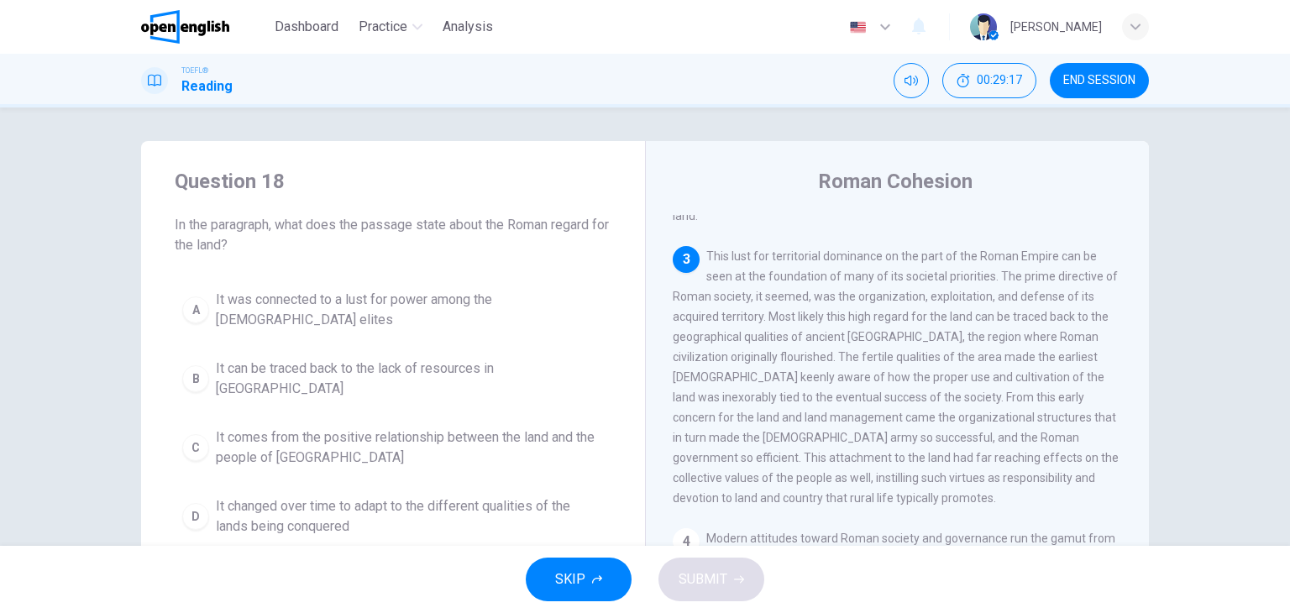
click at [1280, 540] on div "Question 18 In the paragraph, what does the passage state about the Roman regar…" at bounding box center [645, 327] width 1290 height 438
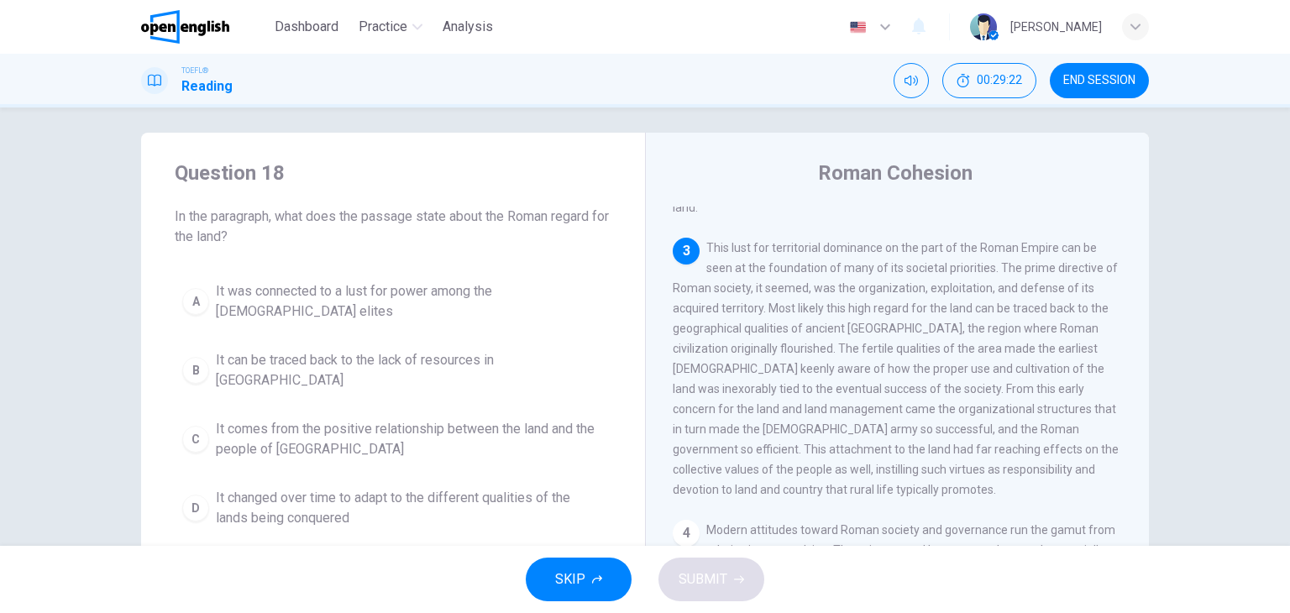
scroll to position [0, 0]
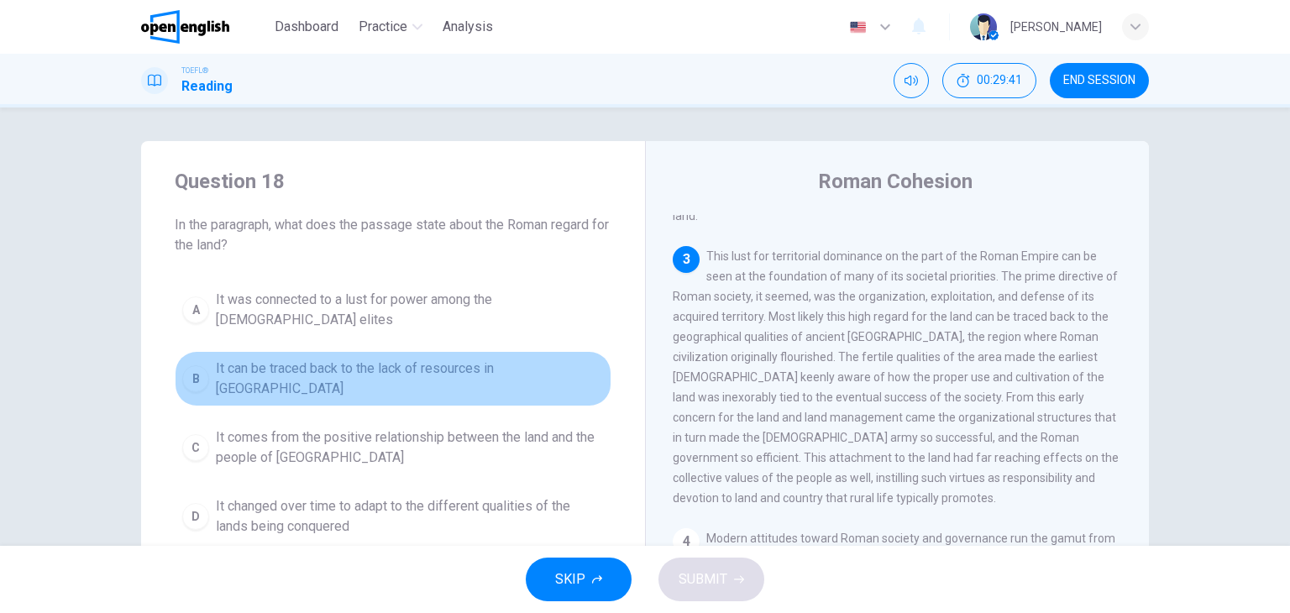
click at [313, 359] on span "It can be traced back to the lack of resources in [GEOGRAPHIC_DATA]" at bounding box center [410, 379] width 388 height 40
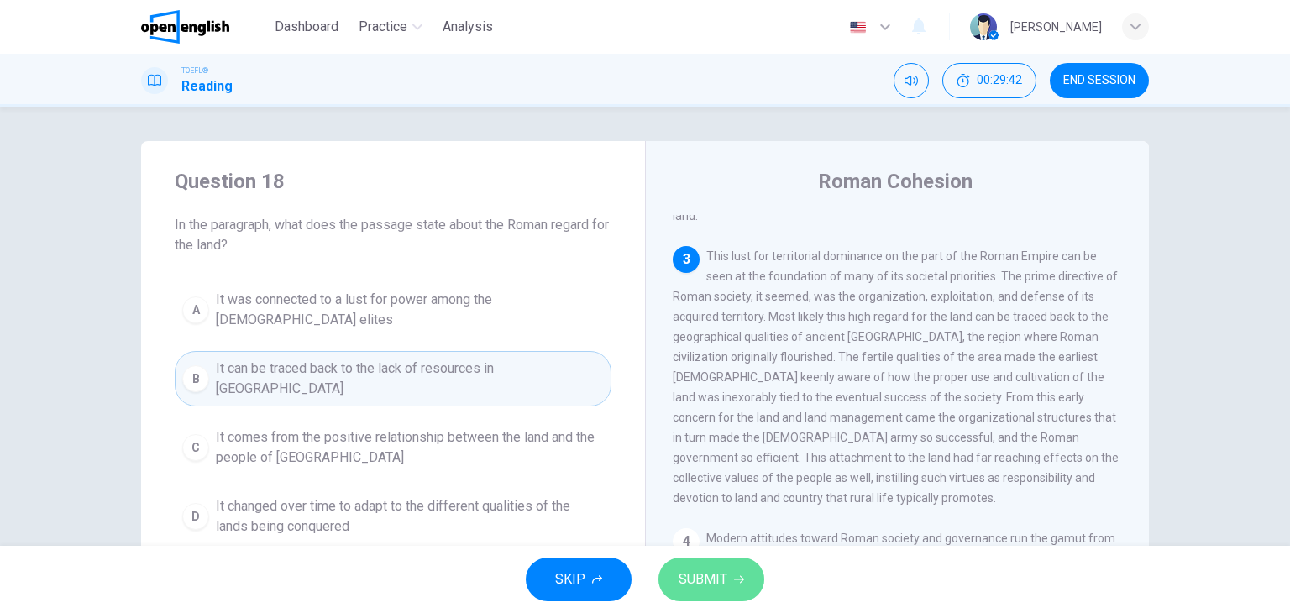
click at [727, 570] on button "SUBMIT" at bounding box center [712, 580] width 106 height 44
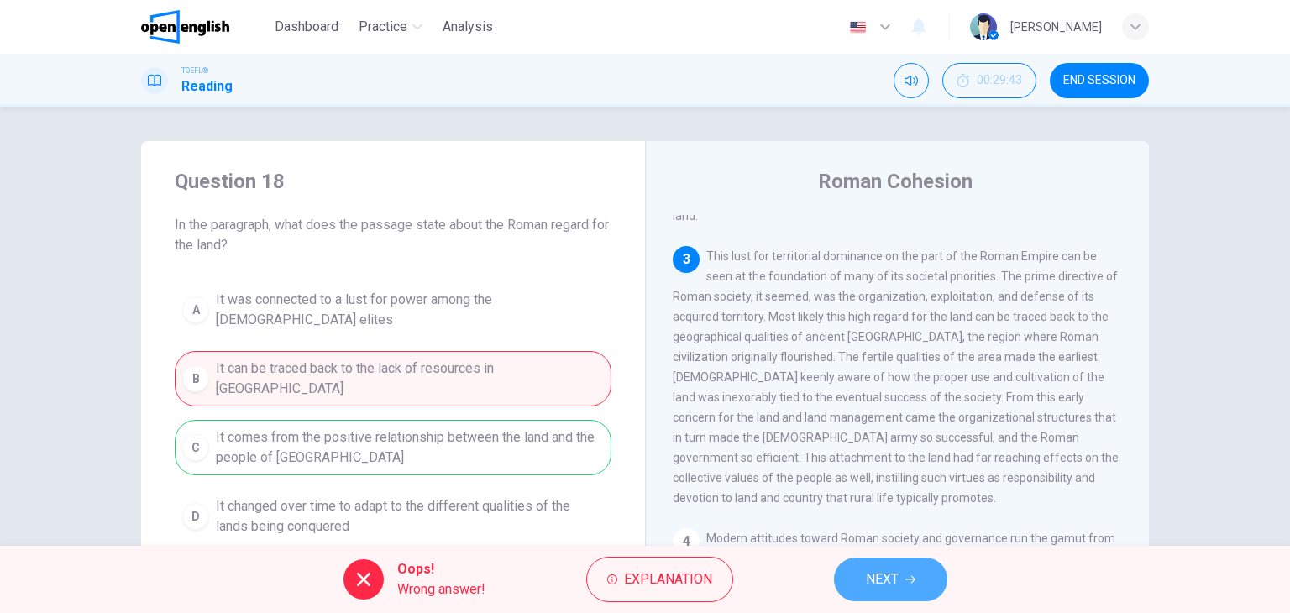
click at [887, 576] on span "NEXT" at bounding box center [882, 580] width 33 height 24
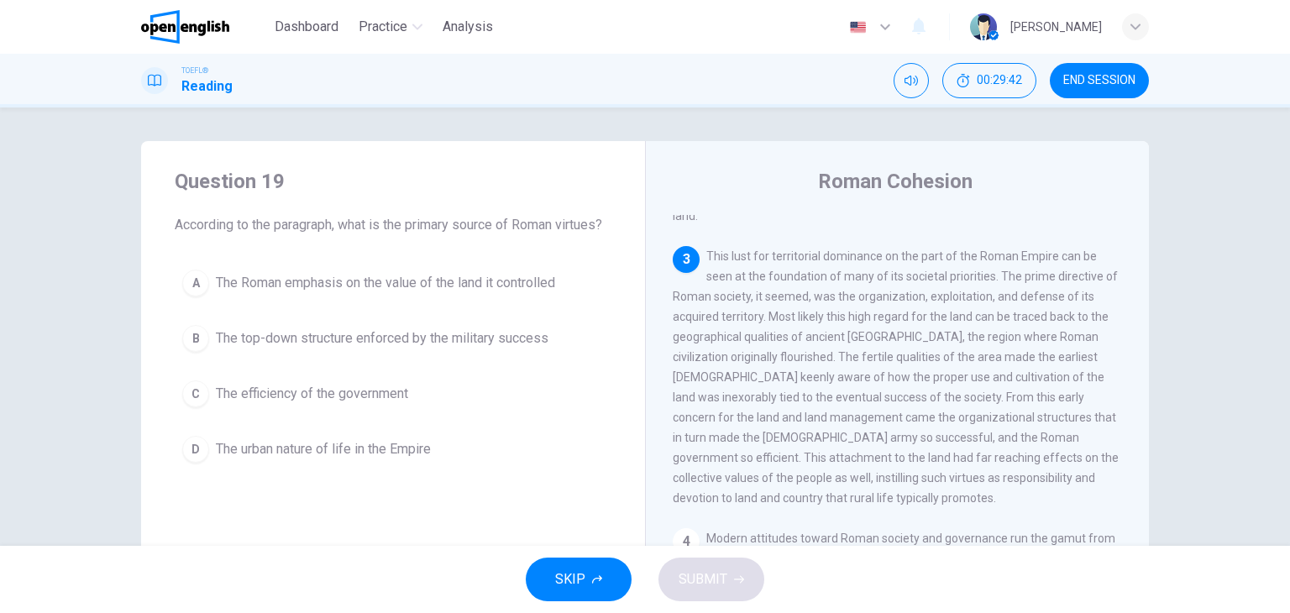
scroll to position [457, 0]
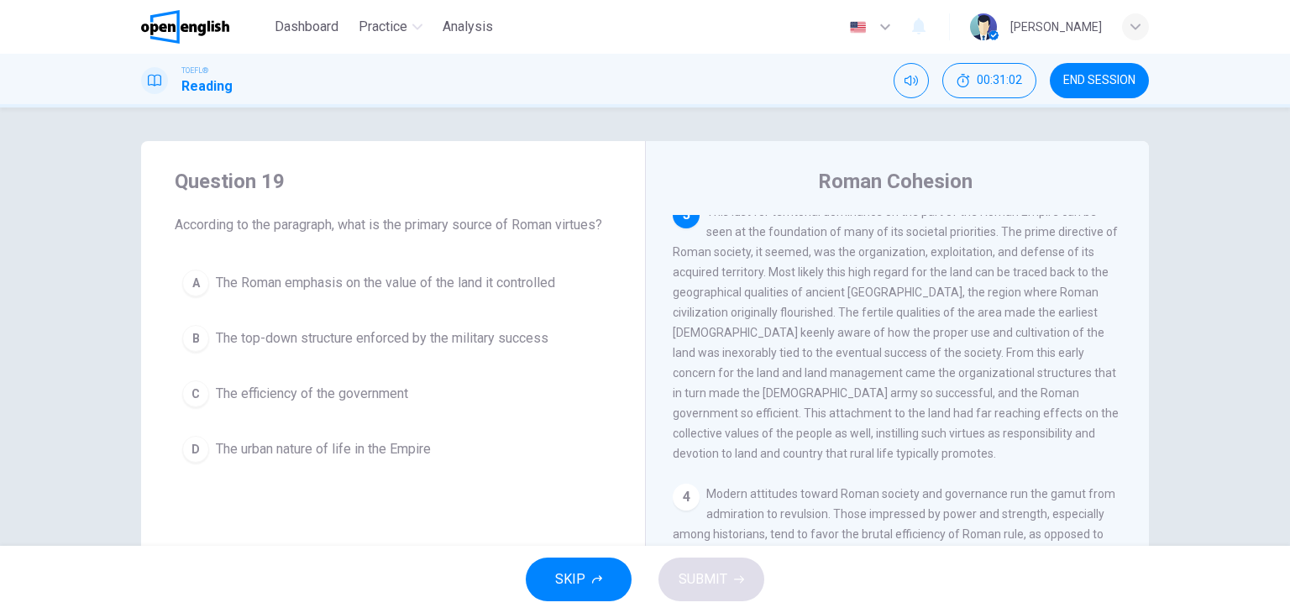
click at [383, 349] on span "The top-down structure enforced by the military success" at bounding box center [382, 338] width 333 height 20
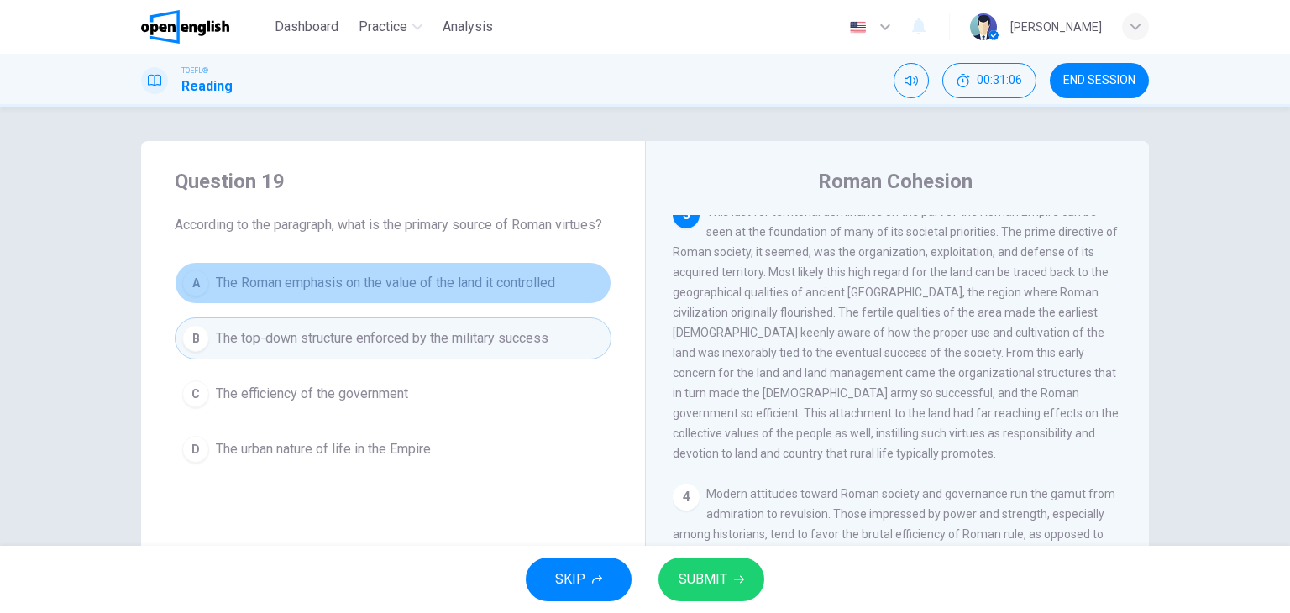
click at [390, 293] on span "The Roman emphasis on the value of the land it controlled" at bounding box center [385, 283] width 339 height 20
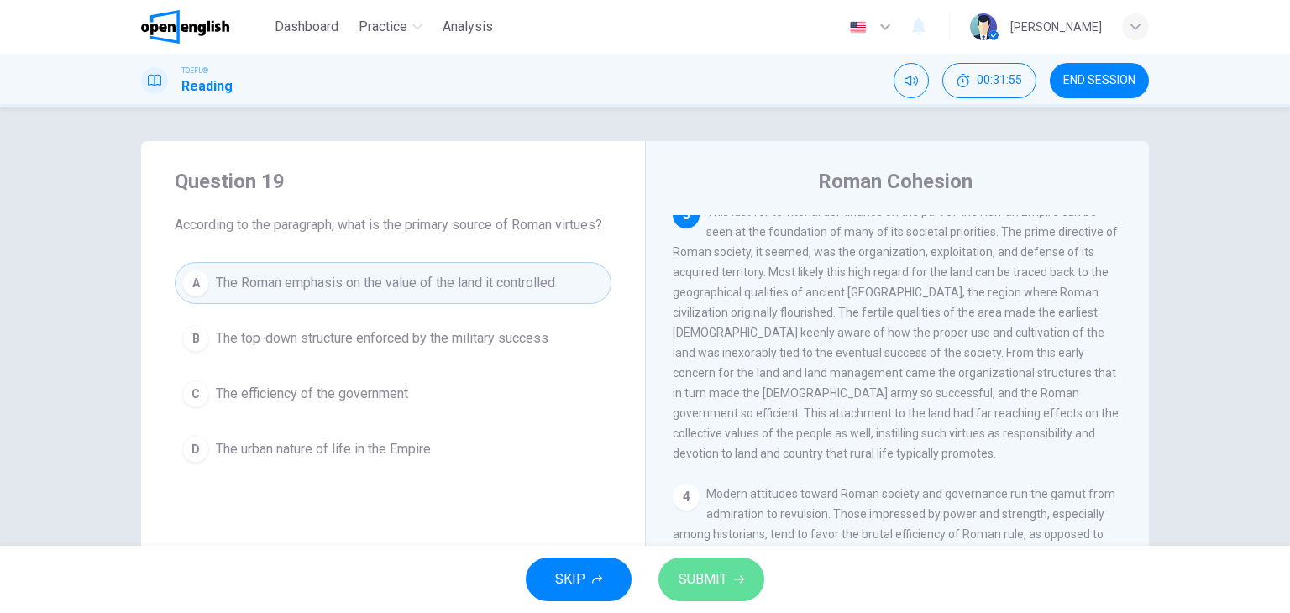
click at [731, 585] on button "SUBMIT" at bounding box center [712, 580] width 106 height 44
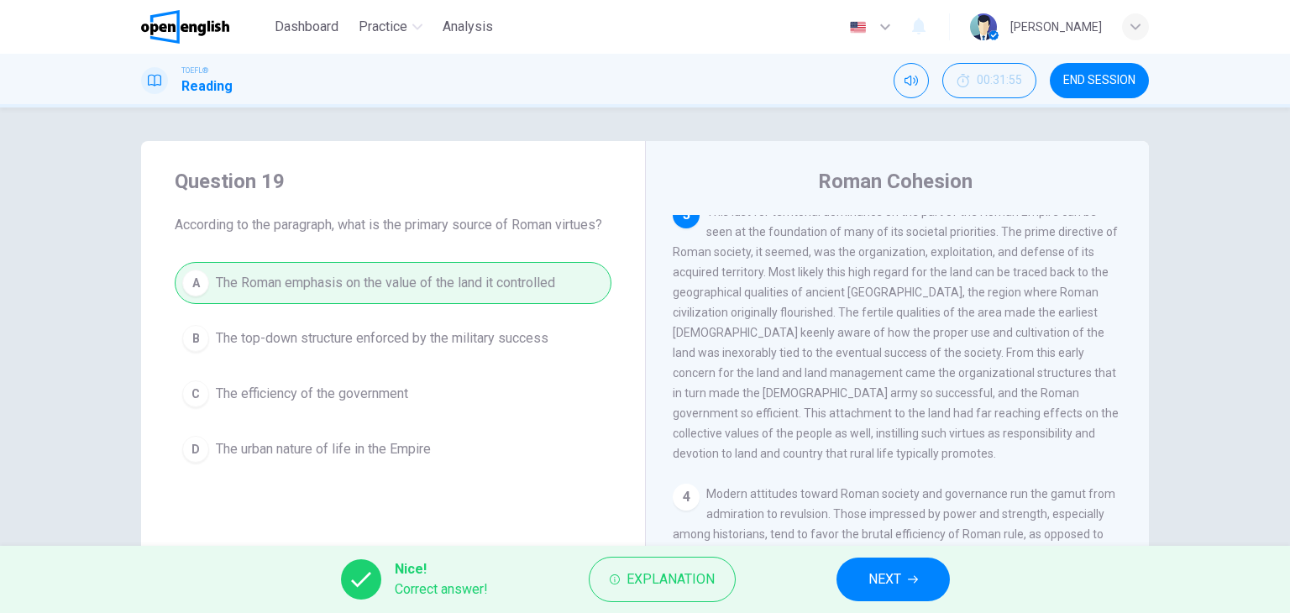
click at [890, 588] on span "NEXT" at bounding box center [885, 580] width 33 height 24
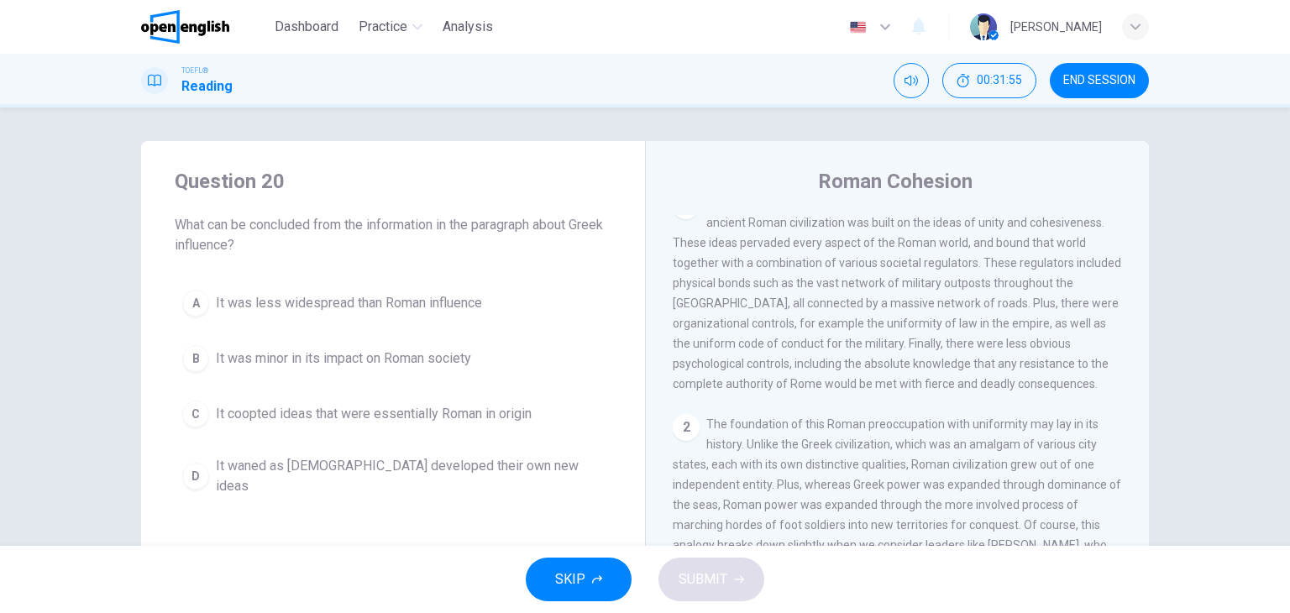
scroll to position [0, 0]
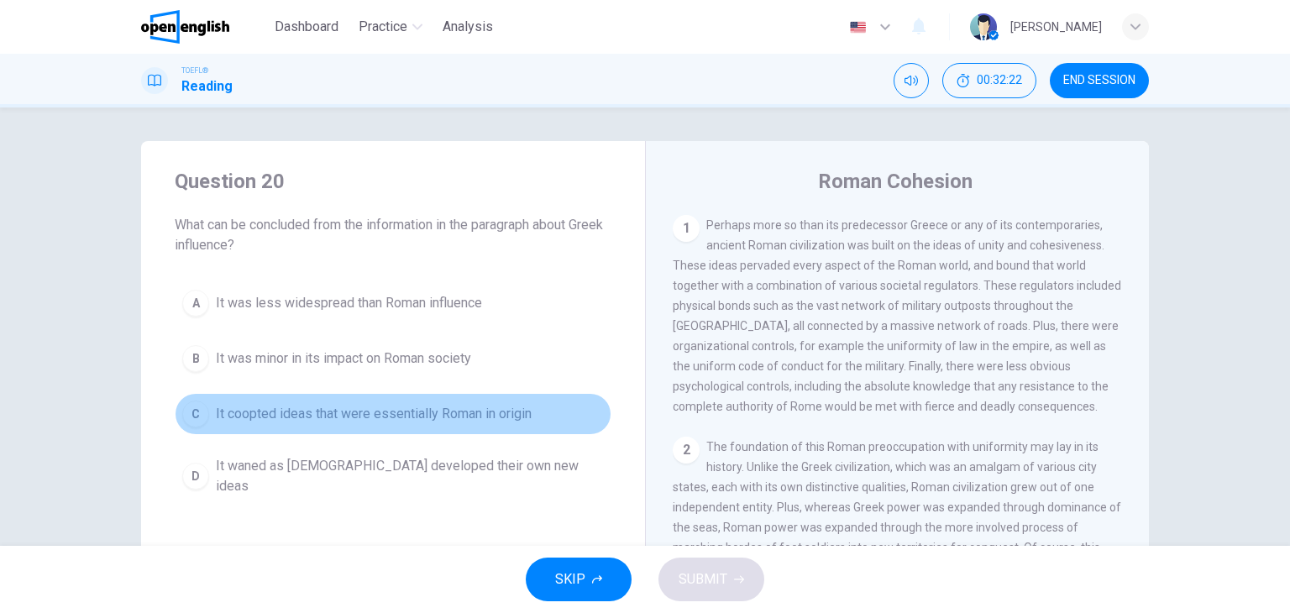
click at [329, 404] on span "It coopted ideas that were essentially Roman in origin" at bounding box center [374, 414] width 316 height 20
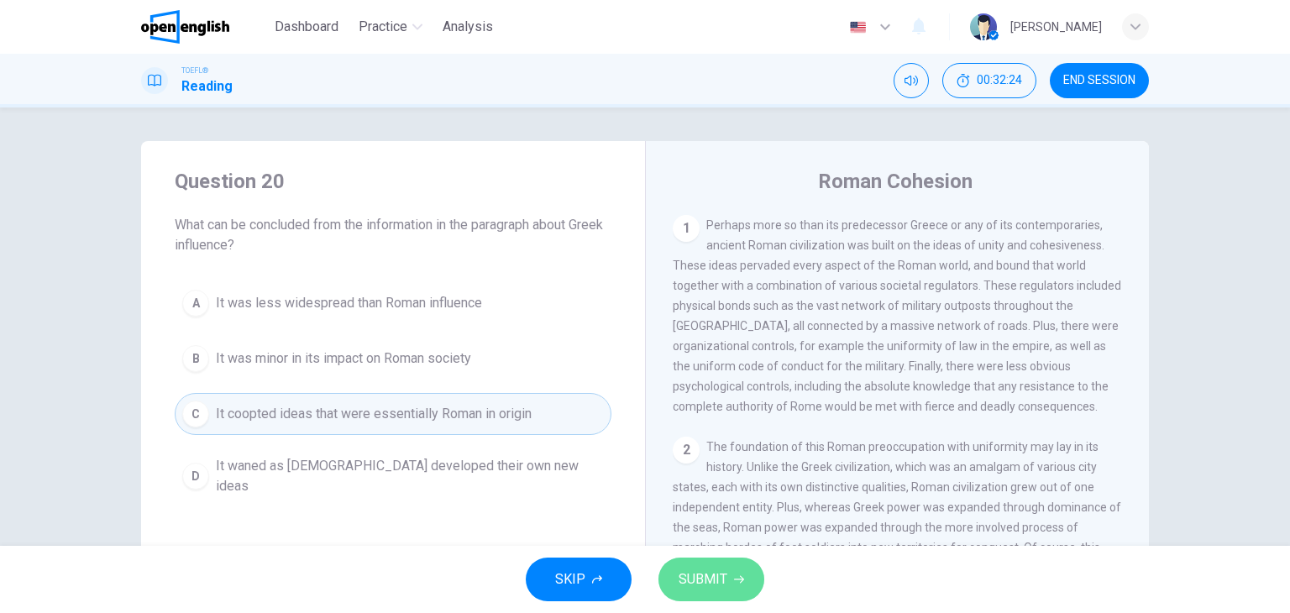
click at [693, 596] on button "SUBMIT" at bounding box center [712, 580] width 106 height 44
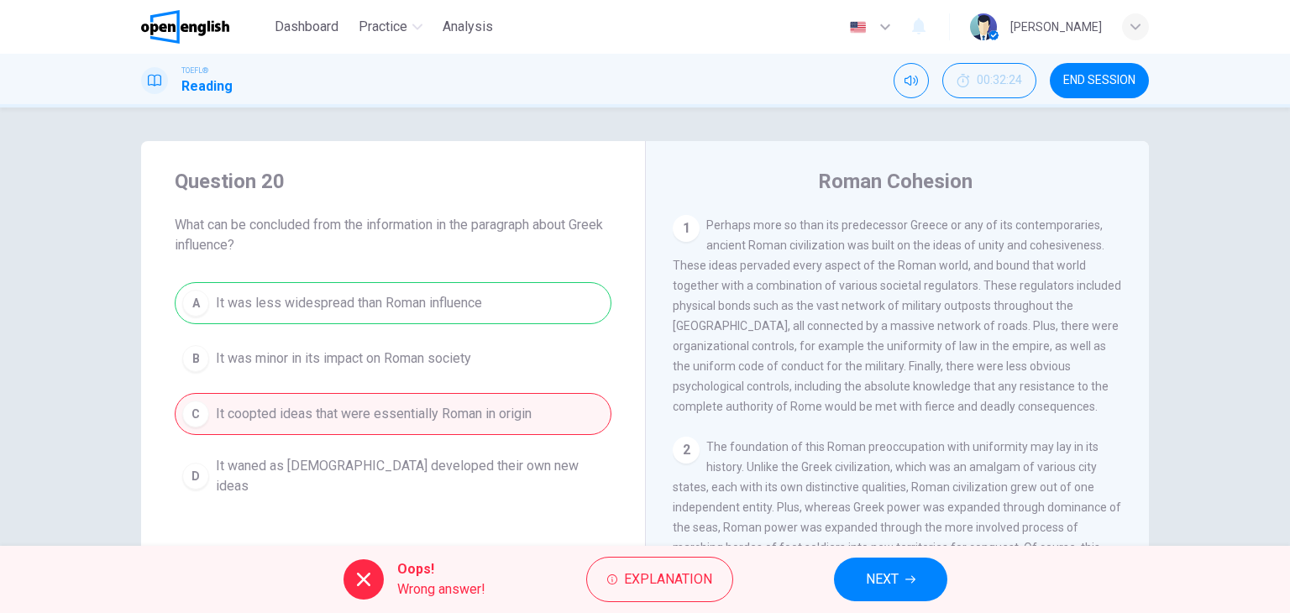
click at [903, 594] on button "NEXT" at bounding box center [890, 580] width 113 height 44
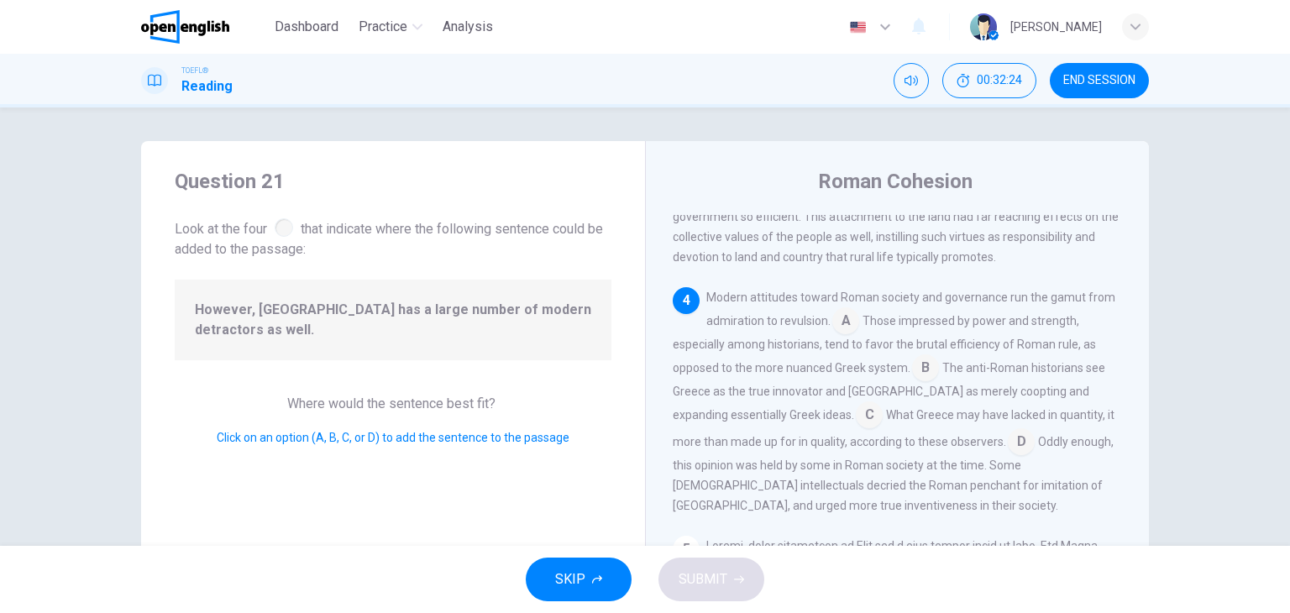
scroll to position [661, 0]
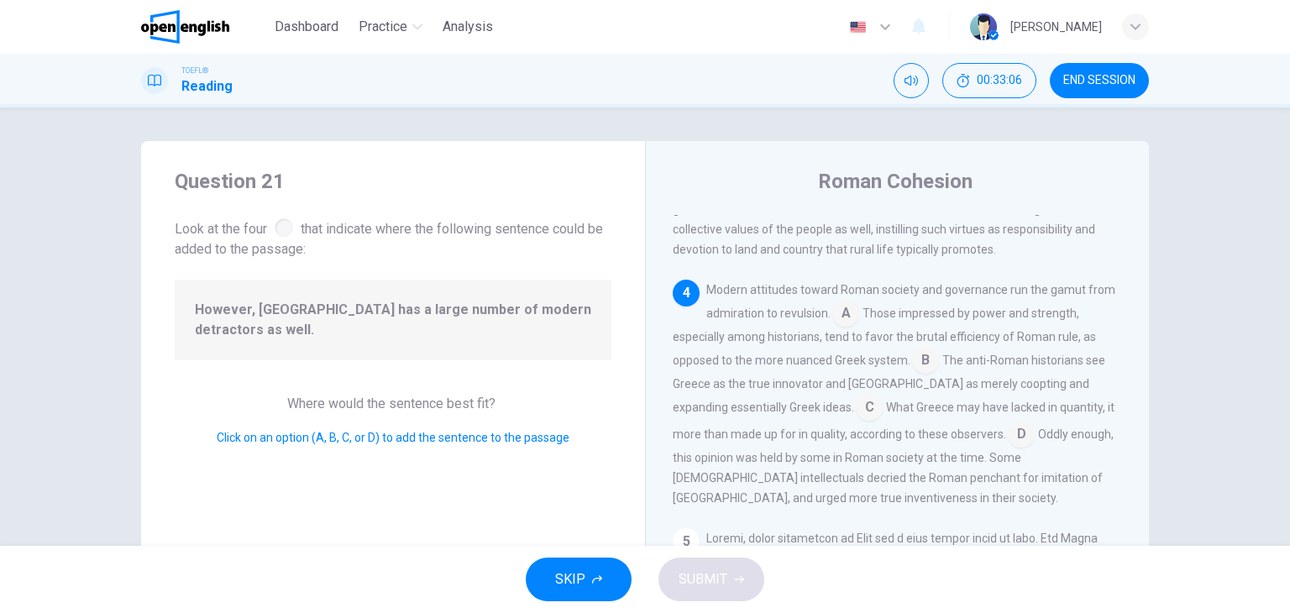
click at [924, 375] on input at bounding box center [925, 362] width 27 height 27
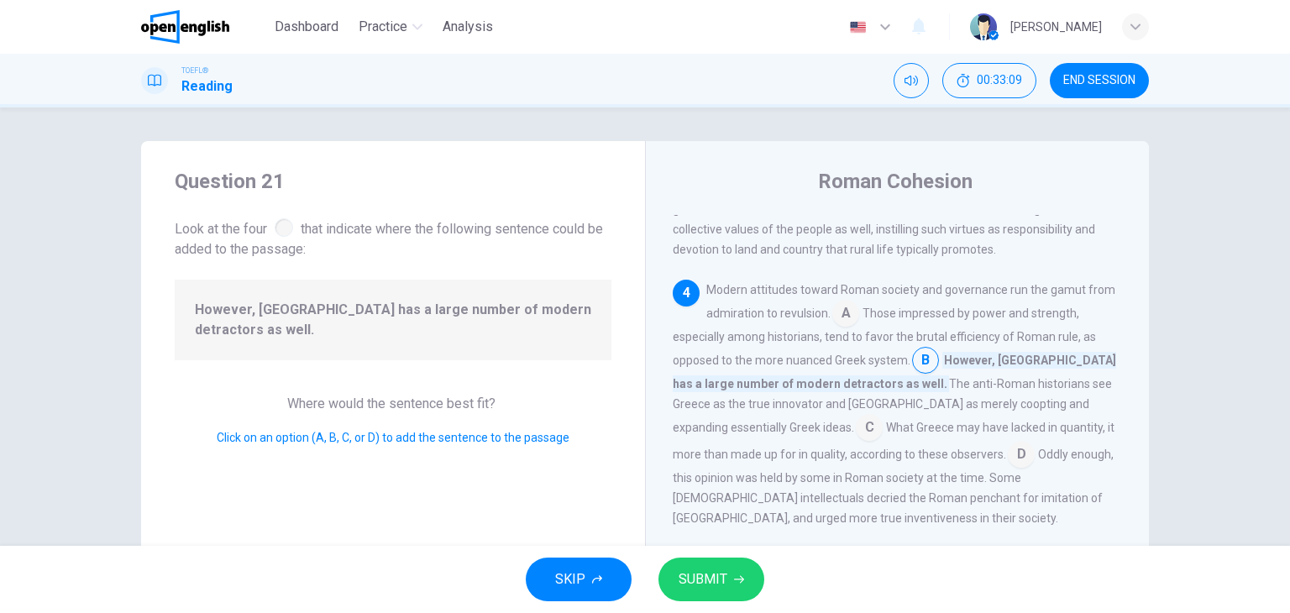
click at [773, 569] on div "SKIP SUBMIT" at bounding box center [645, 579] width 1290 height 67
click at [700, 594] on button "SUBMIT" at bounding box center [712, 580] width 106 height 44
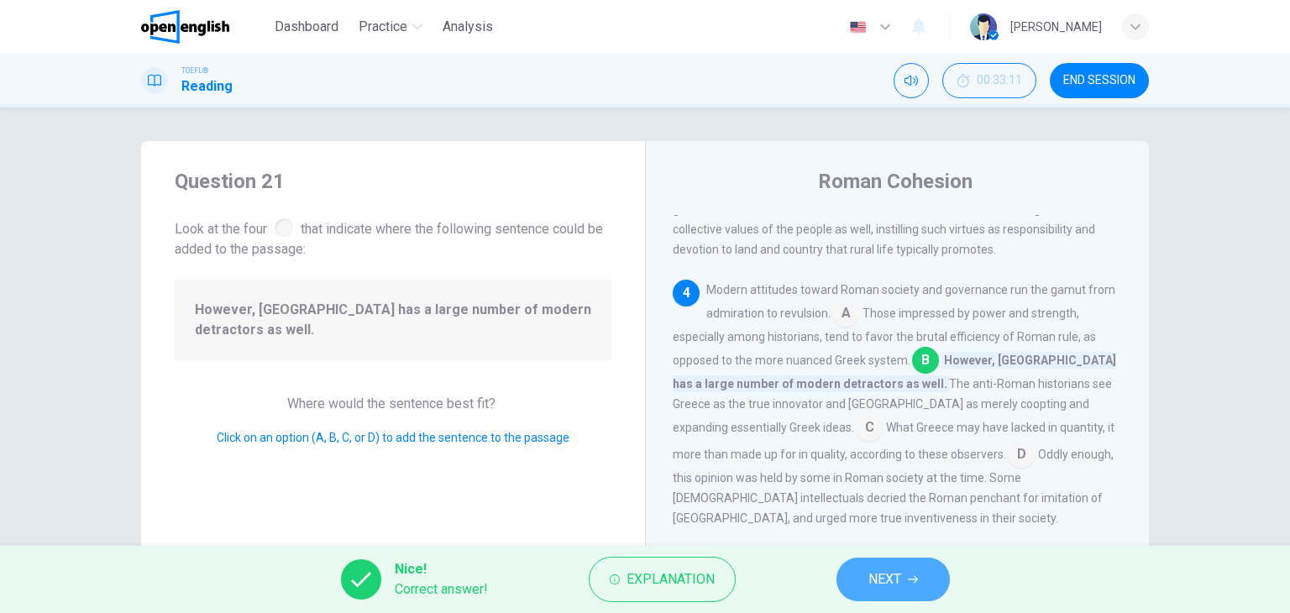
click at [921, 591] on button "NEXT" at bounding box center [893, 580] width 113 height 44
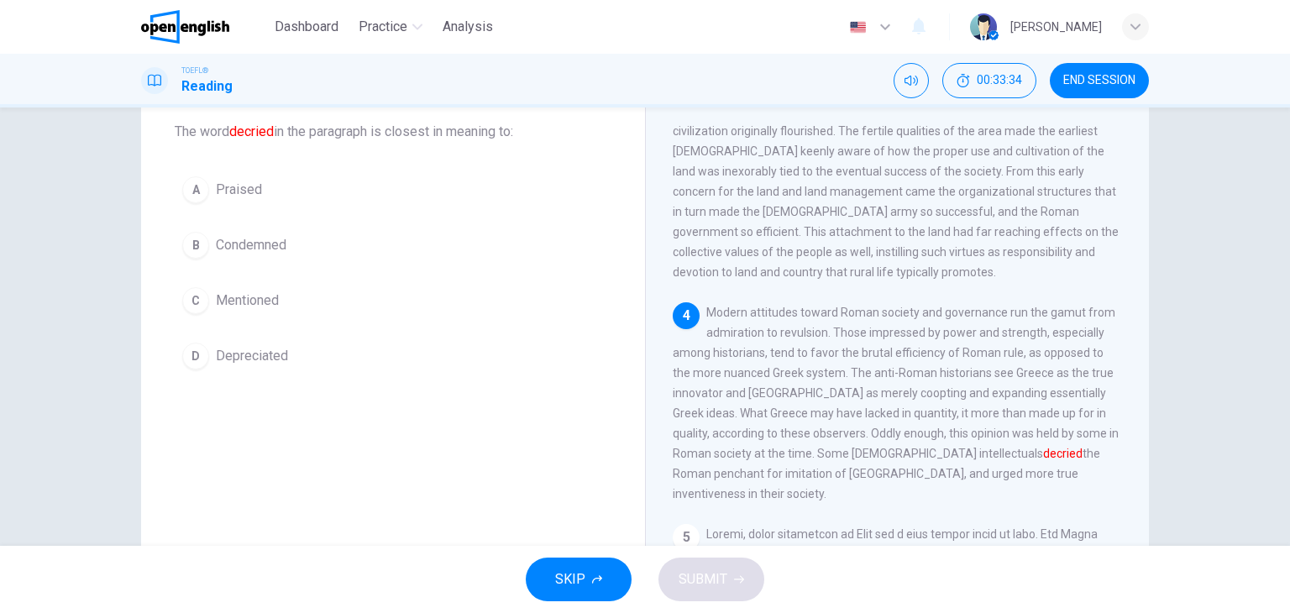
scroll to position [78, 0]
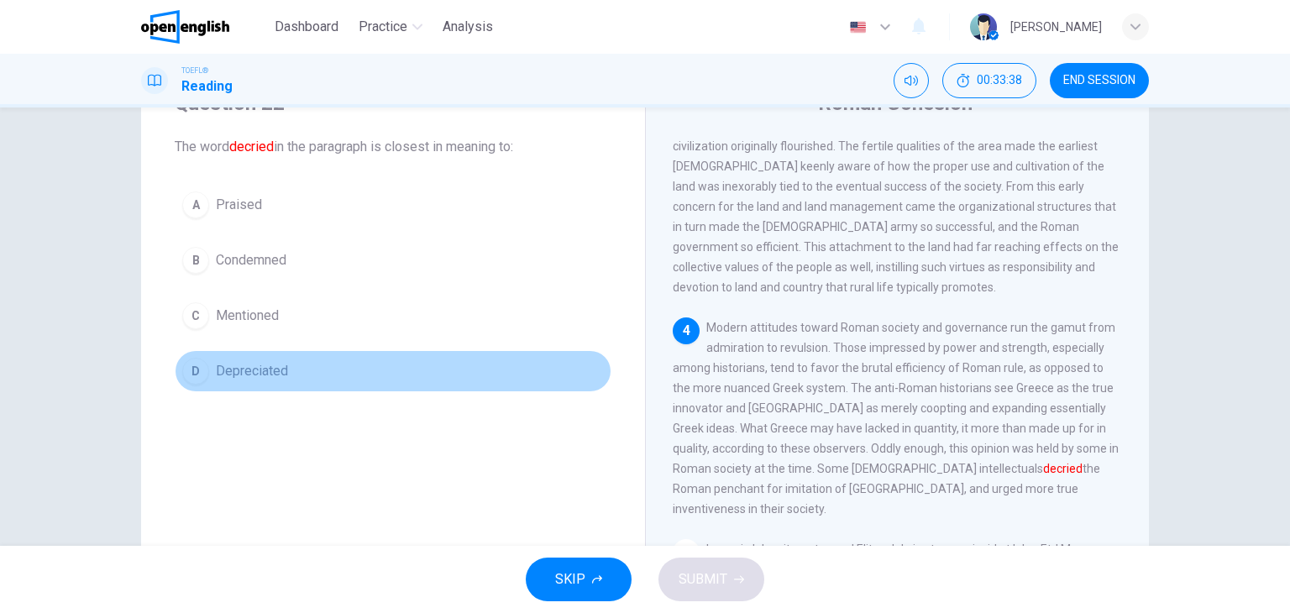
click at [316, 360] on button "D Depreciated" at bounding box center [393, 371] width 437 height 42
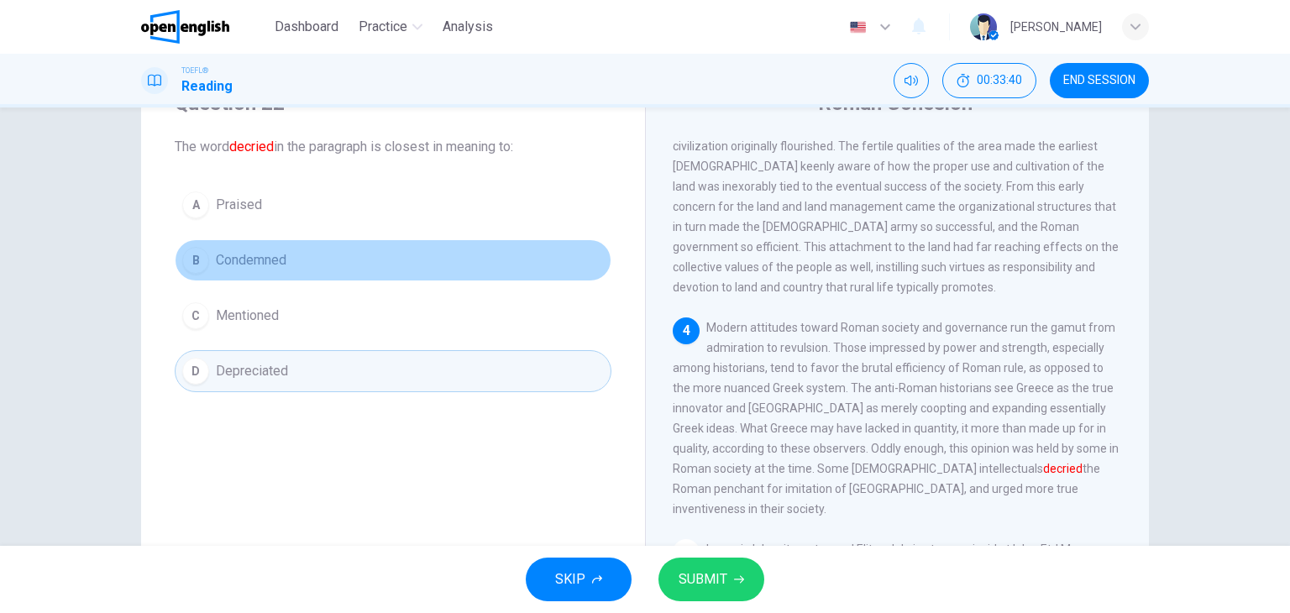
click at [292, 258] on button "B Condemned" at bounding box center [393, 260] width 437 height 42
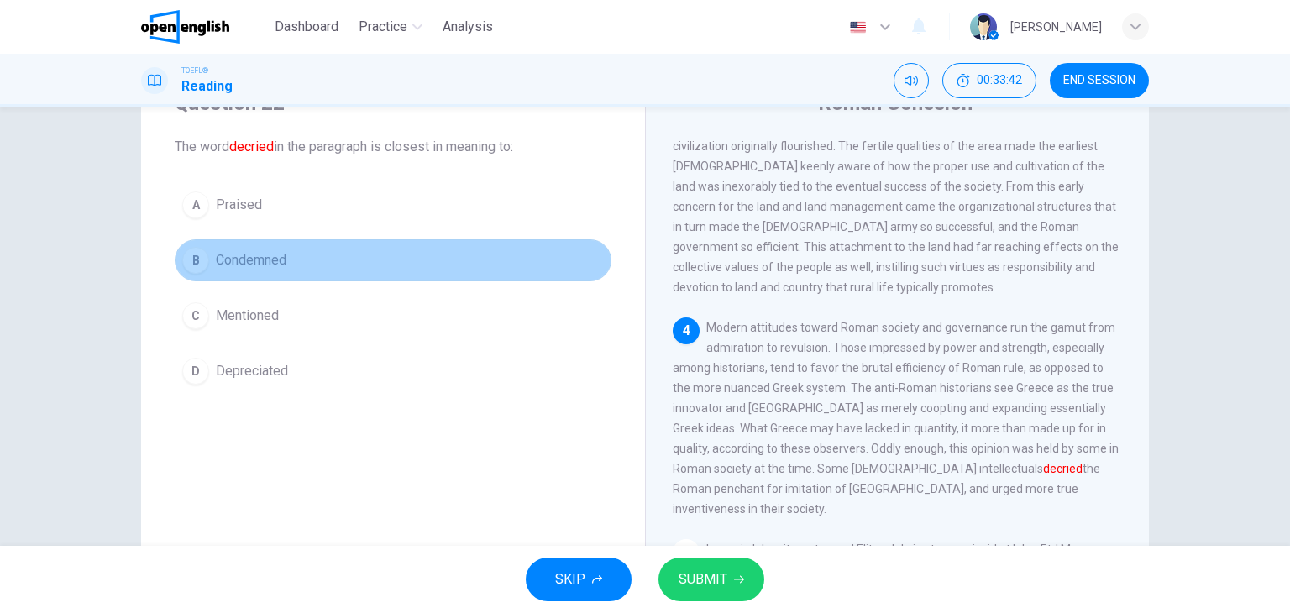
drag, startPoint x: 292, startPoint y: 258, endPoint x: 611, endPoint y: 652, distance: 506.5
click at [611, 612] on html "This site uses cookies, as explained in our Privacy Policy . If you agree to th…" at bounding box center [645, 306] width 1290 height 613
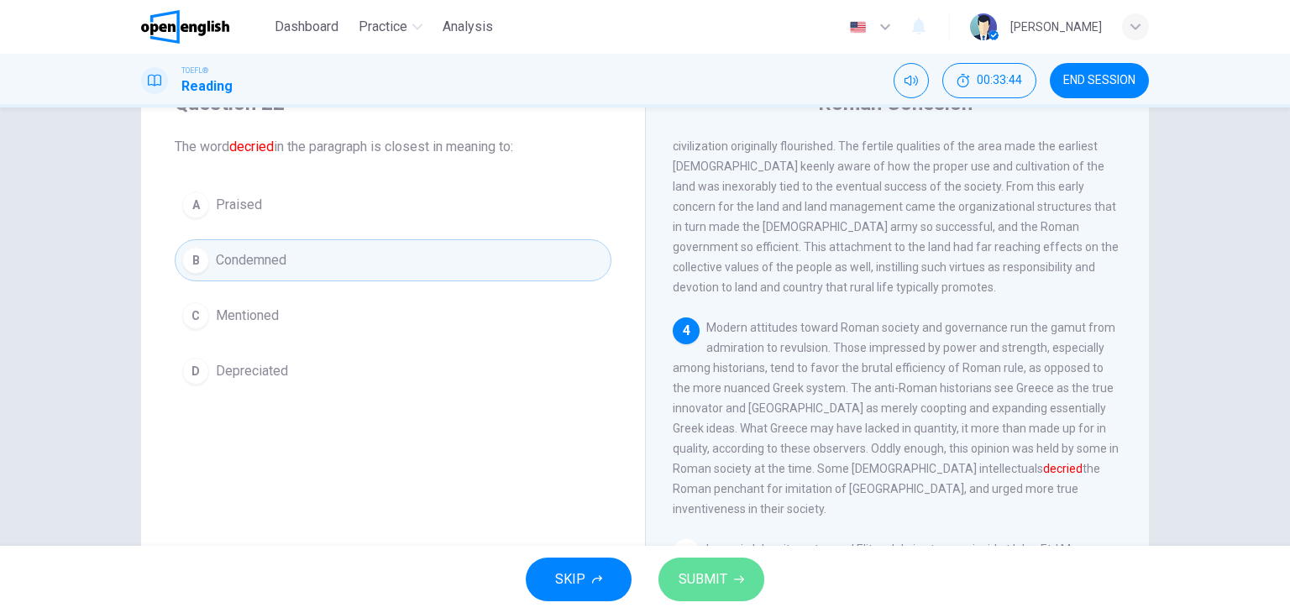
click at [734, 585] on button "SUBMIT" at bounding box center [712, 580] width 106 height 44
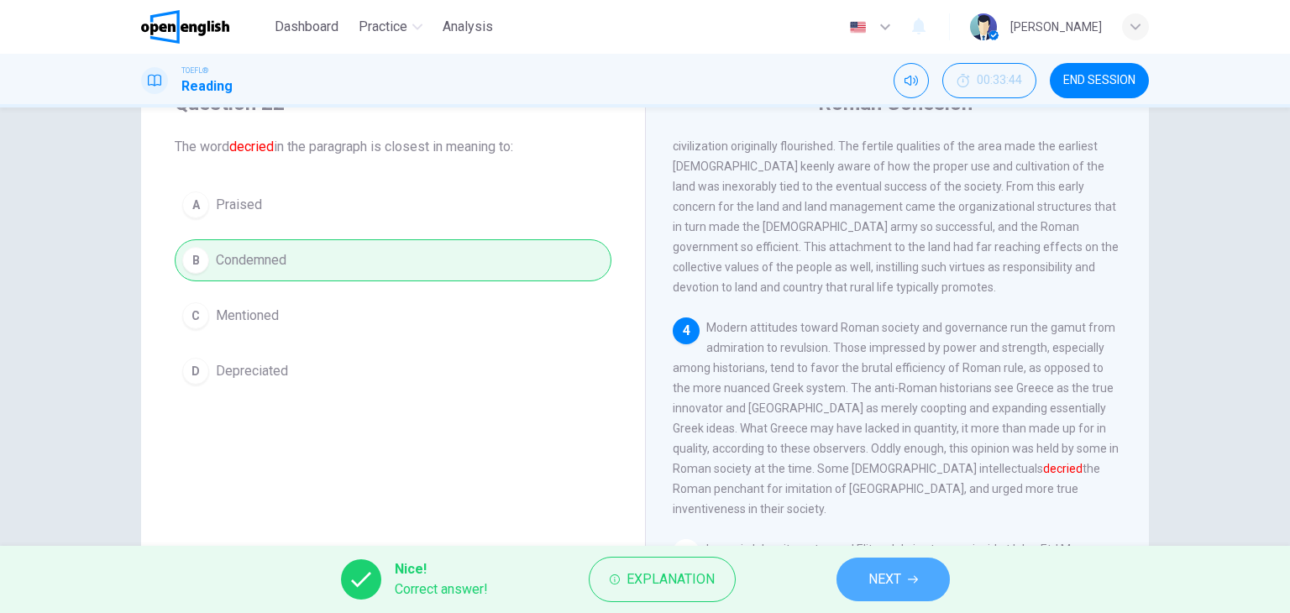
click at [874, 582] on span "NEXT" at bounding box center [885, 580] width 33 height 24
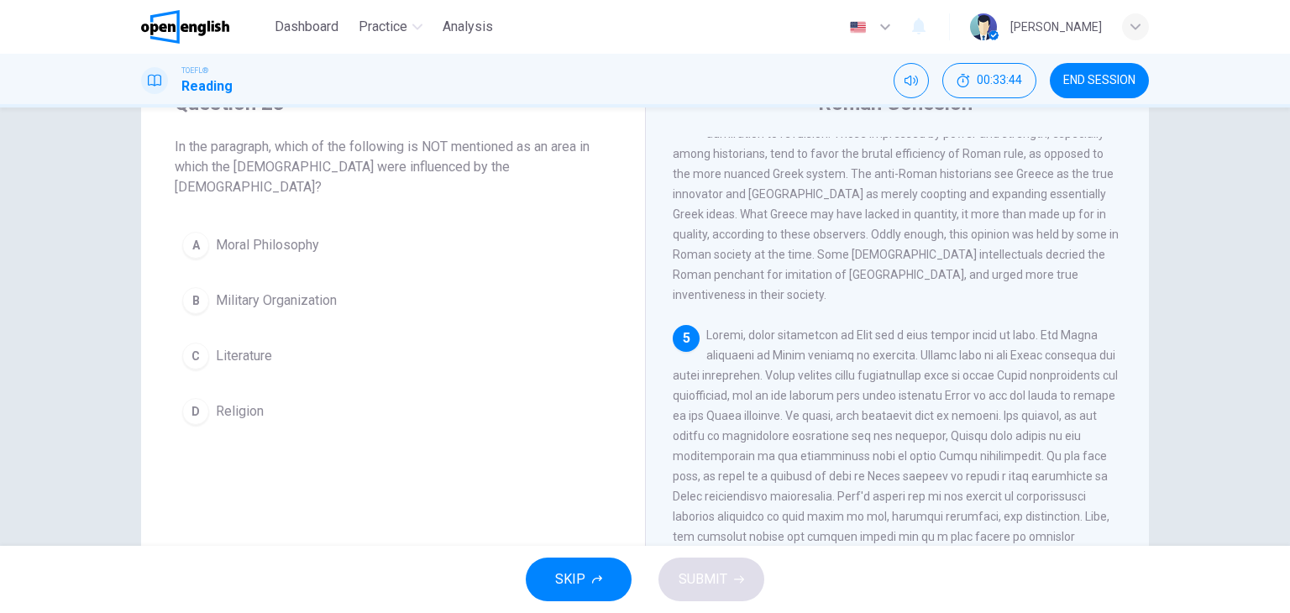
scroll to position [805, 0]
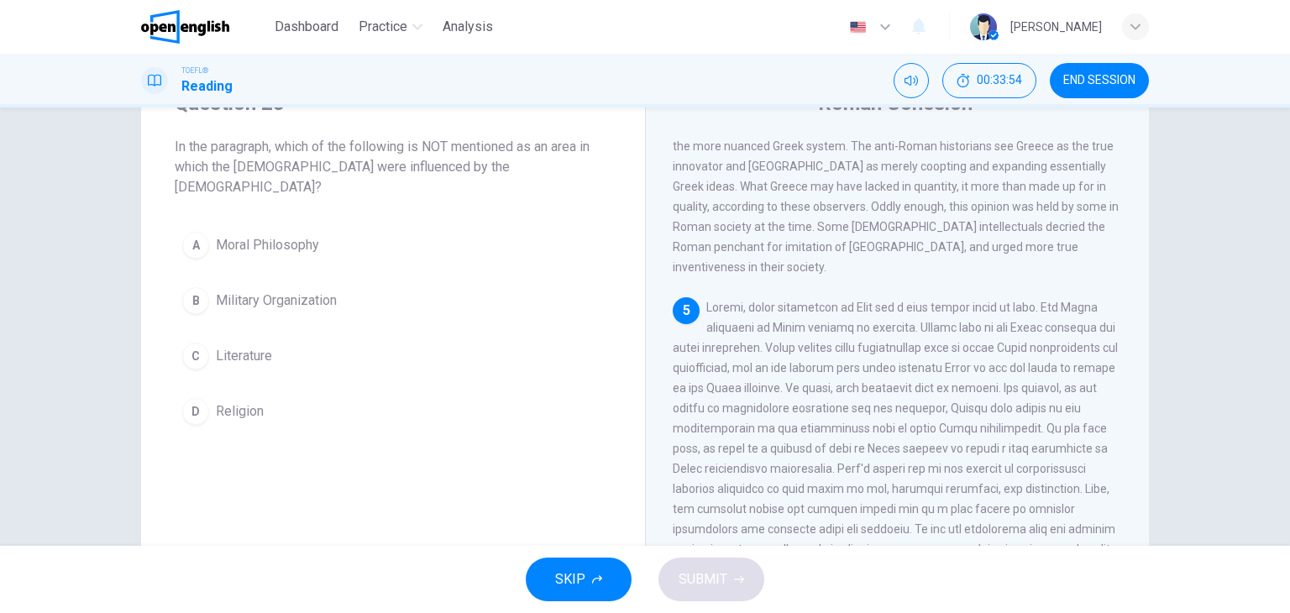
click at [558, 195] on div "Question 23 In the paragraph, which of the following is NOT mentioned as an are…" at bounding box center [393, 261] width 504 height 396
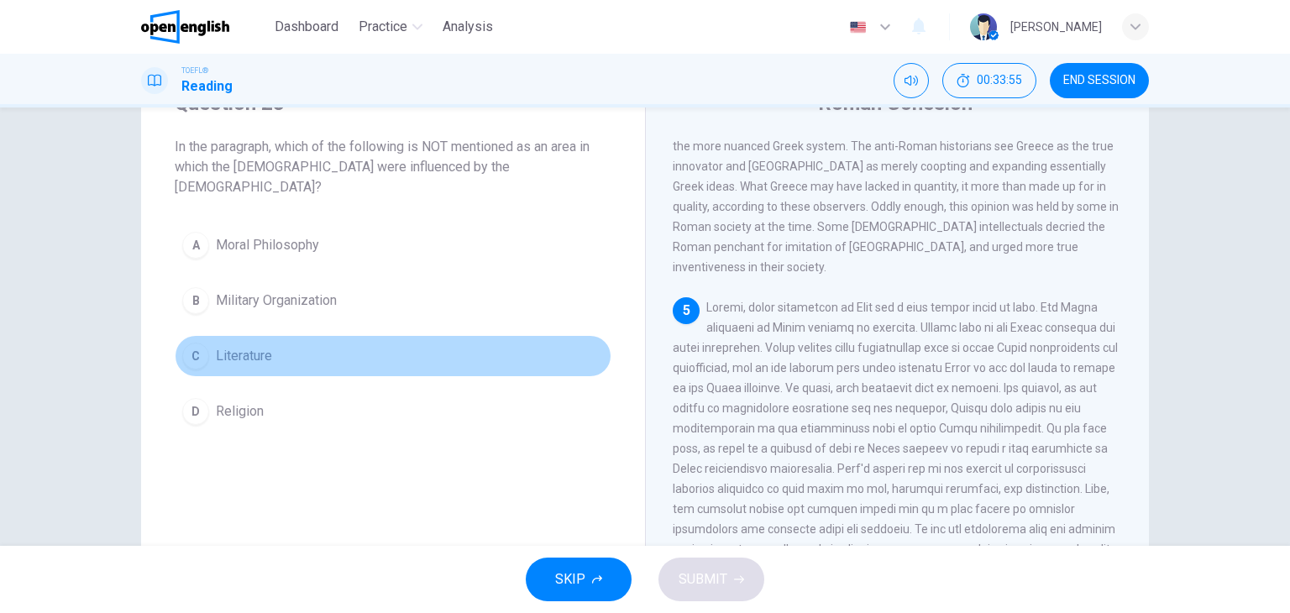
click at [268, 346] on span "Literature" at bounding box center [244, 356] width 56 height 20
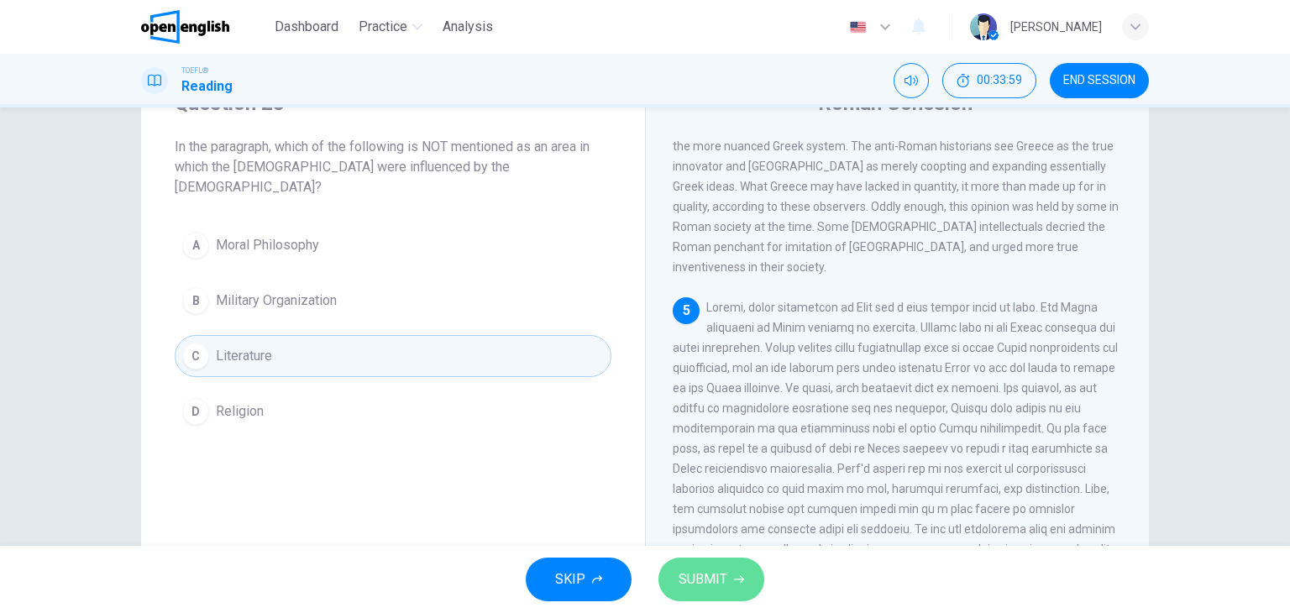
click at [723, 580] on span "SUBMIT" at bounding box center [703, 580] width 49 height 24
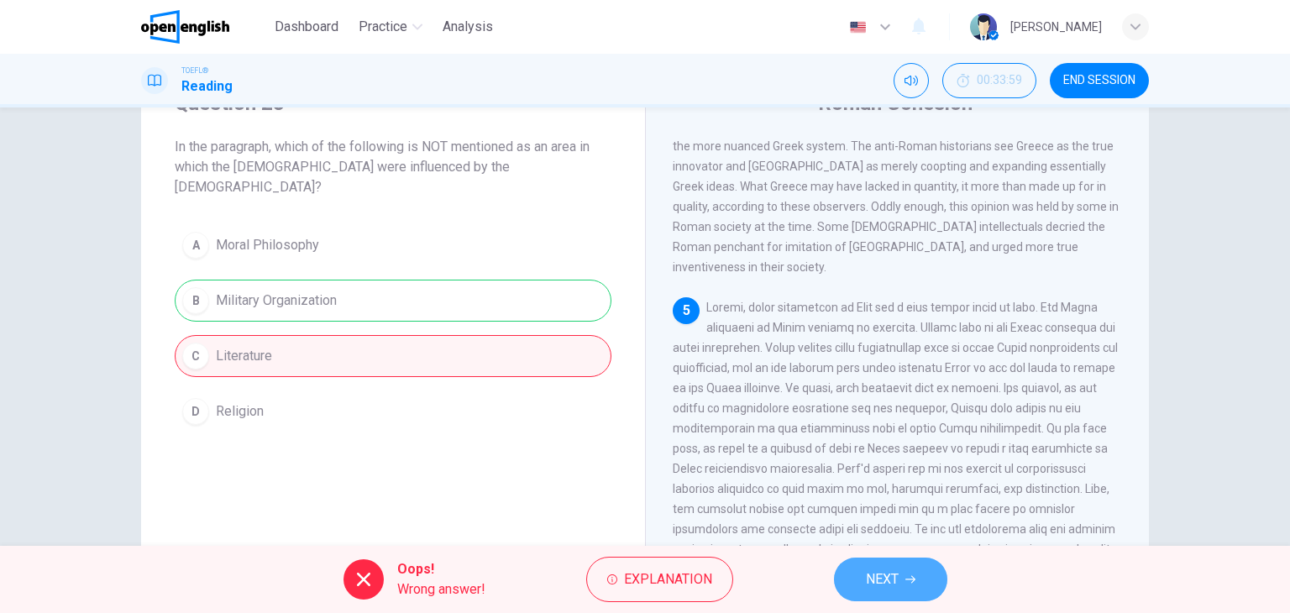
click at [837, 585] on button "NEXT" at bounding box center [890, 580] width 113 height 44
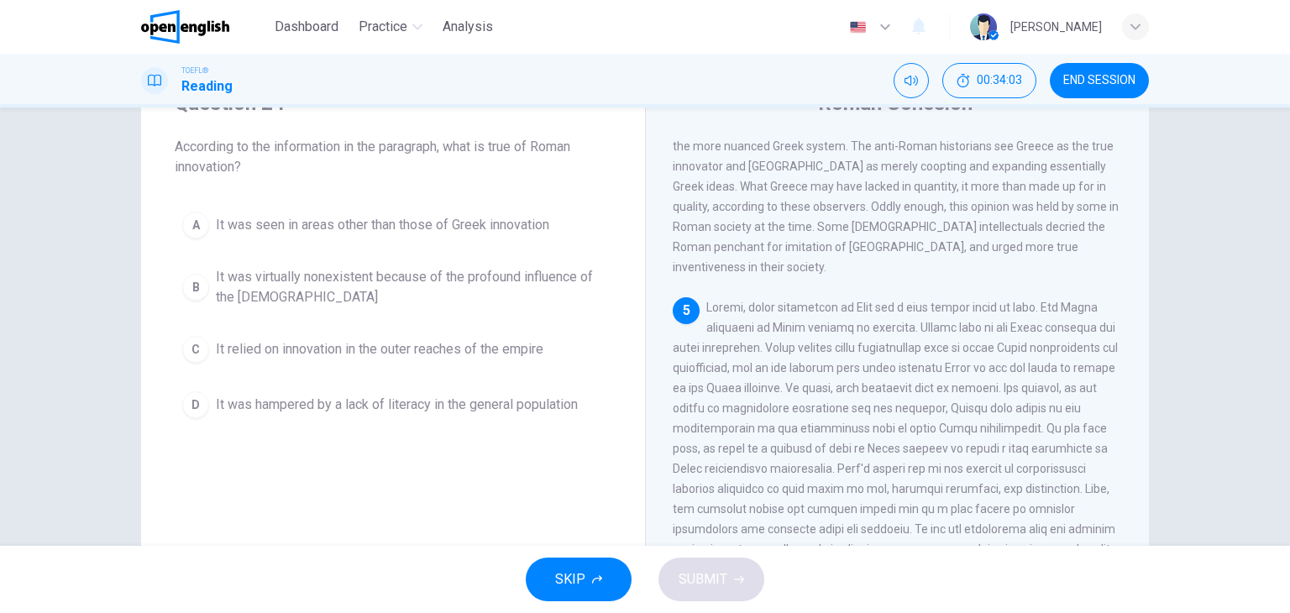
click at [582, 424] on div "Question 24 According to the information in the paragraph, what is true of Roma…" at bounding box center [393, 258] width 504 height 390
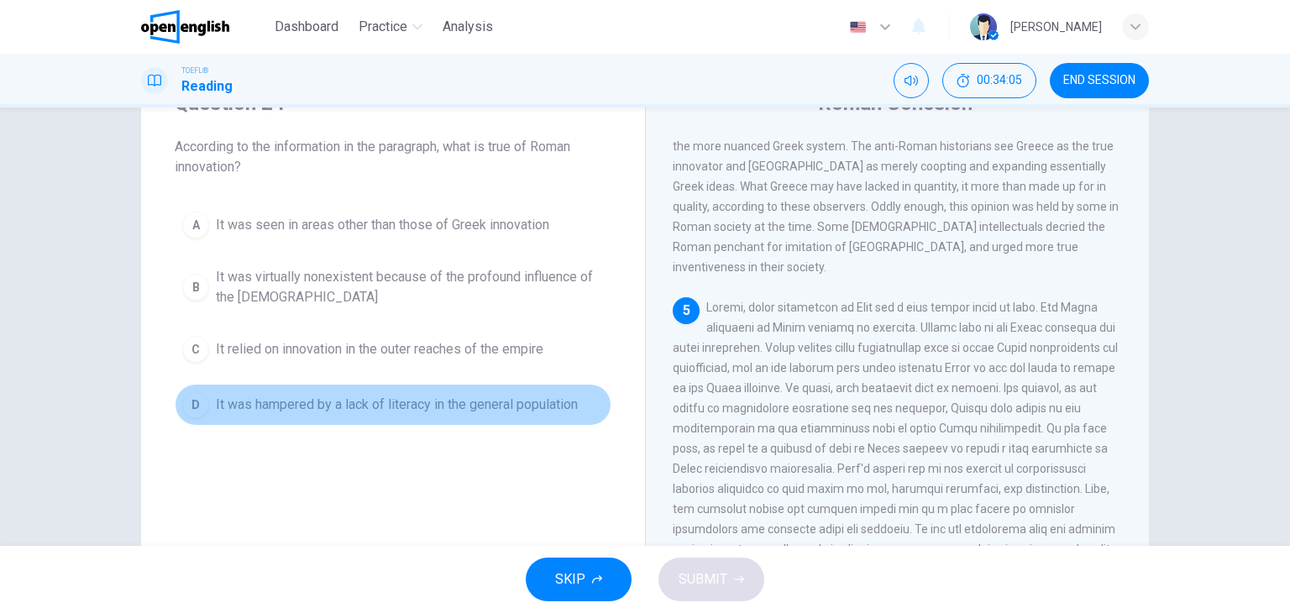
click at [561, 396] on span "It was hampered by a lack of literacy in the general population" at bounding box center [397, 405] width 362 height 20
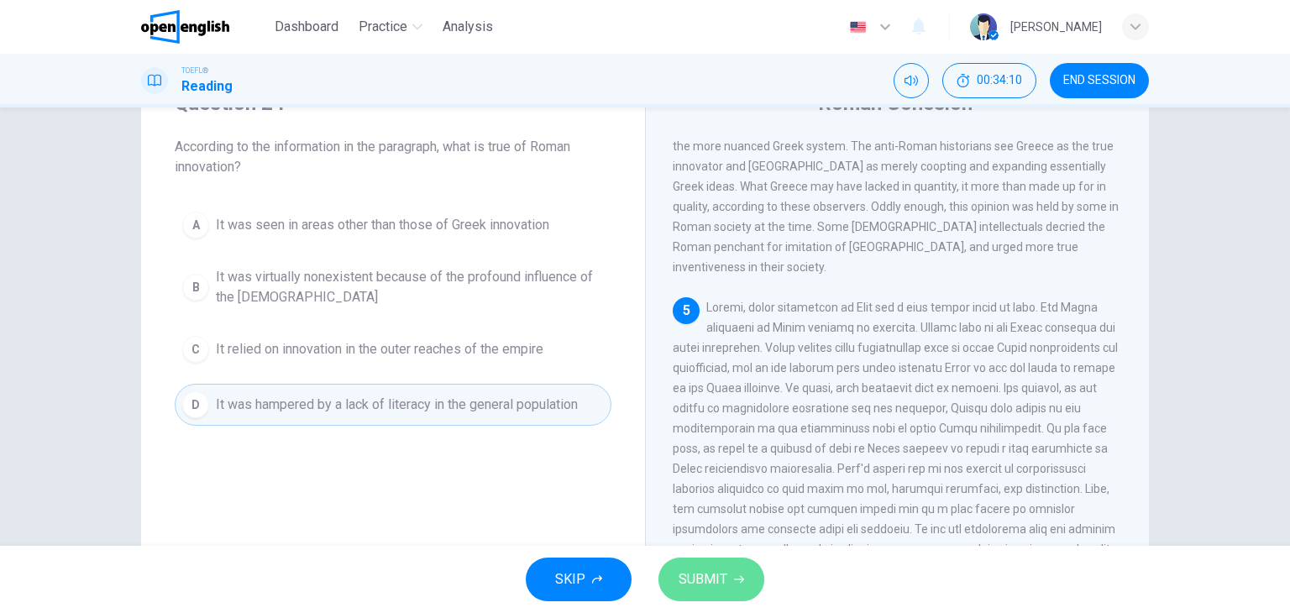
click at [685, 573] on span "SUBMIT" at bounding box center [703, 580] width 49 height 24
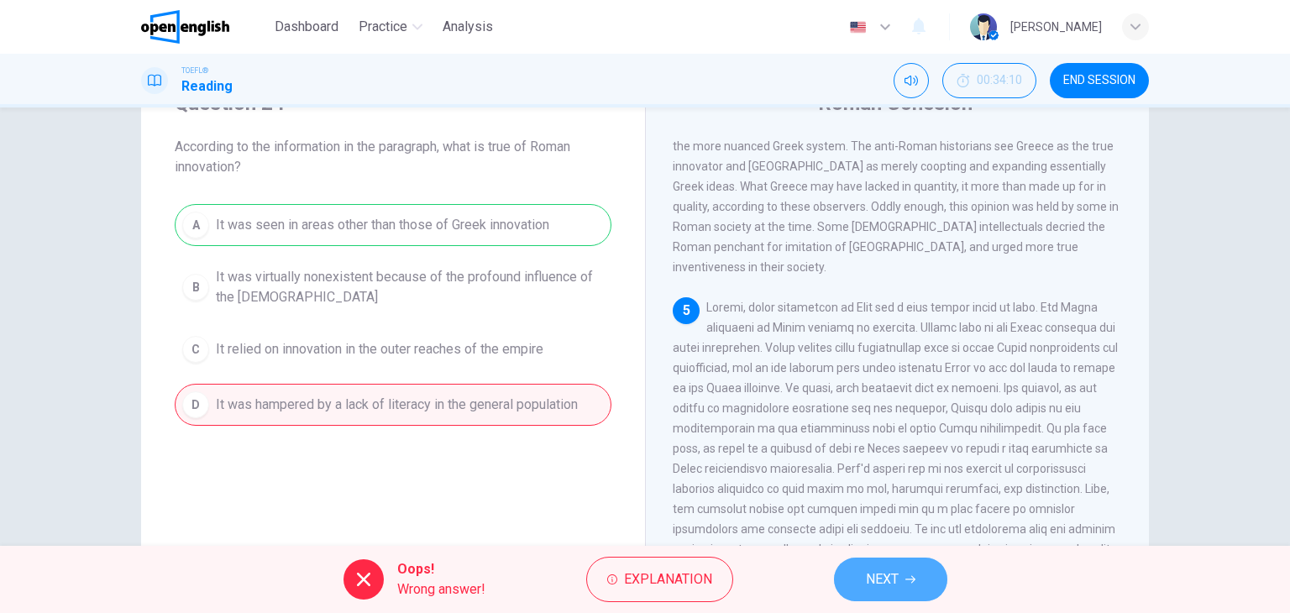
click at [883, 589] on span "NEXT" at bounding box center [882, 580] width 33 height 24
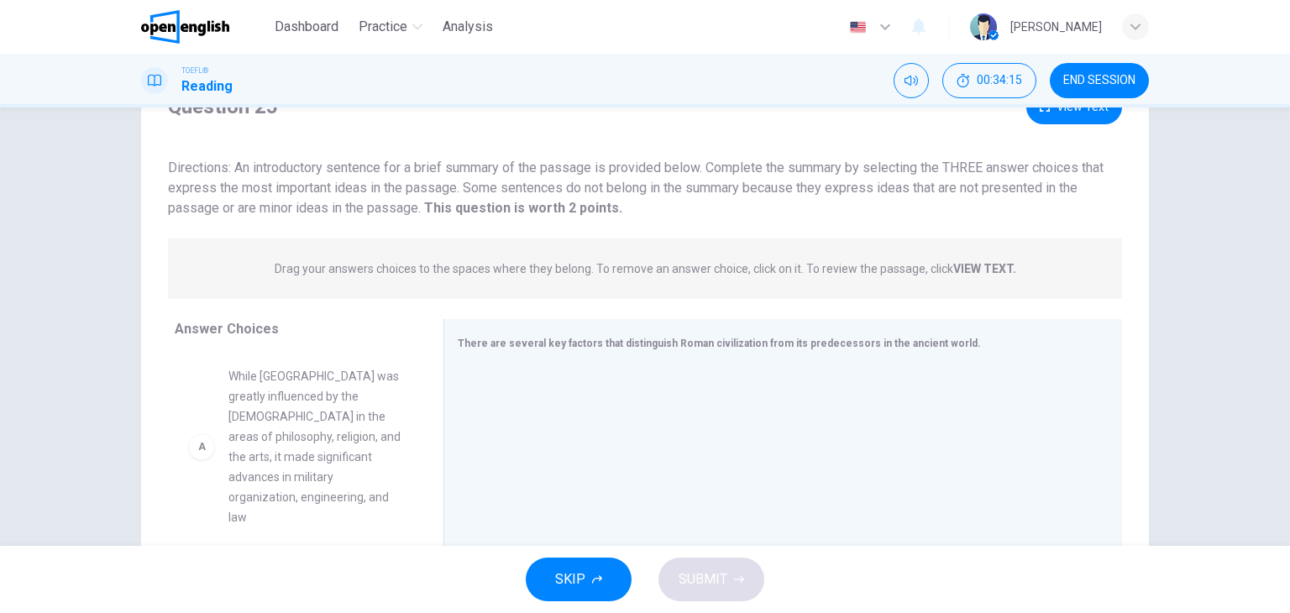
scroll to position [213, 0]
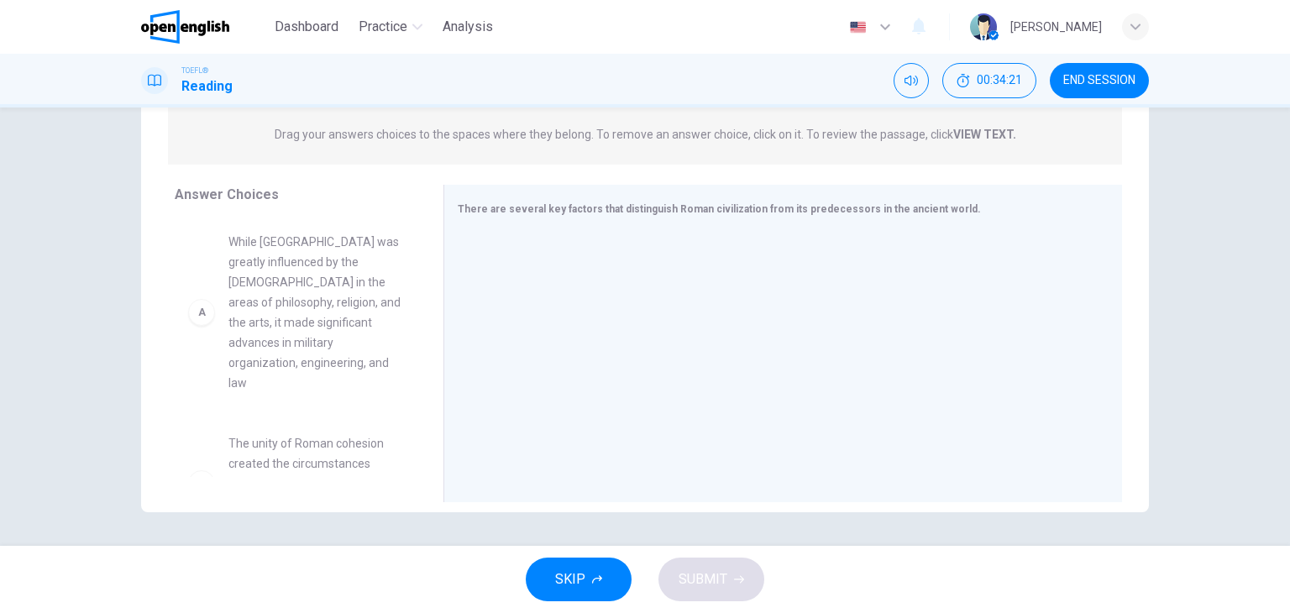
click at [1272, 414] on div "Question 25 View Text Directions: An introductory sentence for a brief summary …" at bounding box center [645, 327] width 1290 height 438
click at [304, 444] on span "The unity of Roman cohesion created the circumstances necessary for it to domin…" at bounding box center [315, 483] width 175 height 101
click at [447, 312] on div at bounding box center [442, 344] width 21 height 318
click at [501, 280] on div at bounding box center [777, 345] width 638 height 225
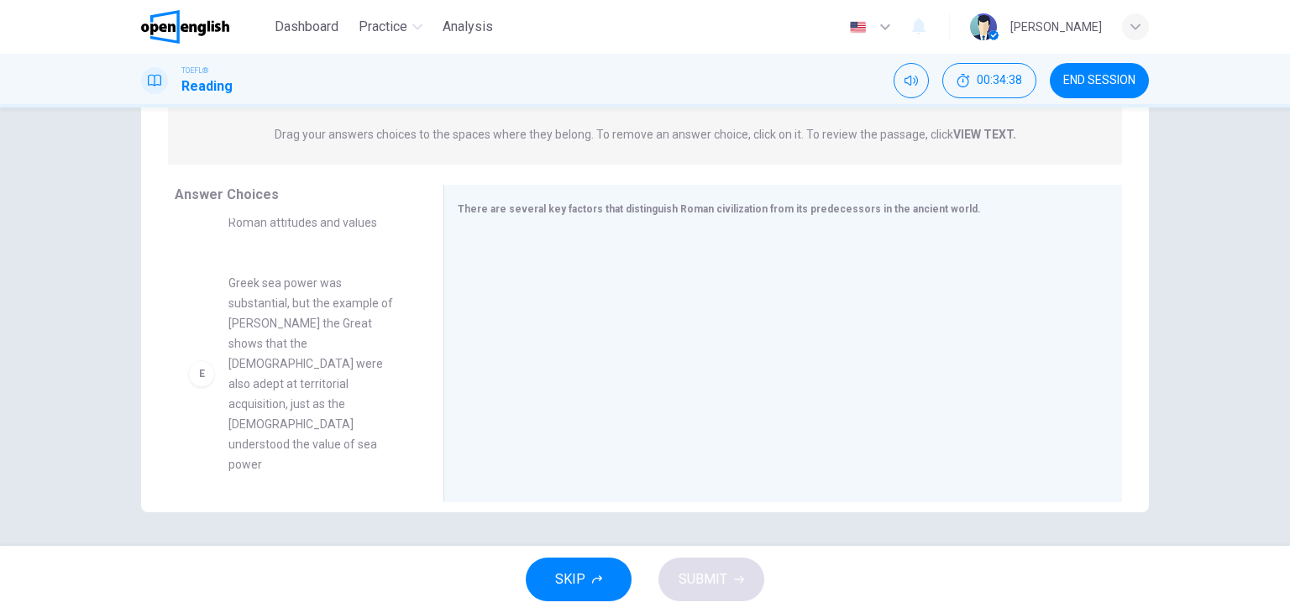
scroll to position [655, 0]
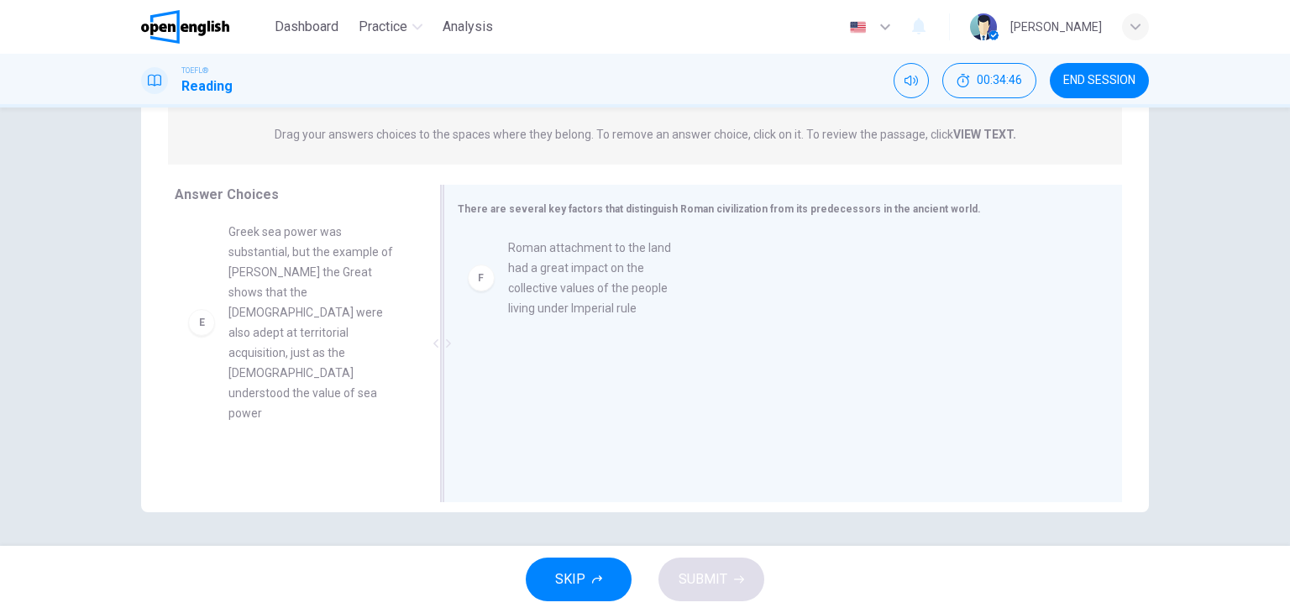
drag, startPoint x: 316, startPoint y: 426, endPoint x: 614, endPoint y: 273, distance: 335.1
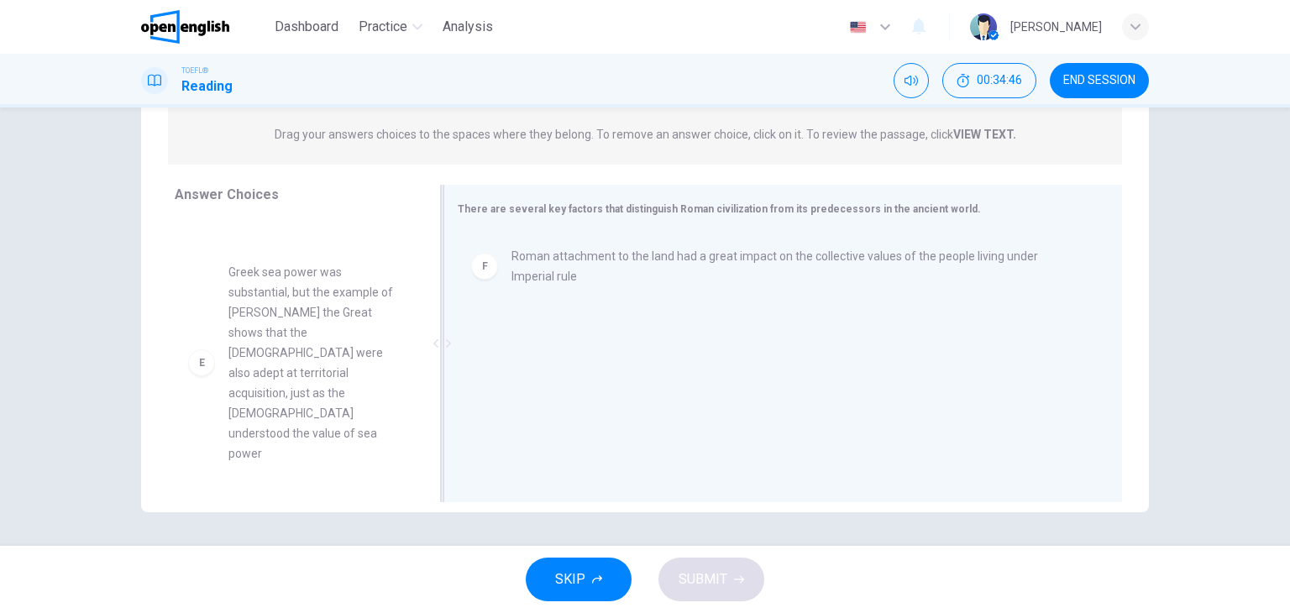
scroll to position [534, 0]
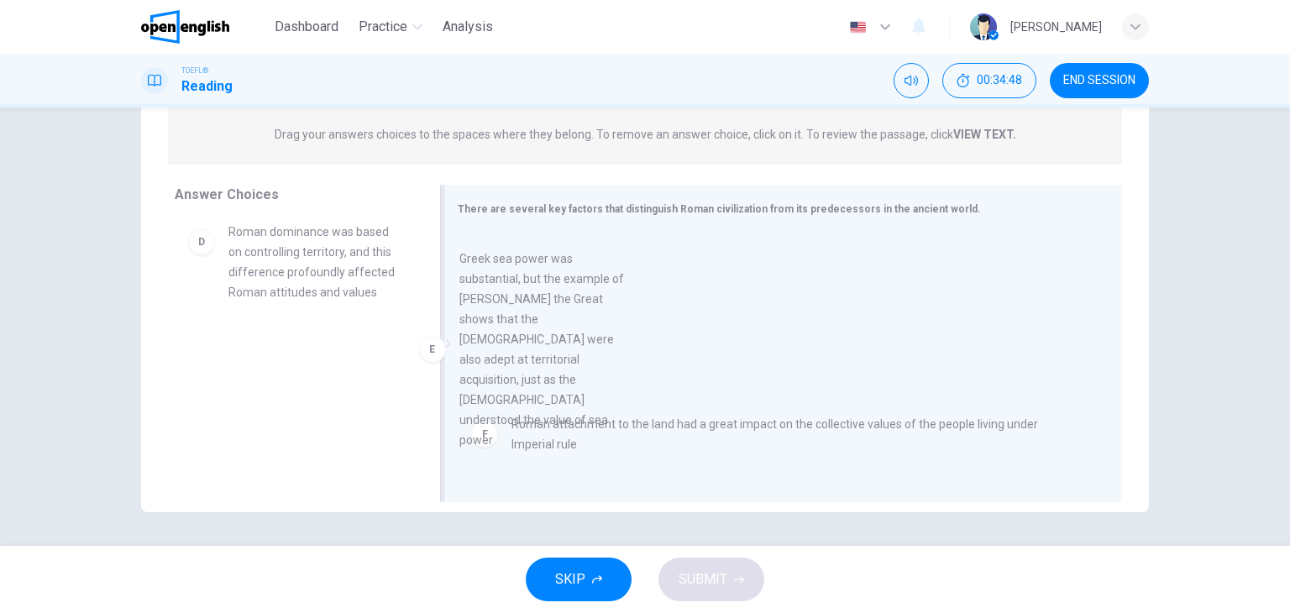
drag, startPoint x: 344, startPoint y: 393, endPoint x: 585, endPoint y: 311, distance: 254.8
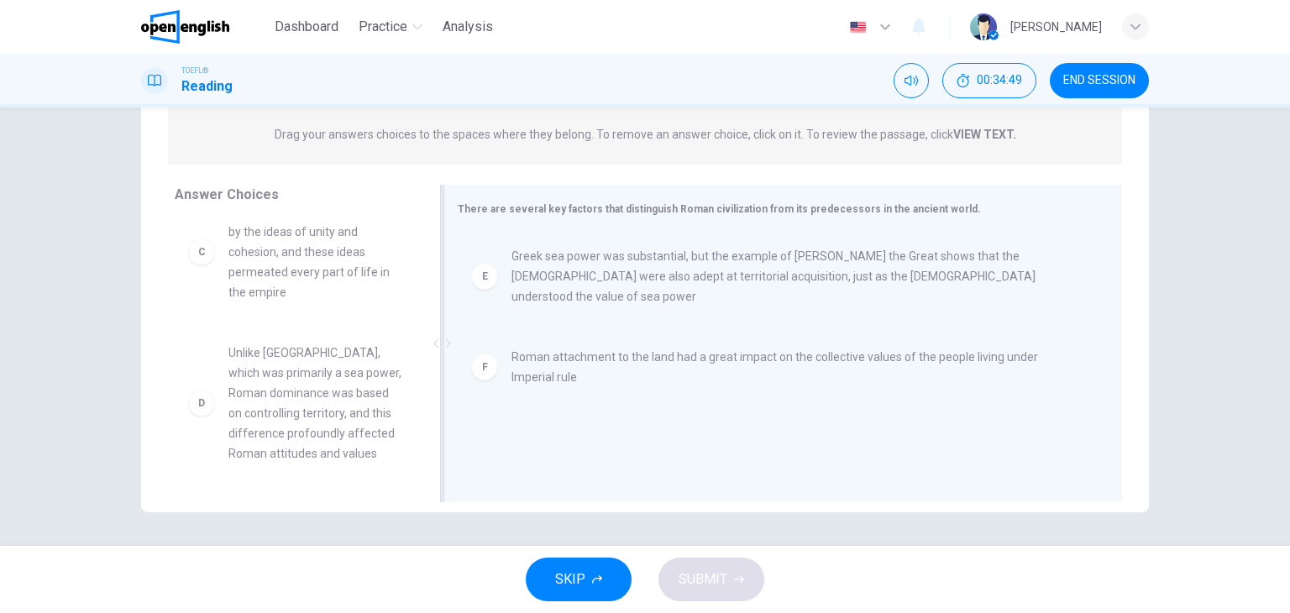
scroll to position [353, 0]
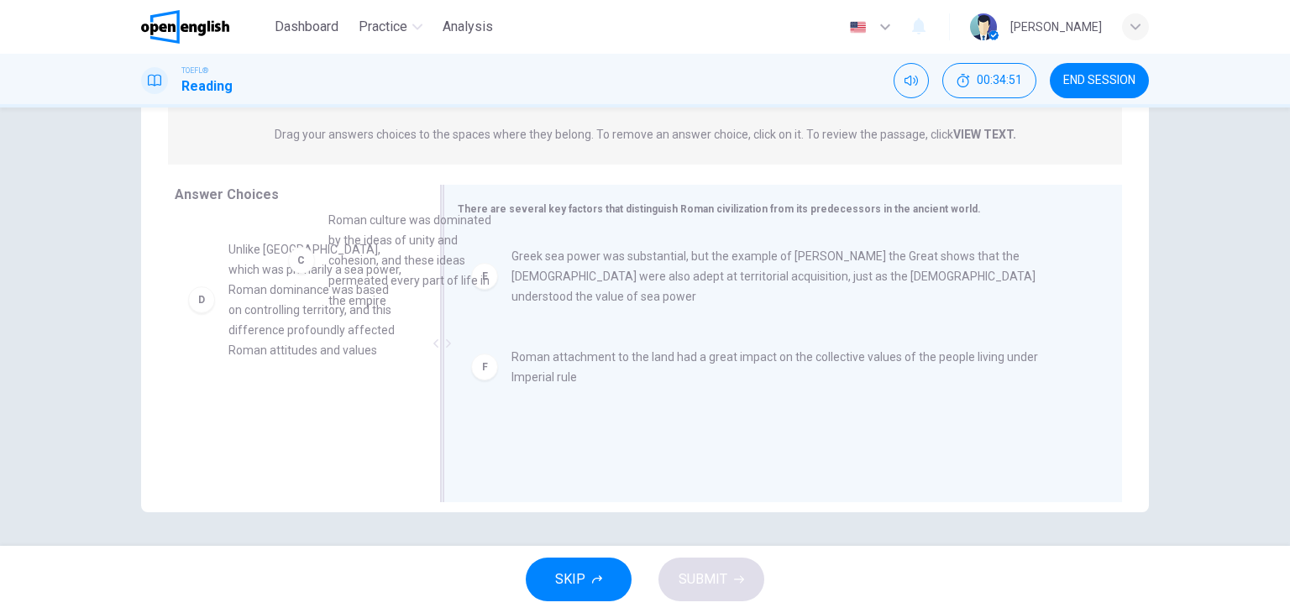
drag, startPoint x: 331, startPoint y: 253, endPoint x: 444, endPoint y: 265, distance: 114.0
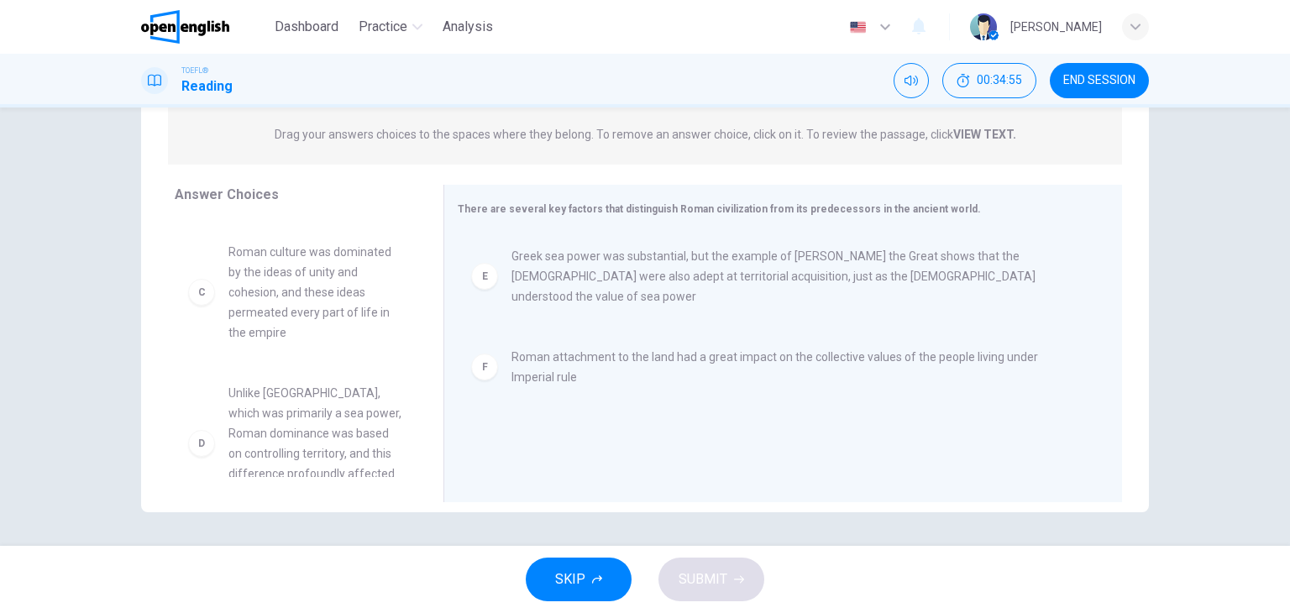
click at [329, 283] on span "Roman culture was dominated by the ideas of unity and cohesion, and these ideas…" at bounding box center [315, 292] width 175 height 101
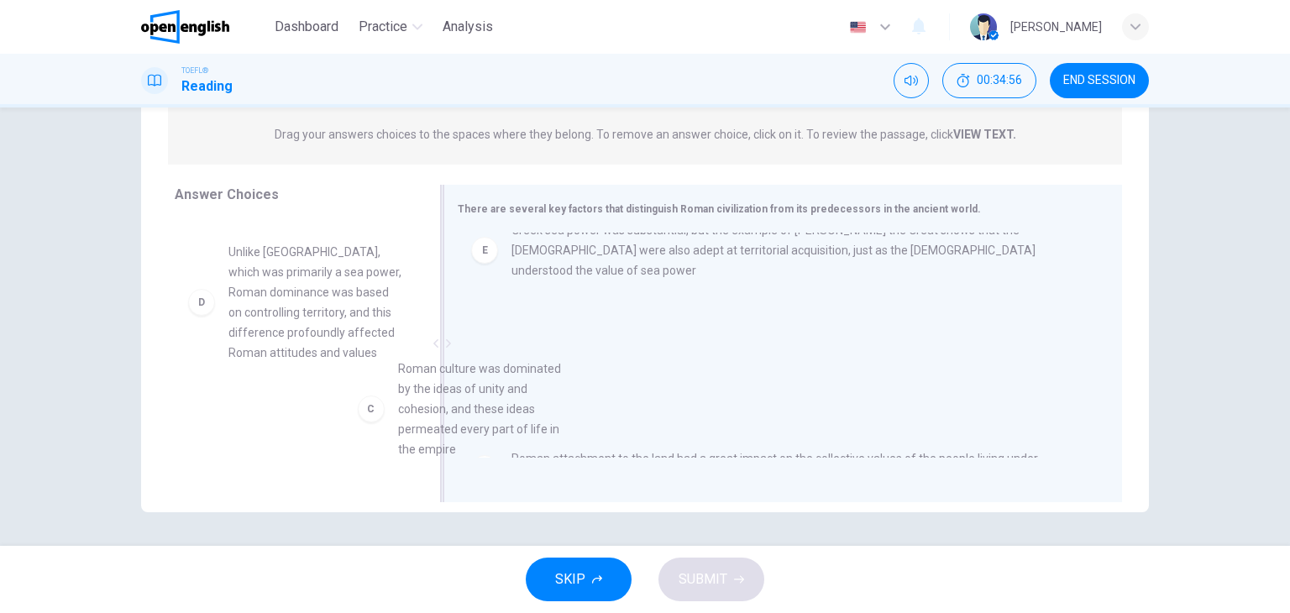
scroll to position [37, 0]
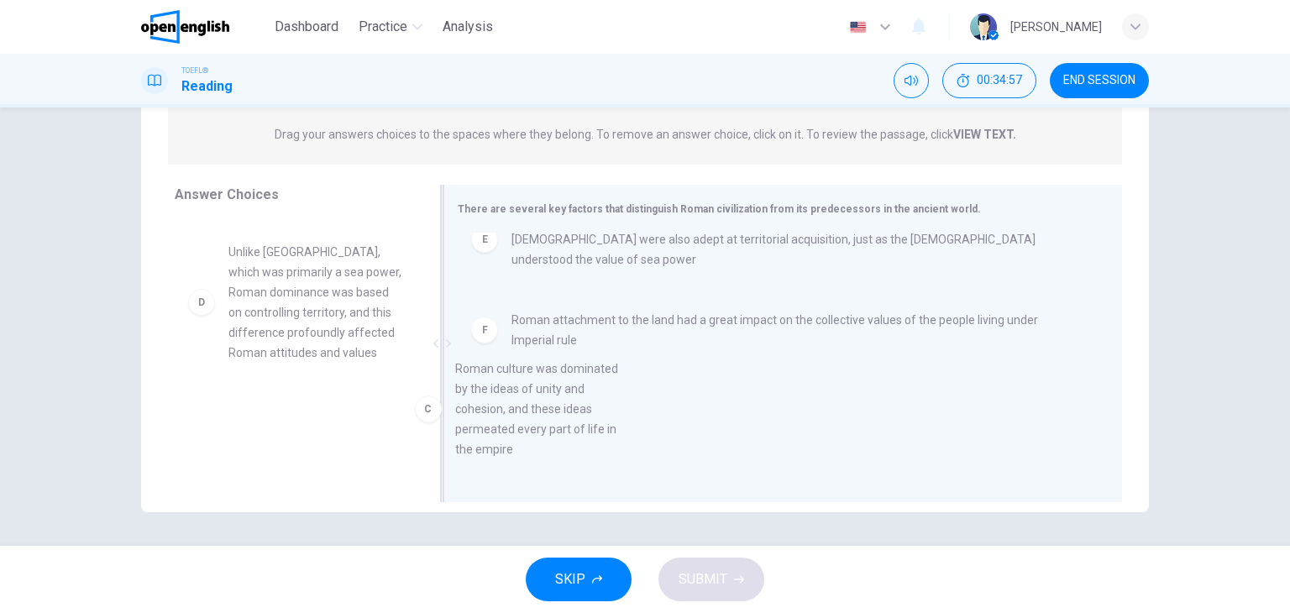
drag, startPoint x: 329, startPoint y: 283, endPoint x: 601, endPoint y: 433, distance: 309.8
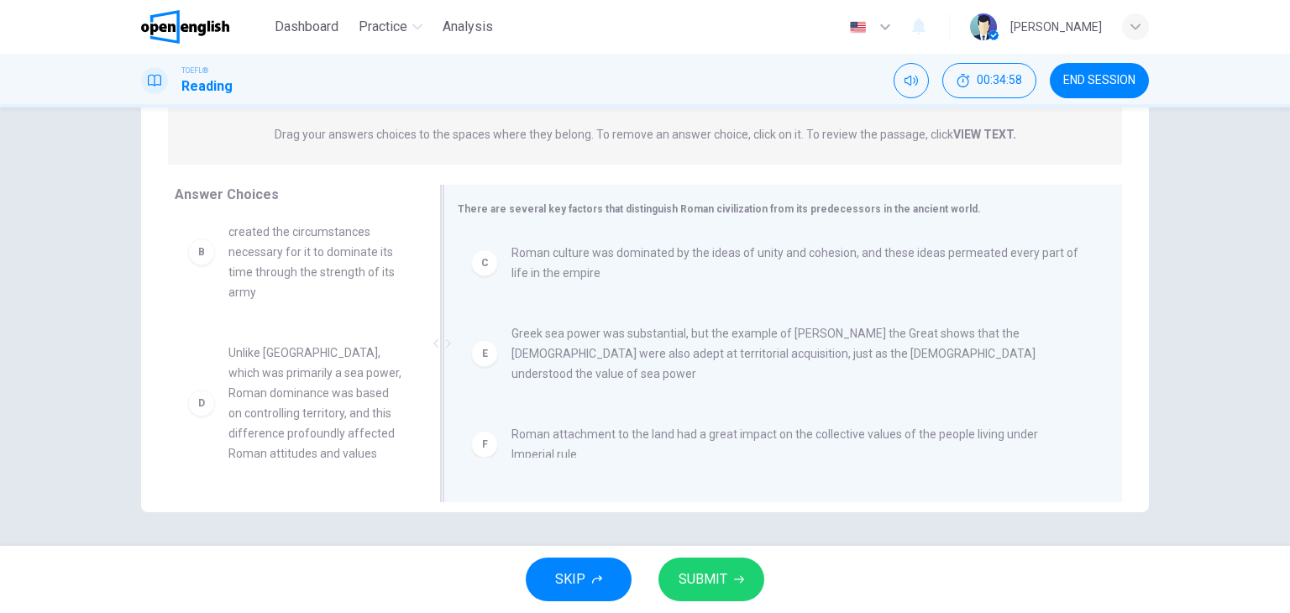
scroll to position [212, 0]
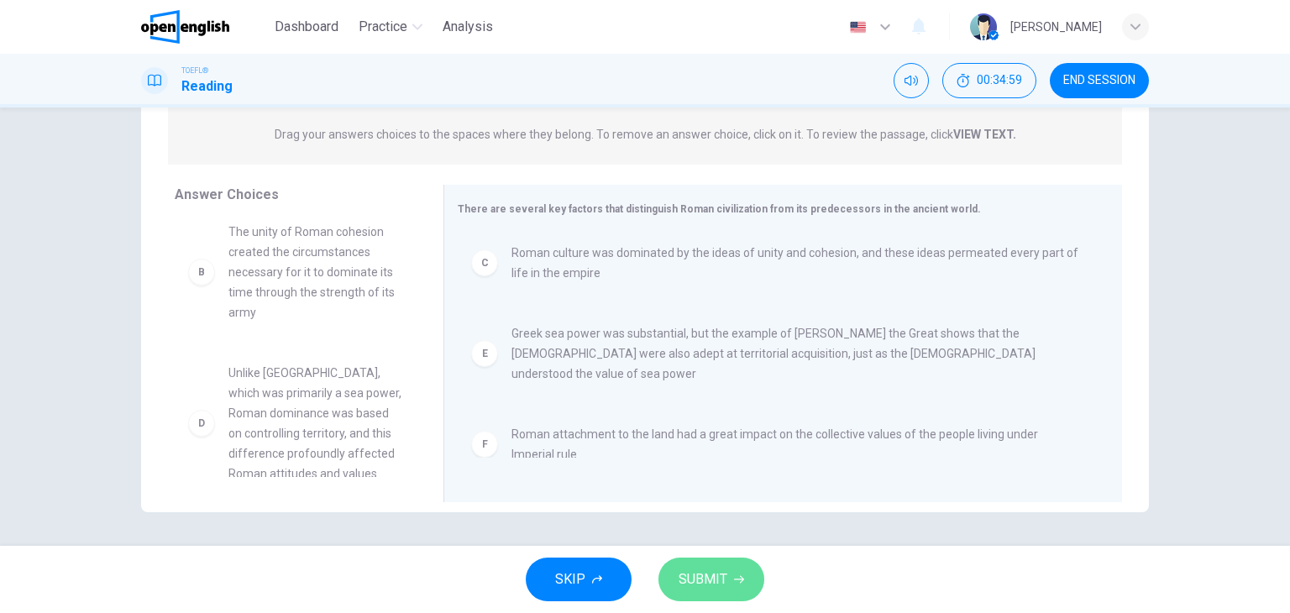
click at [746, 583] on button "SUBMIT" at bounding box center [712, 580] width 106 height 44
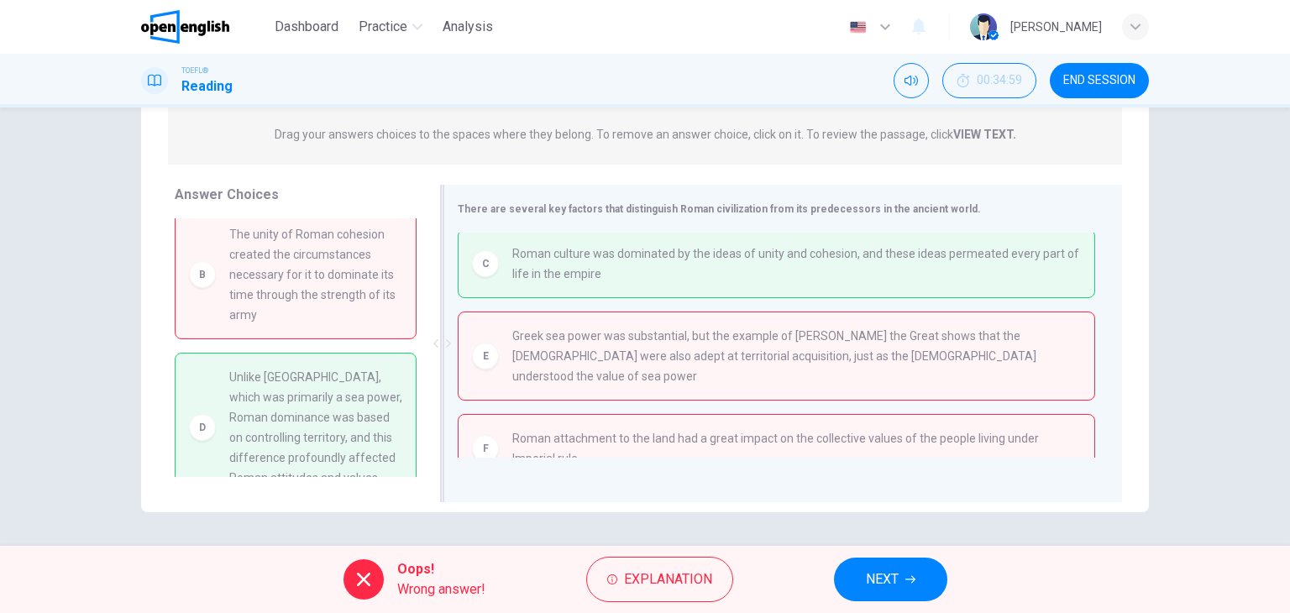
scroll to position [7, 0]
click at [890, 559] on button "NEXT" at bounding box center [890, 580] width 113 height 44
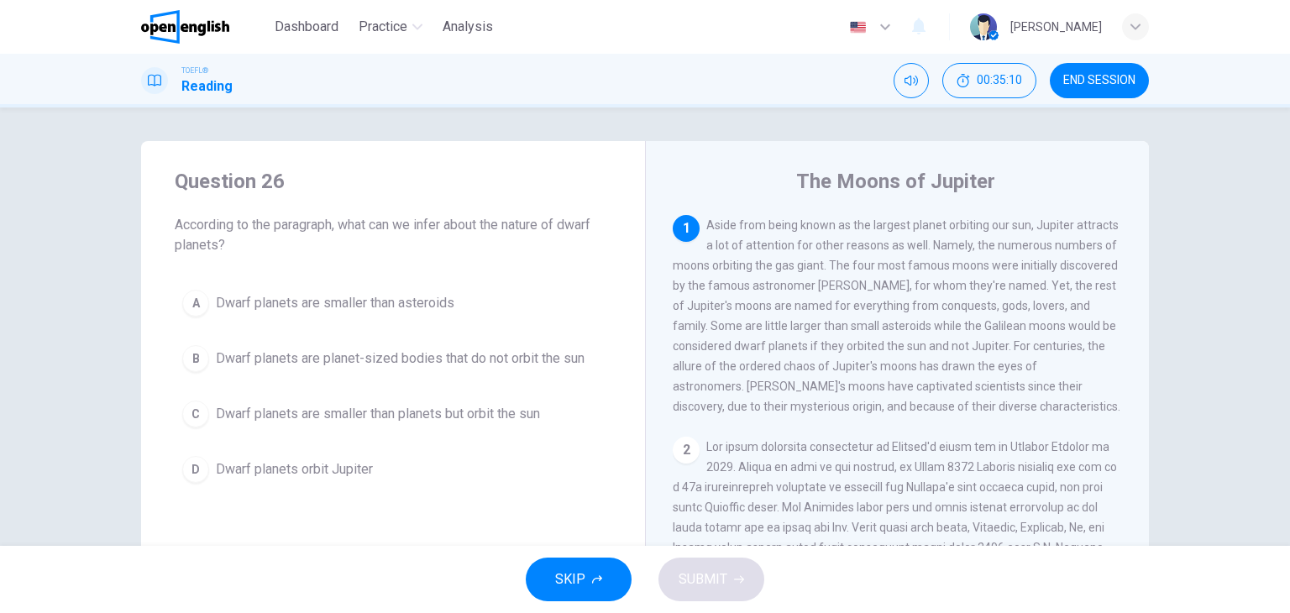
scroll to position [213, 0]
